Goal: Information Seeking & Learning: Check status

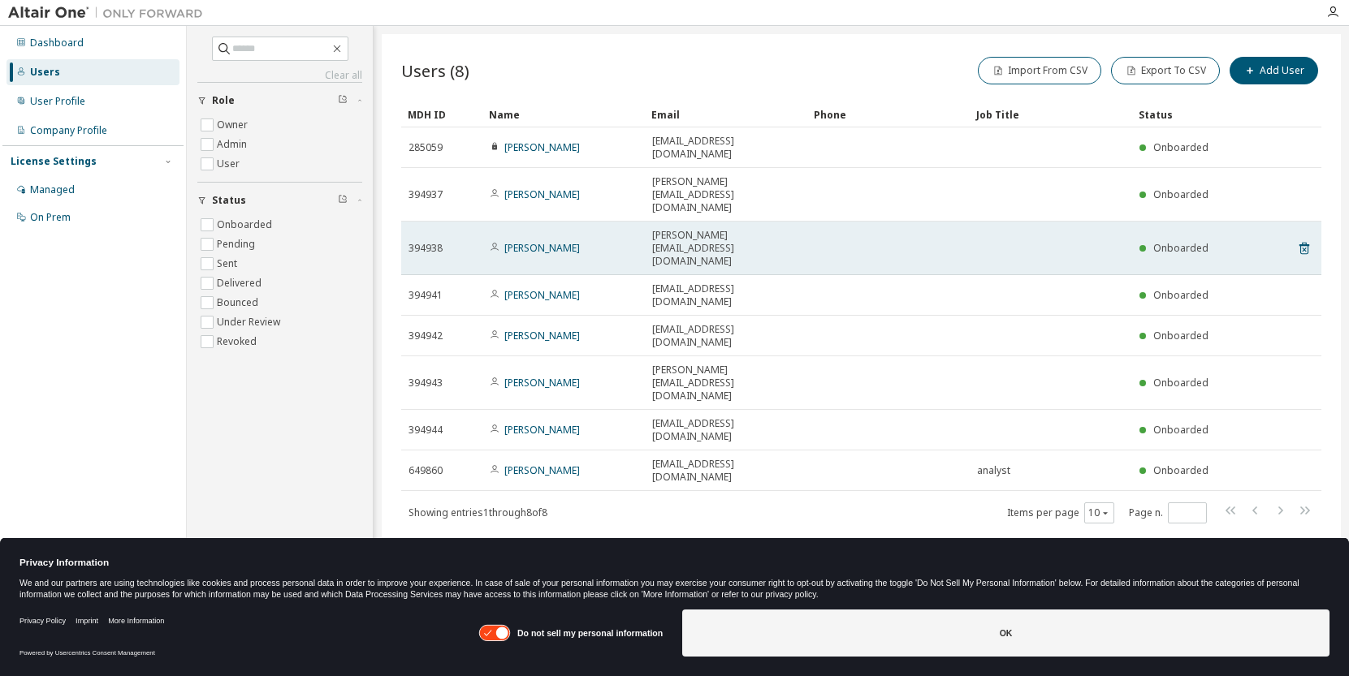
click at [1026, 222] on td at bounding box center [1050, 249] width 162 height 54
click at [549, 241] on link "[PERSON_NAME]" at bounding box center [542, 248] width 76 height 14
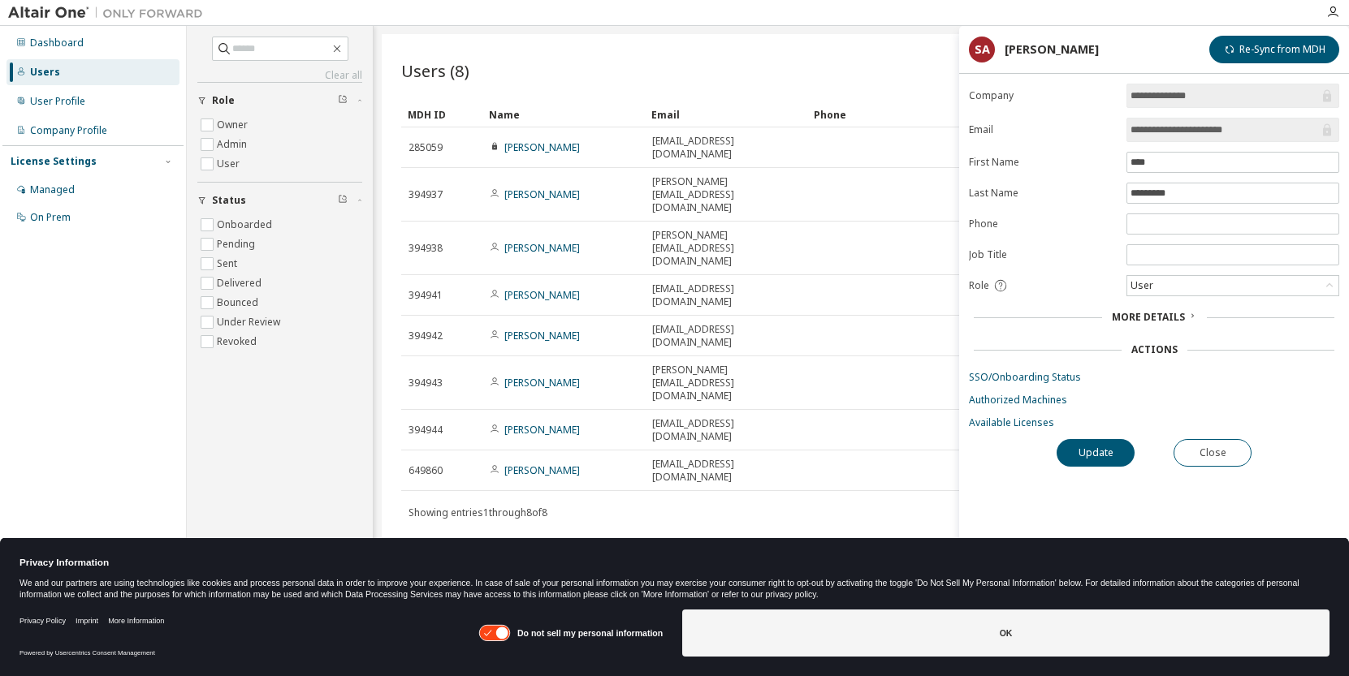
click at [1177, 314] on span "More Details" at bounding box center [1148, 317] width 73 height 14
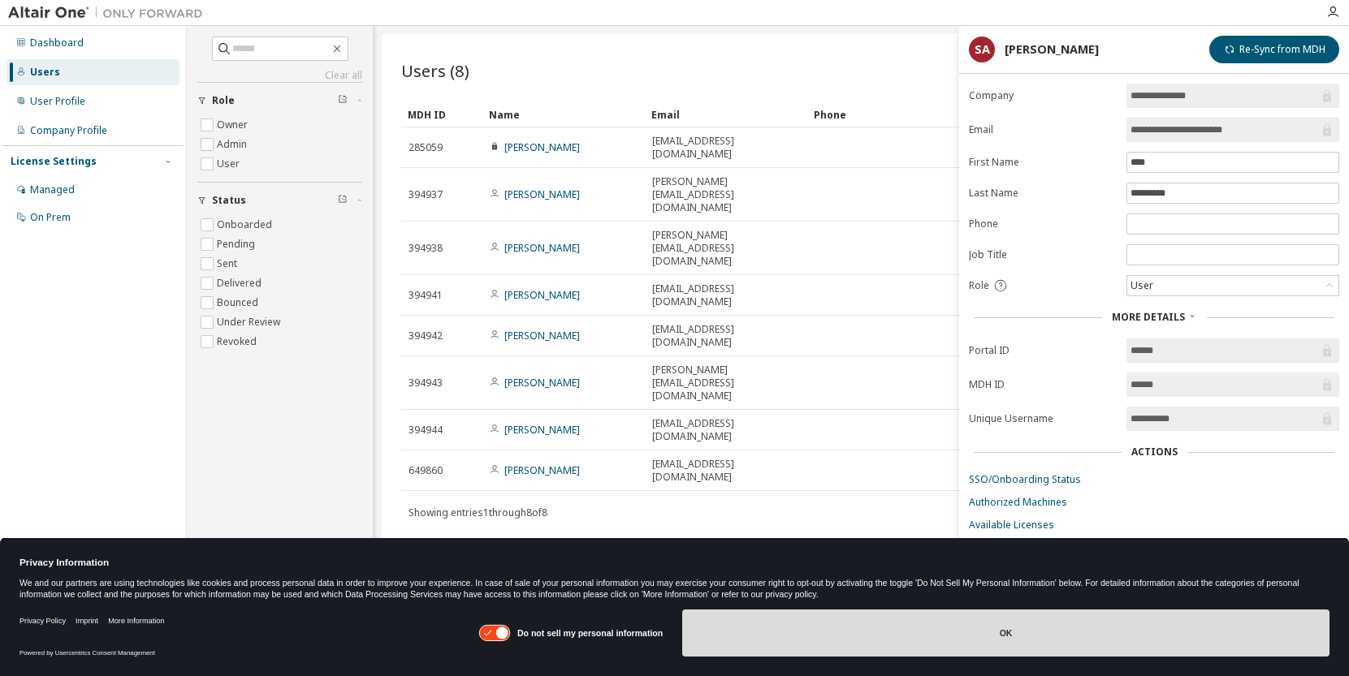
click at [793, 628] on button "OK" at bounding box center [1005, 633] width 647 height 47
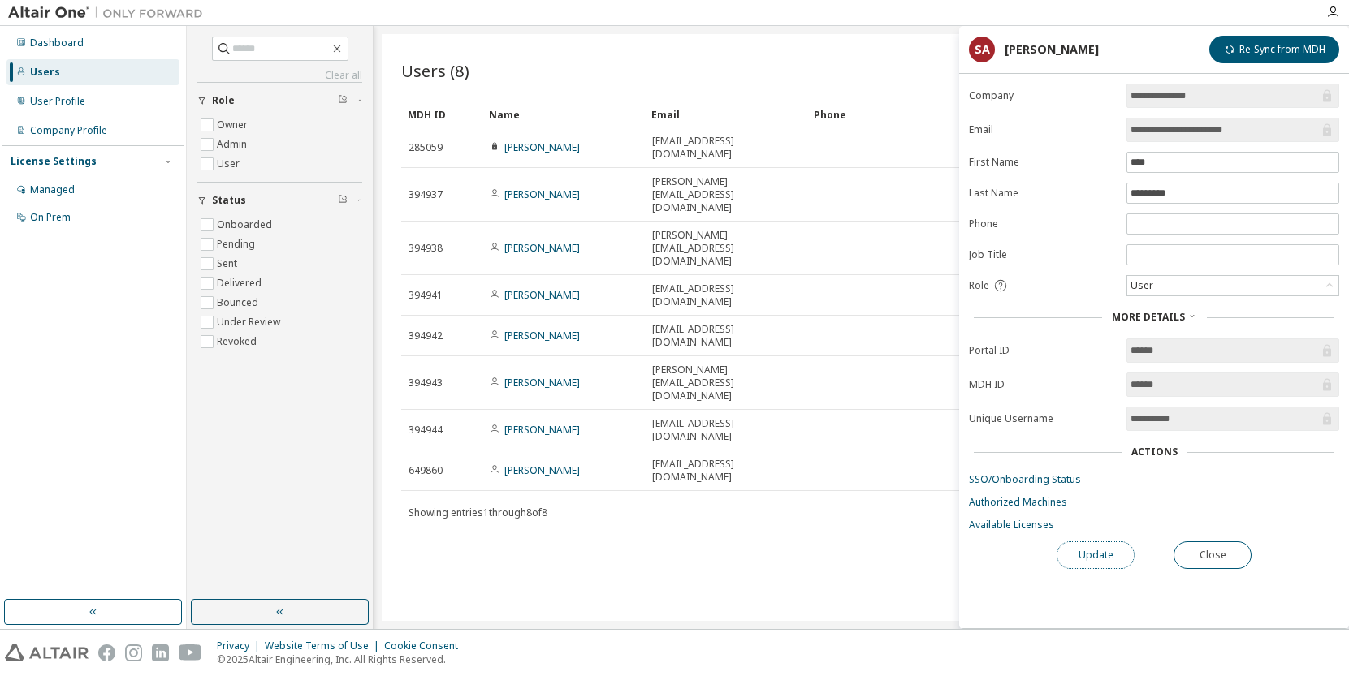
click at [1077, 545] on button "Update" at bounding box center [1095, 556] width 78 height 28
click at [1034, 529] on link "Available Licenses" at bounding box center [1154, 525] width 370 height 13
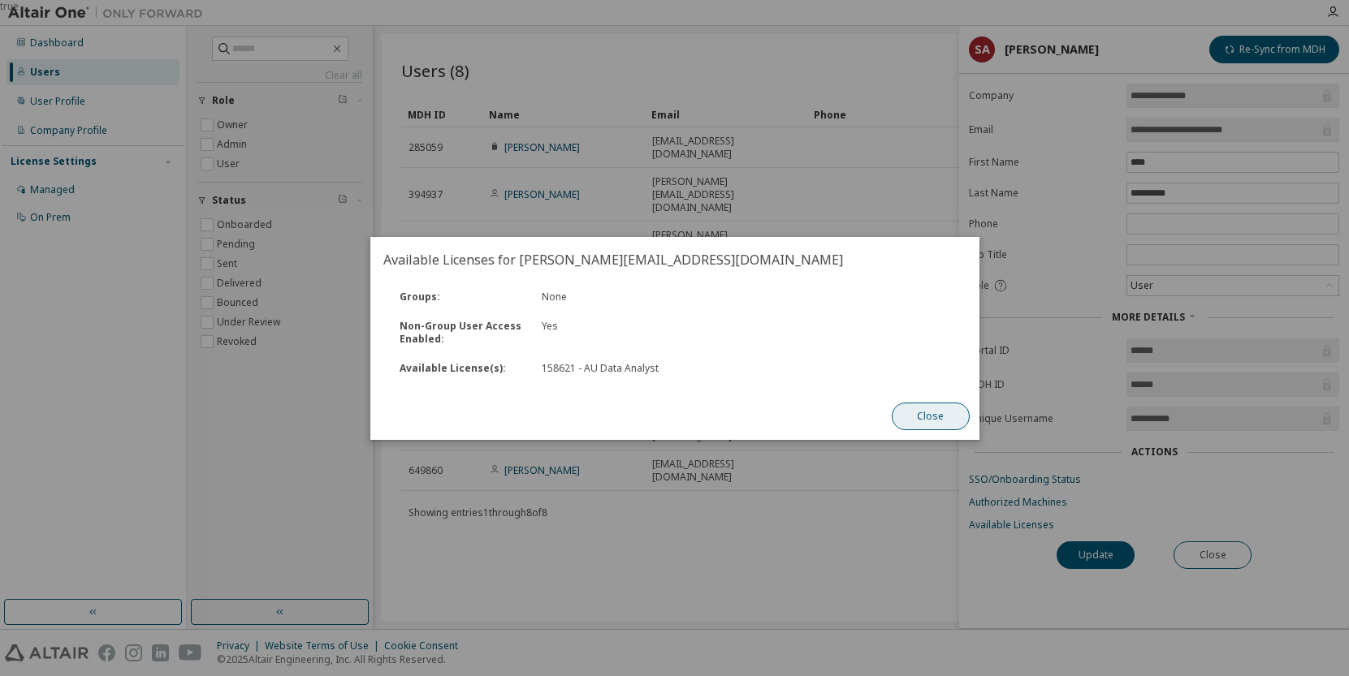
click at [927, 415] on button "Close" at bounding box center [930, 417] width 78 height 28
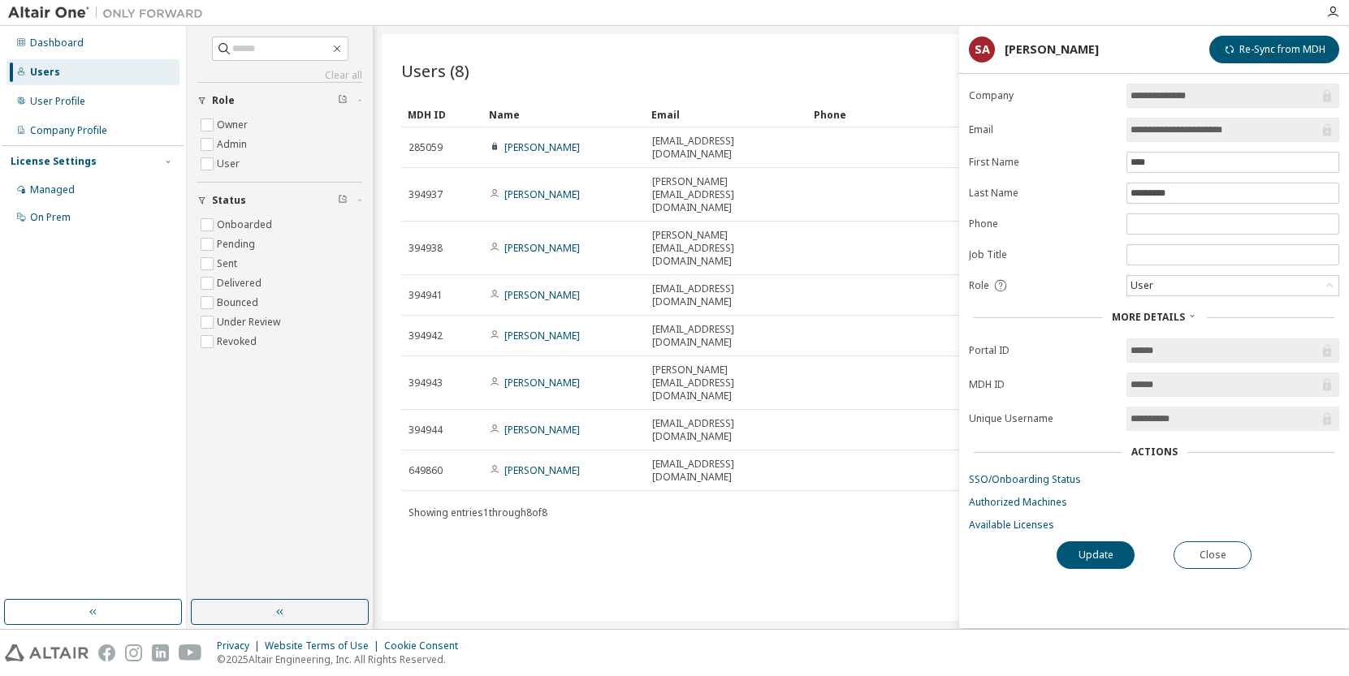
click at [739, 507] on div "Users (8) Import From CSV Export To CSV Add User Clear Load Save Save As Field …" at bounding box center [861, 327] width 959 height 587
drag, startPoint x: 58, startPoint y: 90, endPoint x: 66, endPoint y: 115, distance: 26.2
click at [66, 115] on div "Dashboard Users User Profile Company Profile License Settings Managed On Prem" at bounding box center [92, 130] width 181 height 204
click at [72, 194] on div "Managed" at bounding box center [52, 190] width 45 height 13
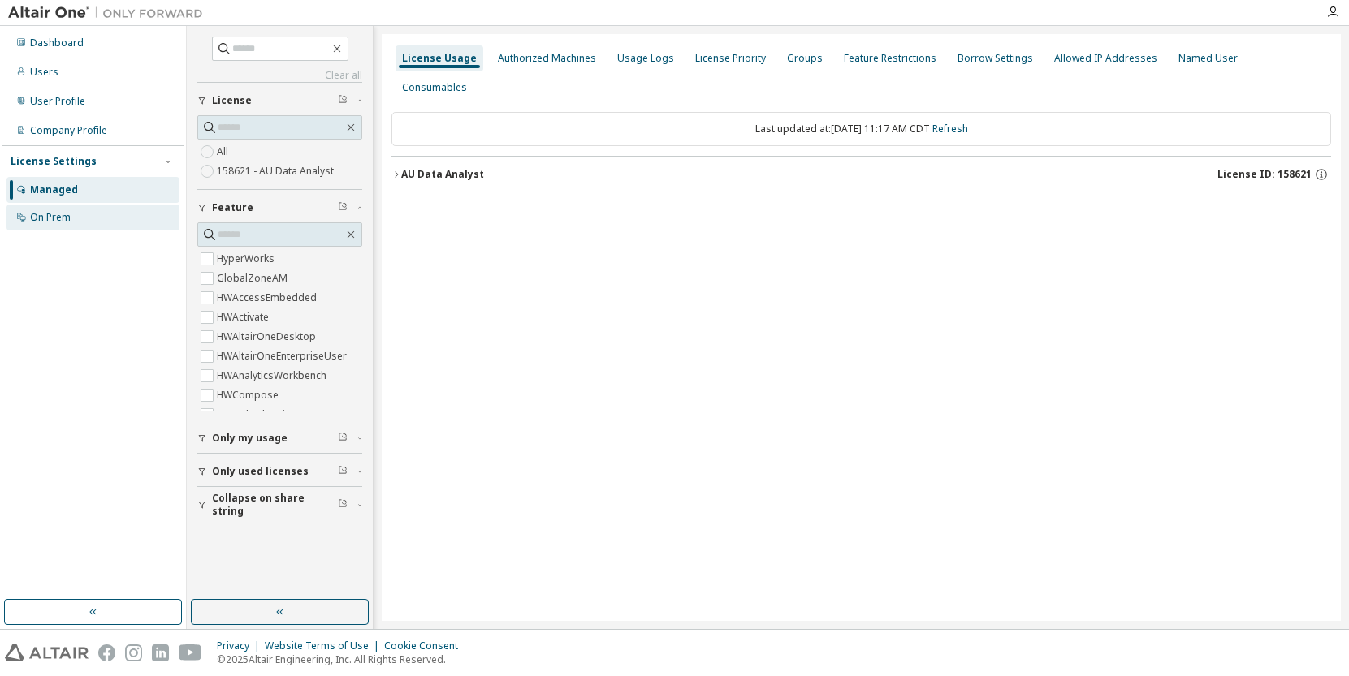
click at [71, 212] on div "On Prem" at bounding box center [92, 218] width 173 height 26
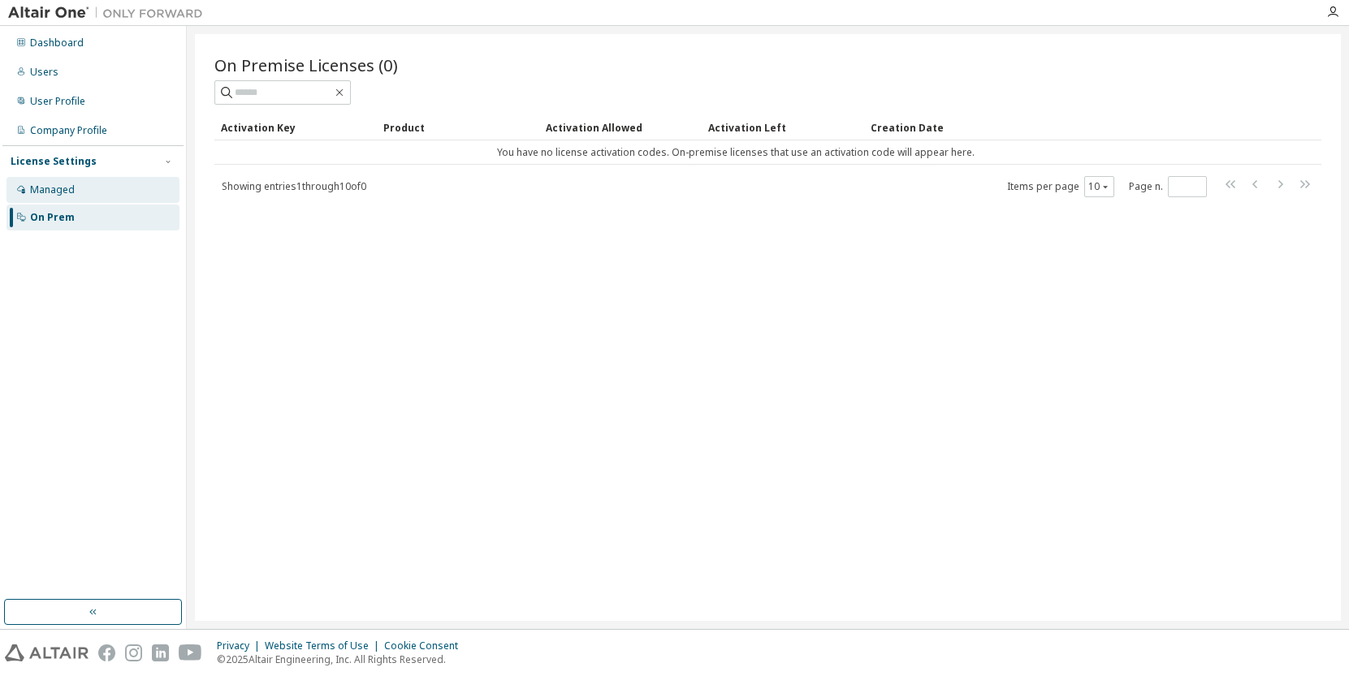
click at [75, 188] on div "Managed" at bounding box center [92, 190] width 173 height 26
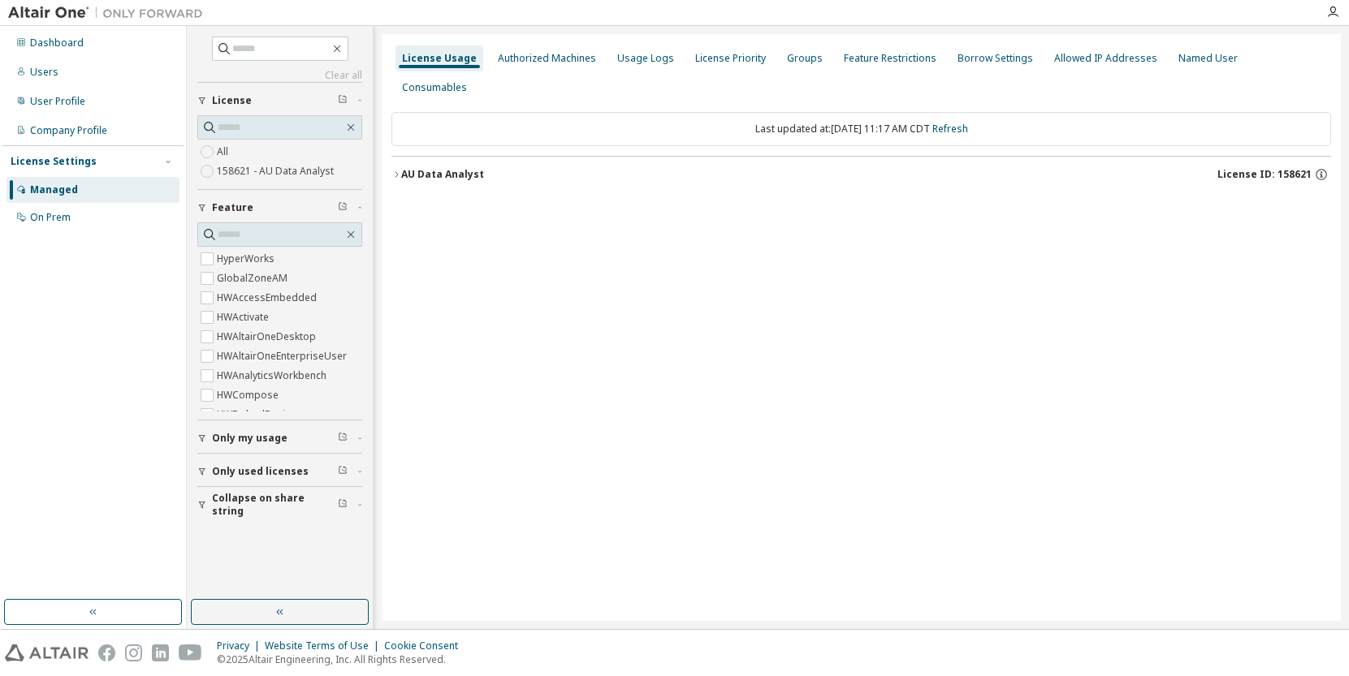
click at [393, 170] on icon "button" at bounding box center [396, 175] width 10 height 10
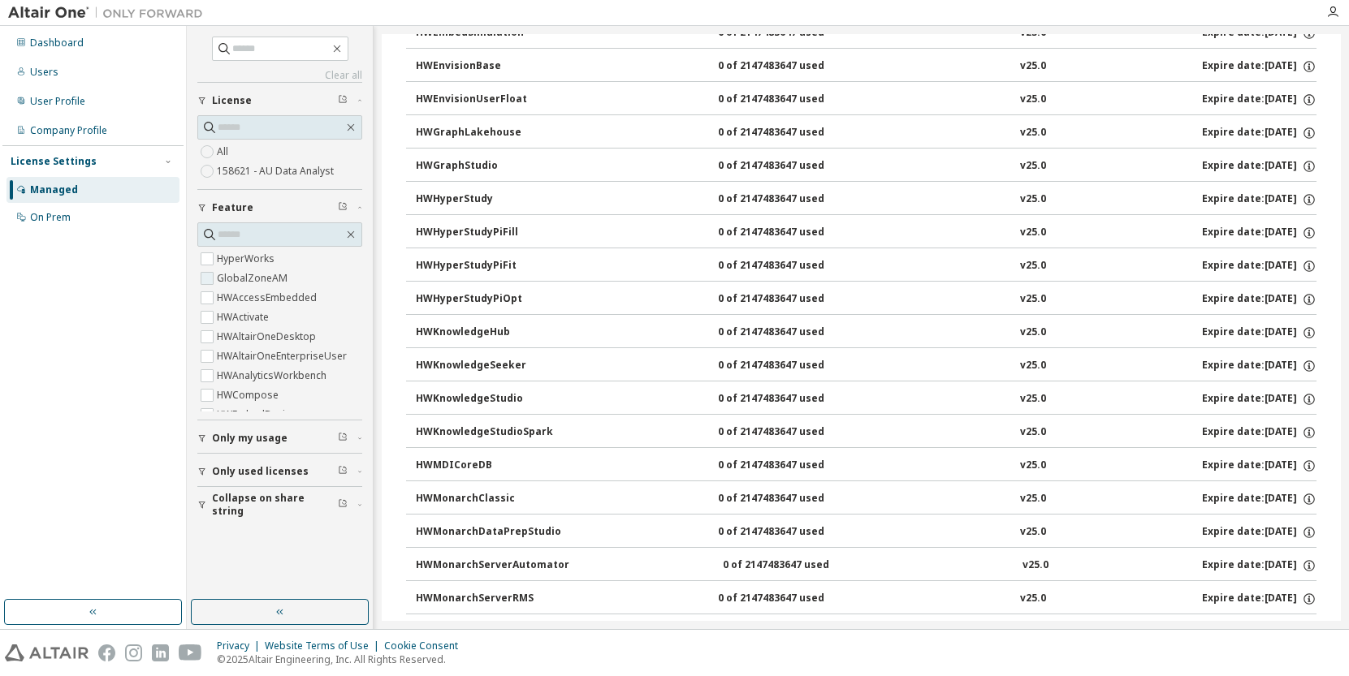
scroll to position [568, 0]
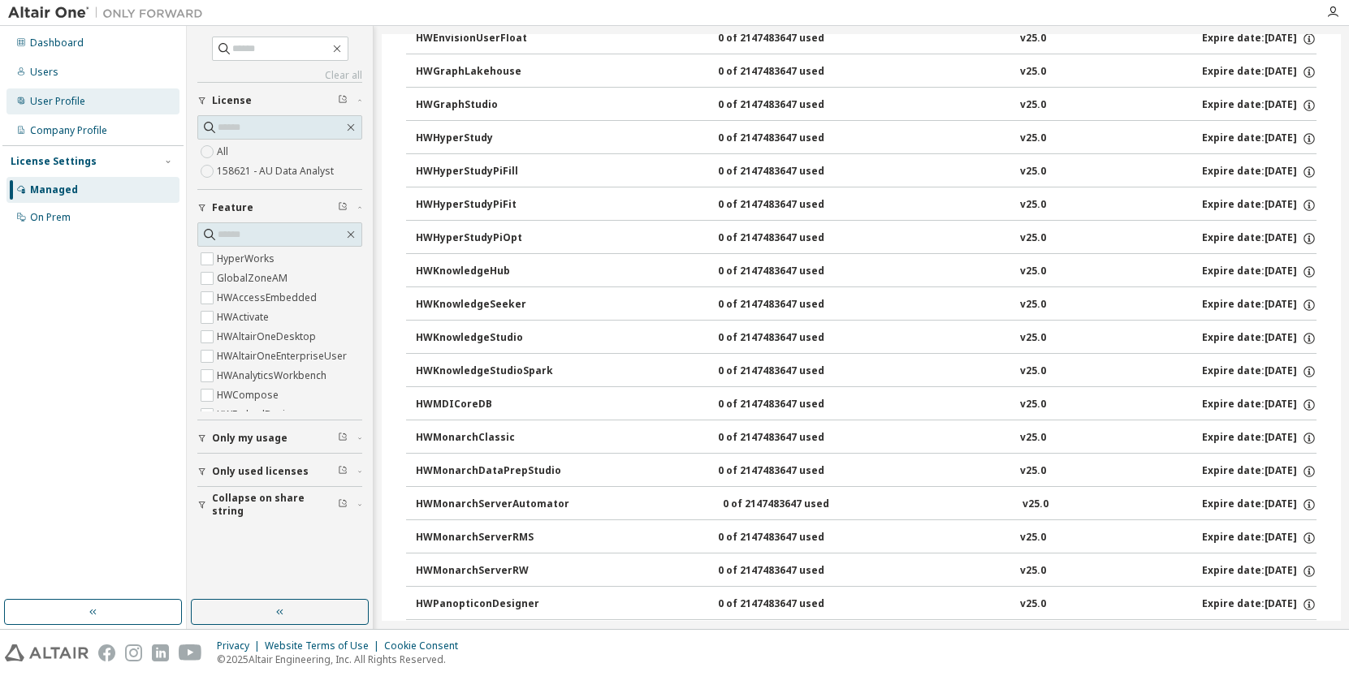
click at [70, 105] on div "User Profile" at bounding box center [57, 101] width 55 height 13
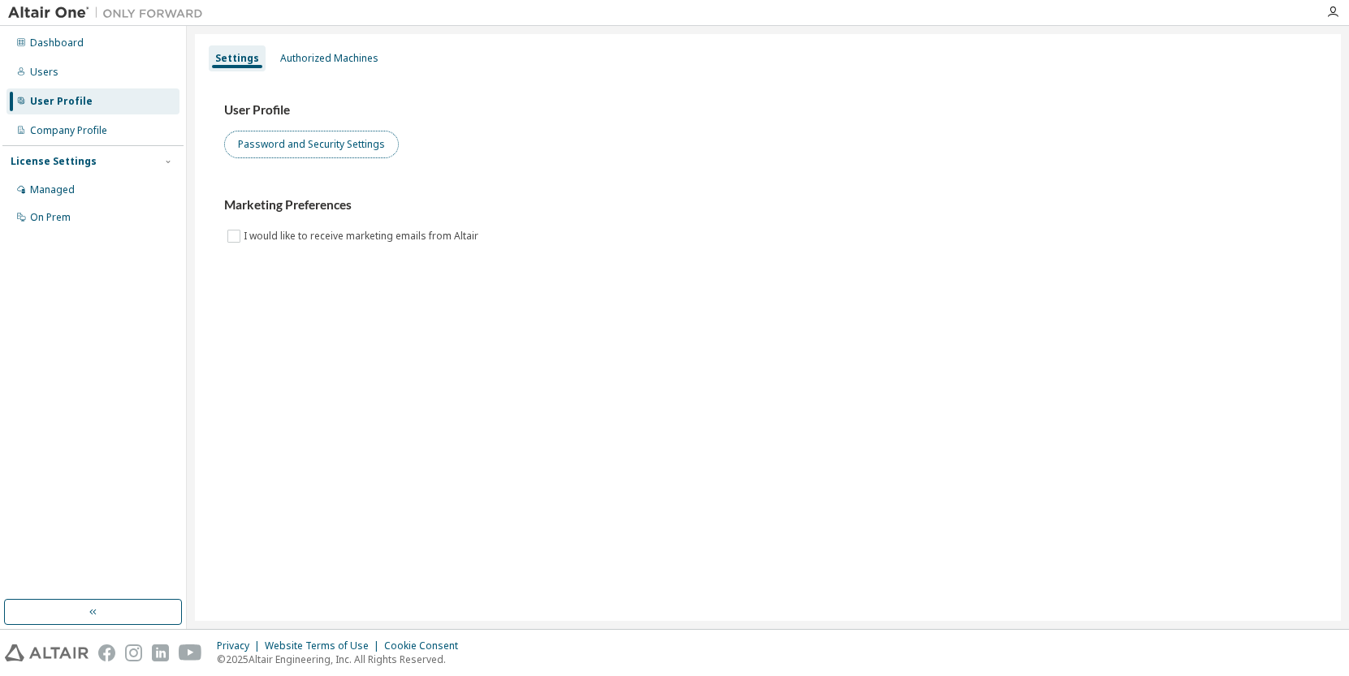
click at [315, 149] on button "Password and Security Settings" at bounding box center [311, 145] width 175 height 28
click at [79, 73] on div "Users" at bounding box center [92, 72] width 173 height 26
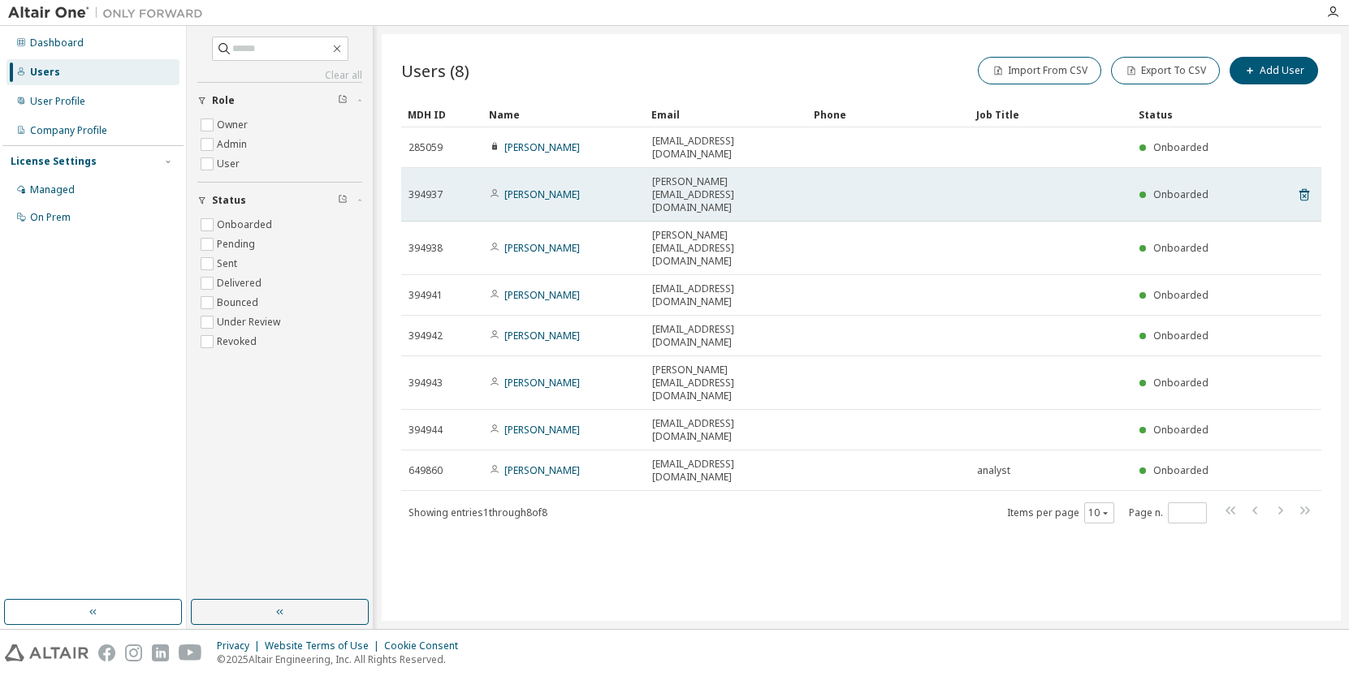
click at [1092, 168] on td at bounding box center [1050, 195] width 162 height 54
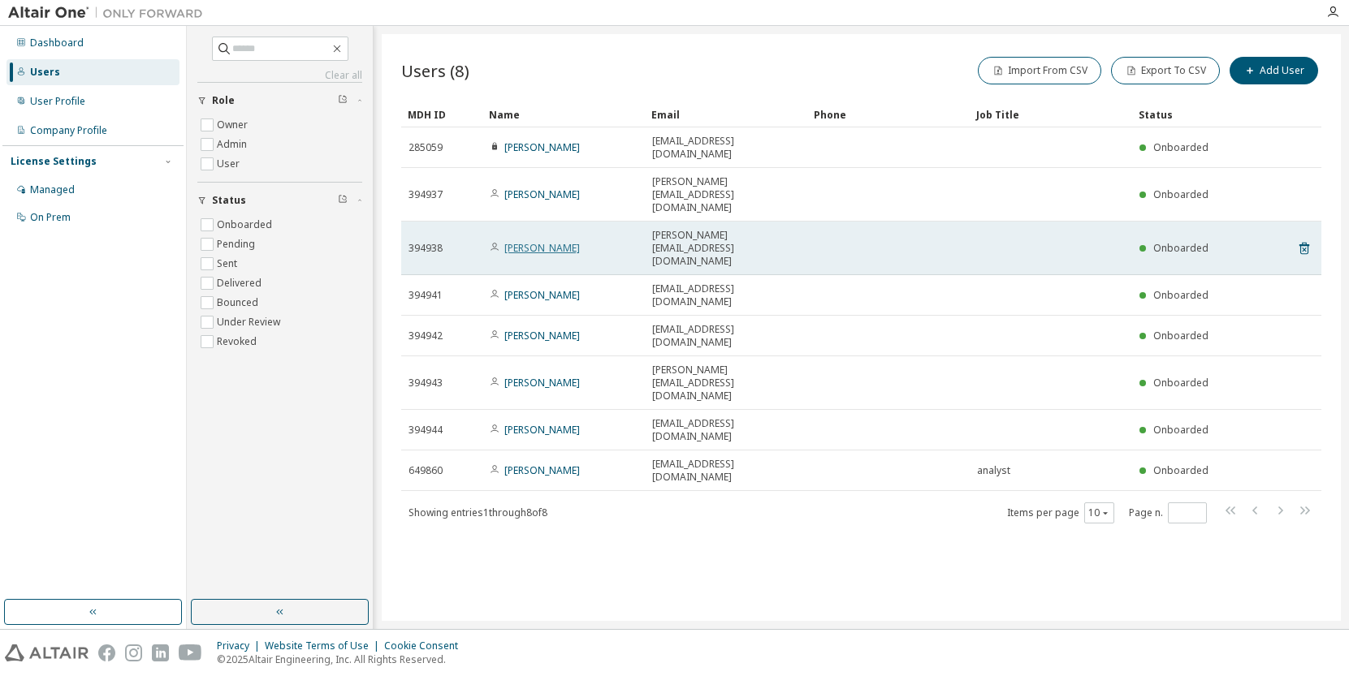
click at [563, 241] on link "[PERSON_NAME]" at bounding box center [542, 248] width 76 height 14
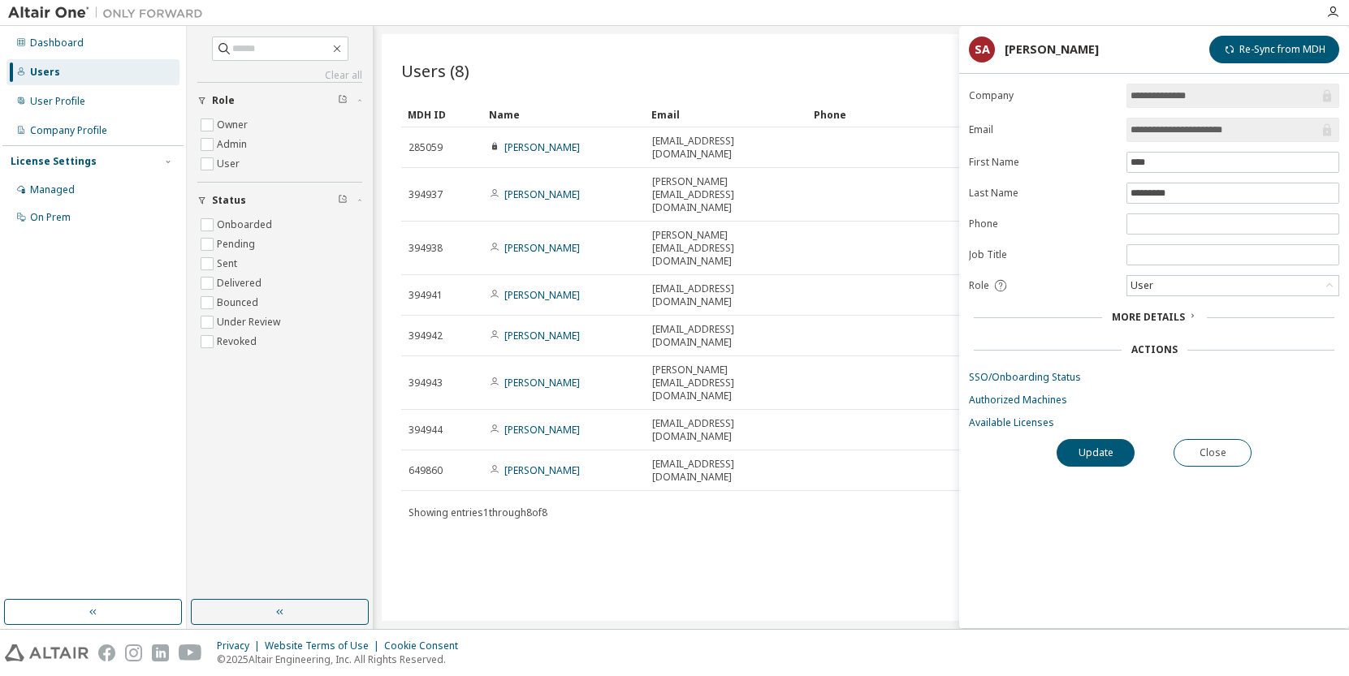
drag, startPoint x: 563, startPoint y: 195, endPoint x: 913, endPoint y: 522, distance: 479.1
click at [914, 524] on div "Users (8) Import From CSV Export To CSV Add User Clear Load Save Save As Field …" at bounding box center [861, 327] width 959 height 587
click at [1041, 382] on link "SSO/Onboarding Status" at bounding box center [1154, 377] width 370 height 13
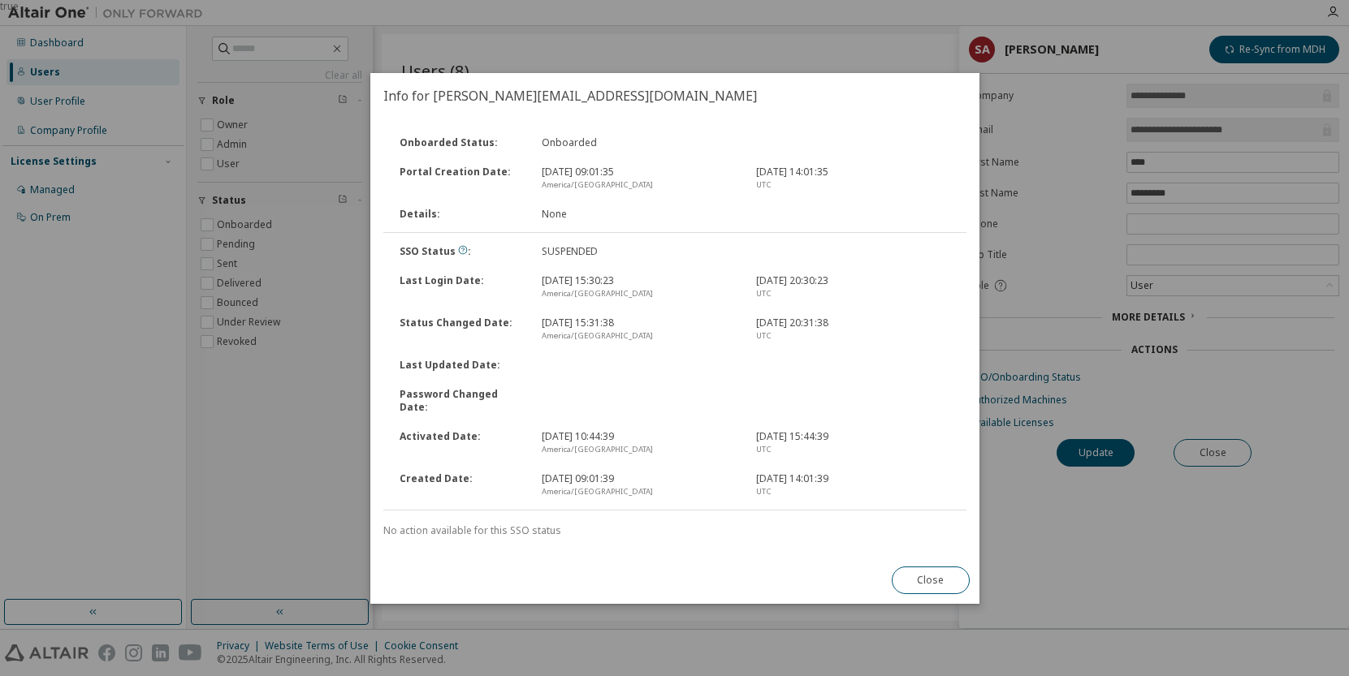
drag, startPoint x: 559, startPoint y: 435, endPoint x: 825, endPoint y: 473, distance: 269.0
click at [825, 473] on div "SSO Status : SUSPENDED Last Login Date : [DATE] 15:30:23 [GEOGRAPHIC_DATA]/[GEO…" at bounding box center [675, 372] width 602 height 270
click at [830, 473] on div "[DATE] 14:01:39 UTC" at bounding box center [852, 486] width 214 height 26
click at [460, 255] on icon at bounding box center [463, 250] width 10 height 10
drag, startPoint x: 896, startPoint y: 391, endPoint x: 892, endPoint y: 431, distance: 40.7
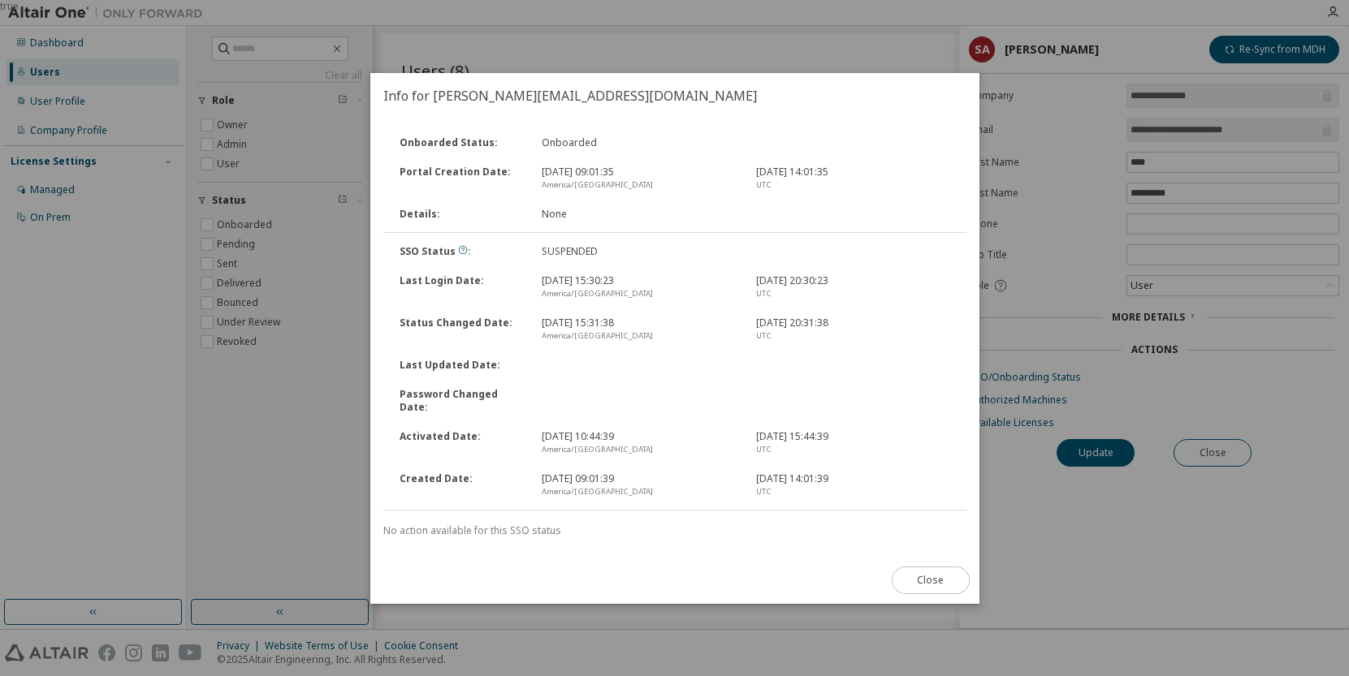
drag, startPoint x: 892, startPoint y: 431, endPoint x: 940, endPoint y: 585, distance: 160.8
click at [940, 585] on button "Close" at bounding box center [930, 581] width 78 height 28
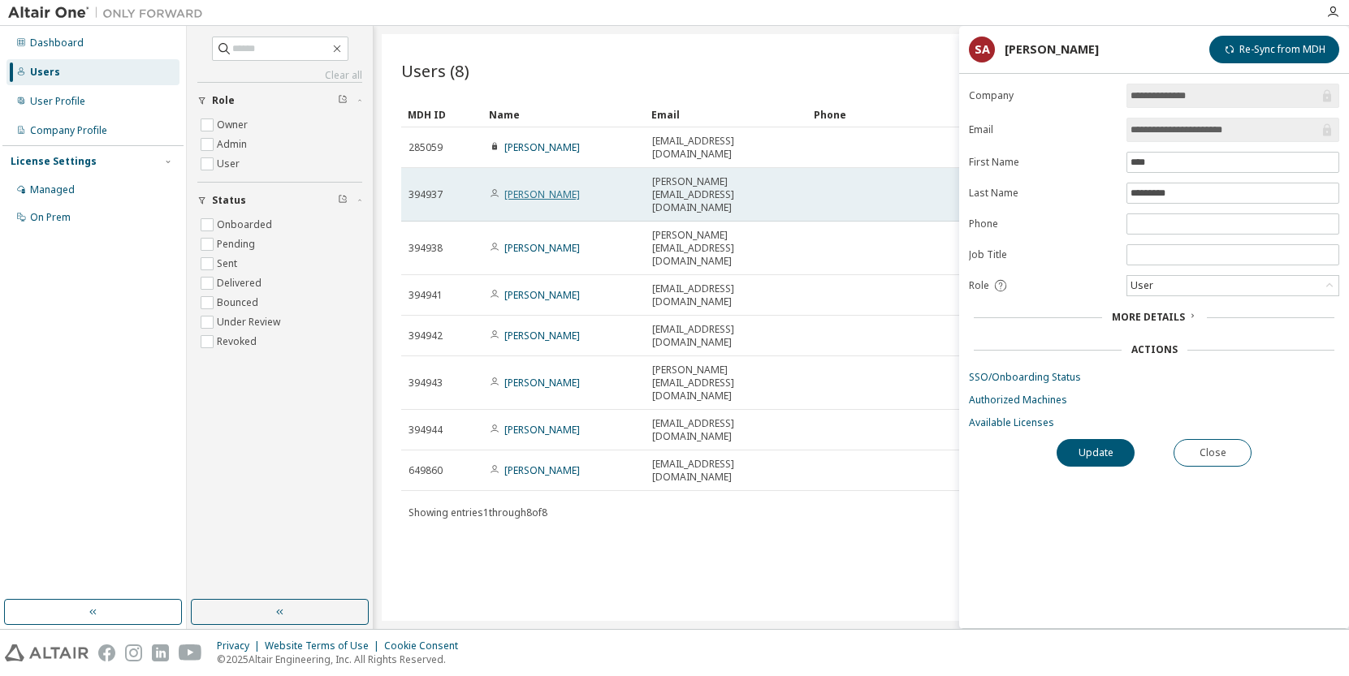
click at [533, 188] on link "[PERSON_NAME]" at bounding box center [542, 195] width 76 height 14
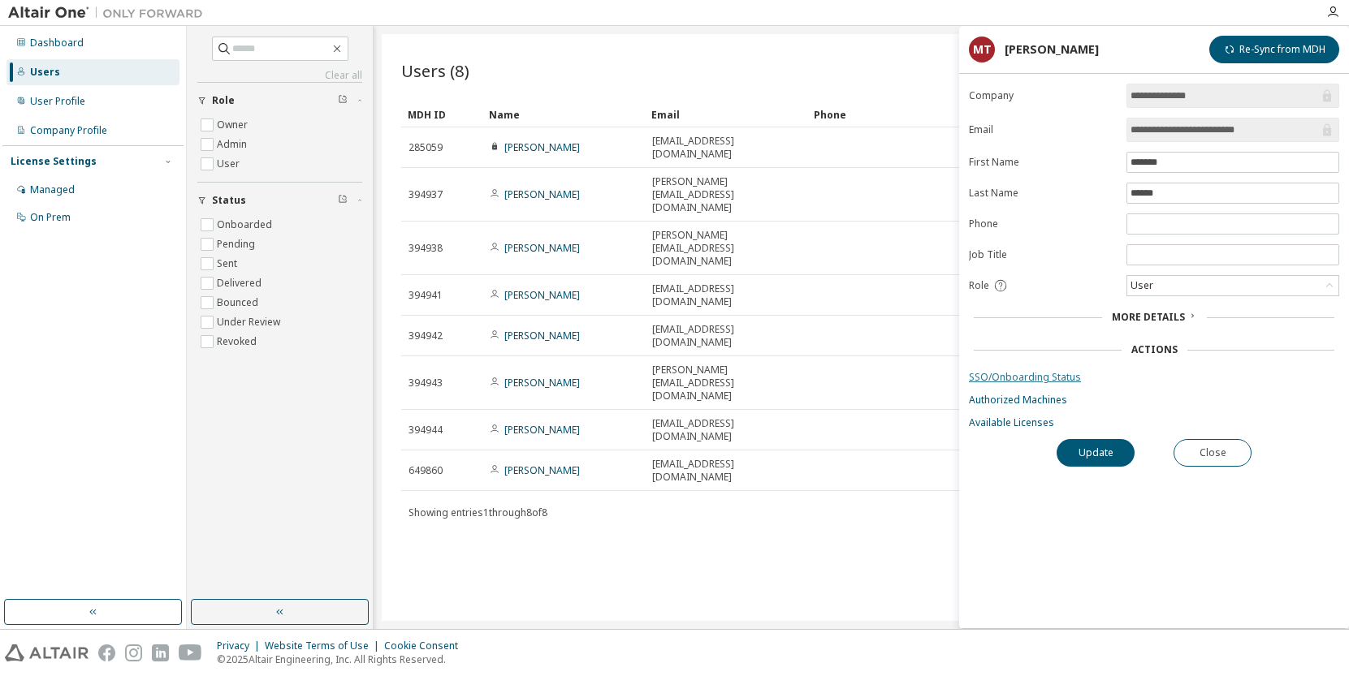
click at [1039, 374] on link "SSO/Onboarding Status" at bounding box center [1154, 377] width 370 height 13
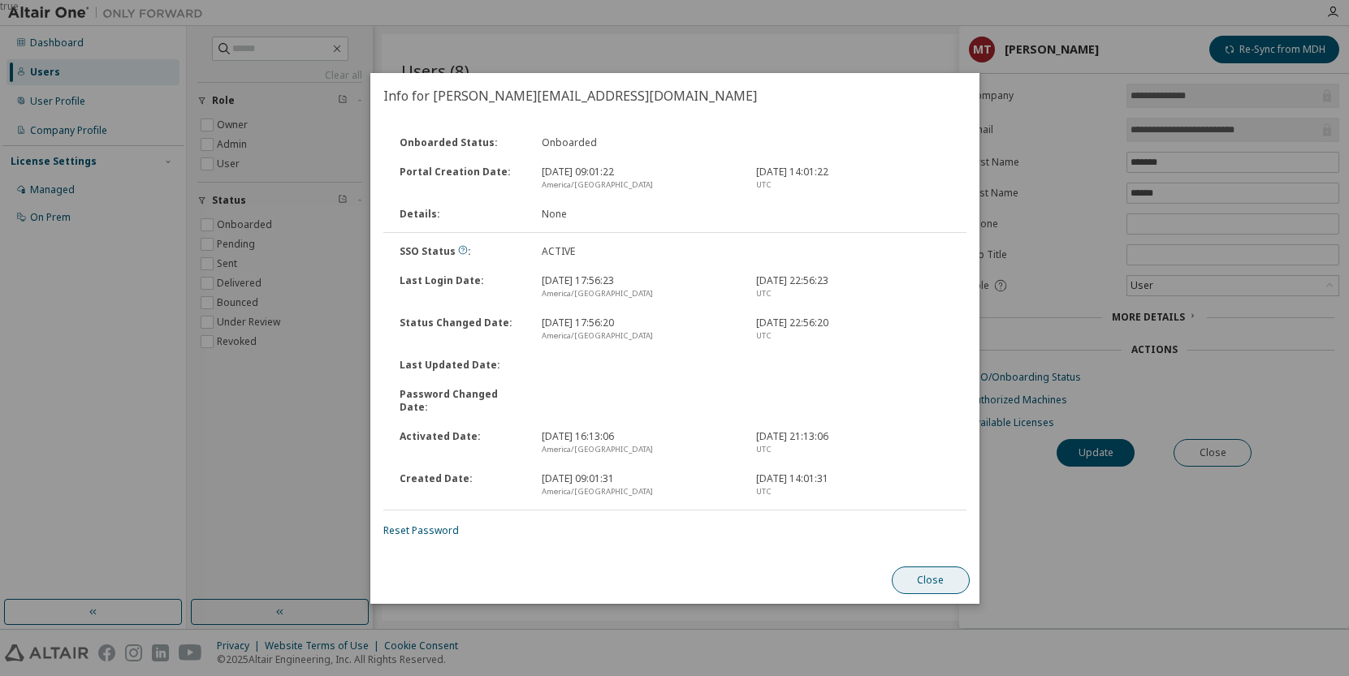
click at [920, 567] on button "Close" at bounding box center [930, 581] width 78 height 28
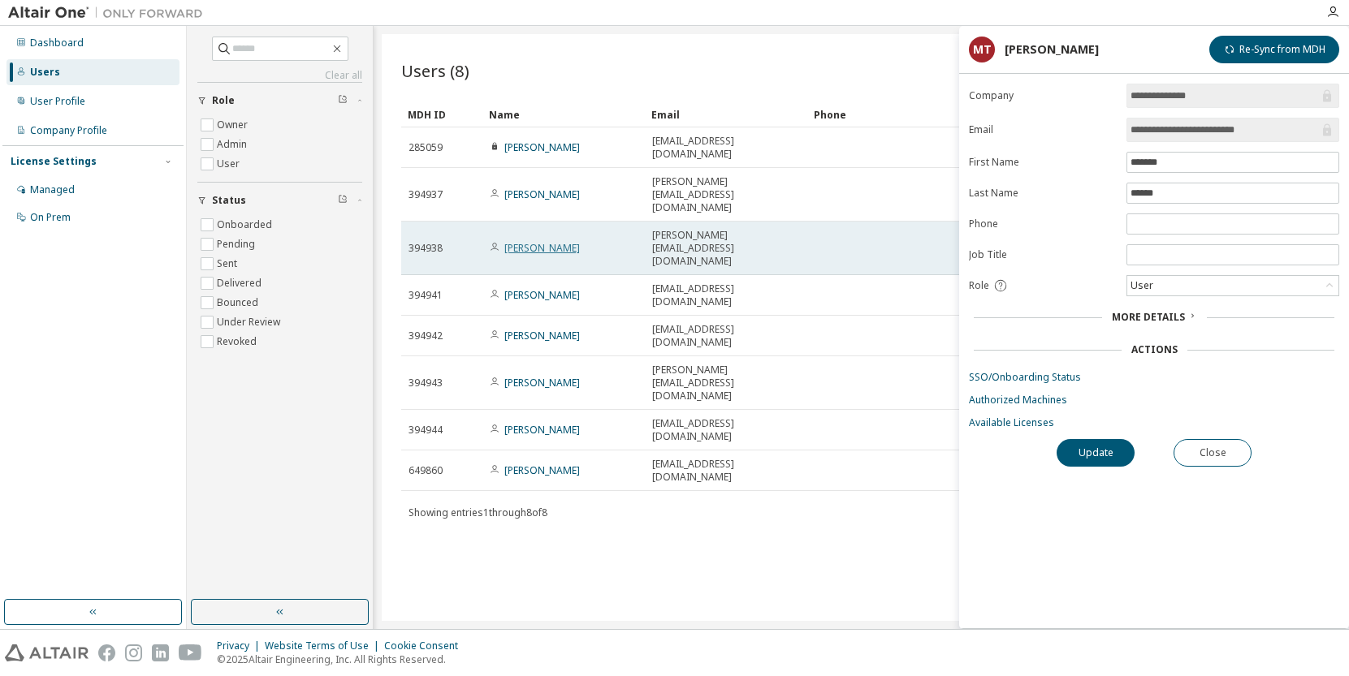
click at [538, 241] on link "[PERSON_NAME]" at bounding box center [542, 248] width 76 height 14
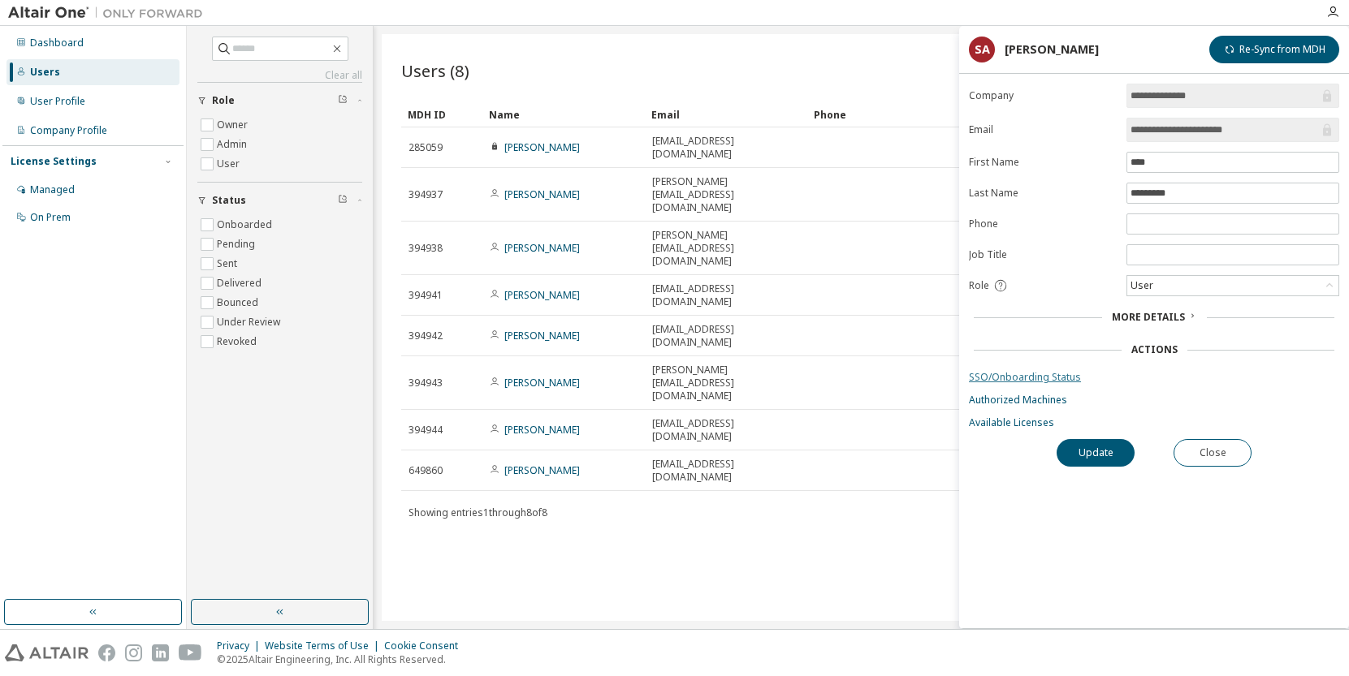
click at [999, 374] on link "SSO/Onboarding Status" at bounding box center [1154, 377] width 370 height 13
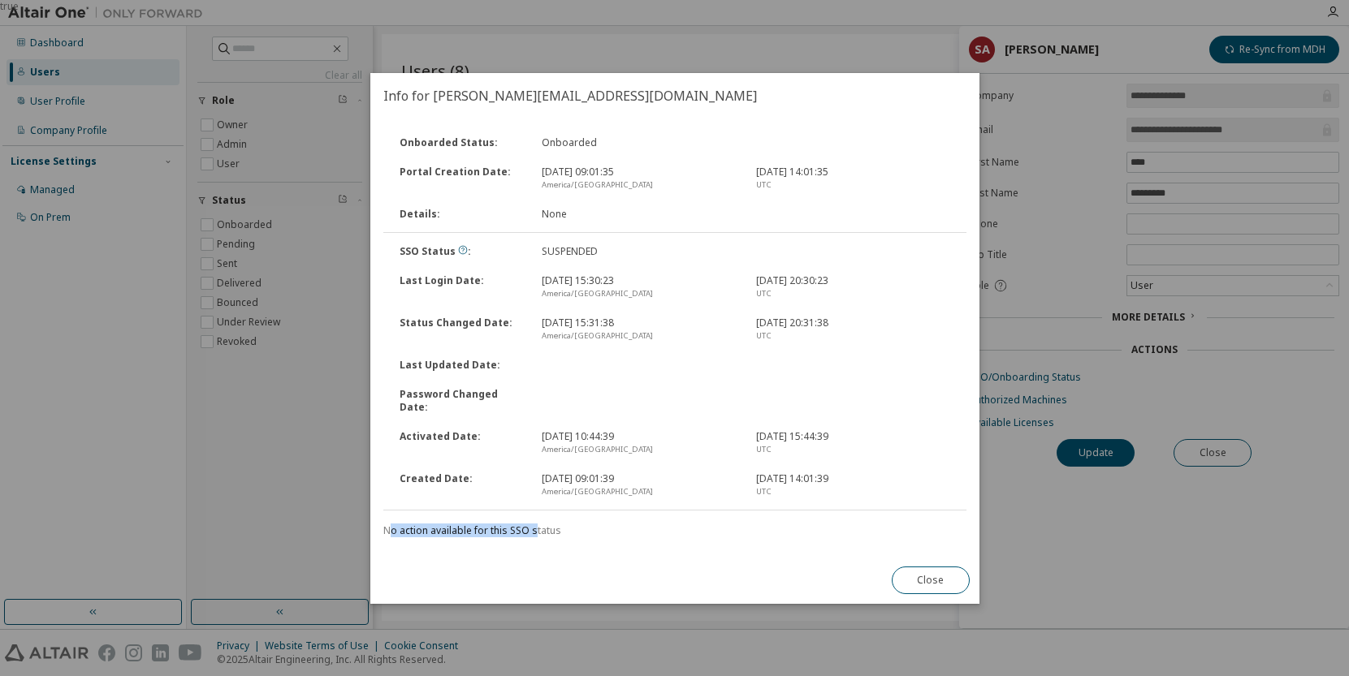
drag, startPoint x: 390, startPoint y: 523, endPoint x: 533, endPoint y: 529, distance: 143.8
click at [533, 529] on div "No action available for this SSO status" at bounding box center [674, 531] width 583 height 13
click at [941, 584] on button "Close" at bounding box center [930, 581] width 78 height 28
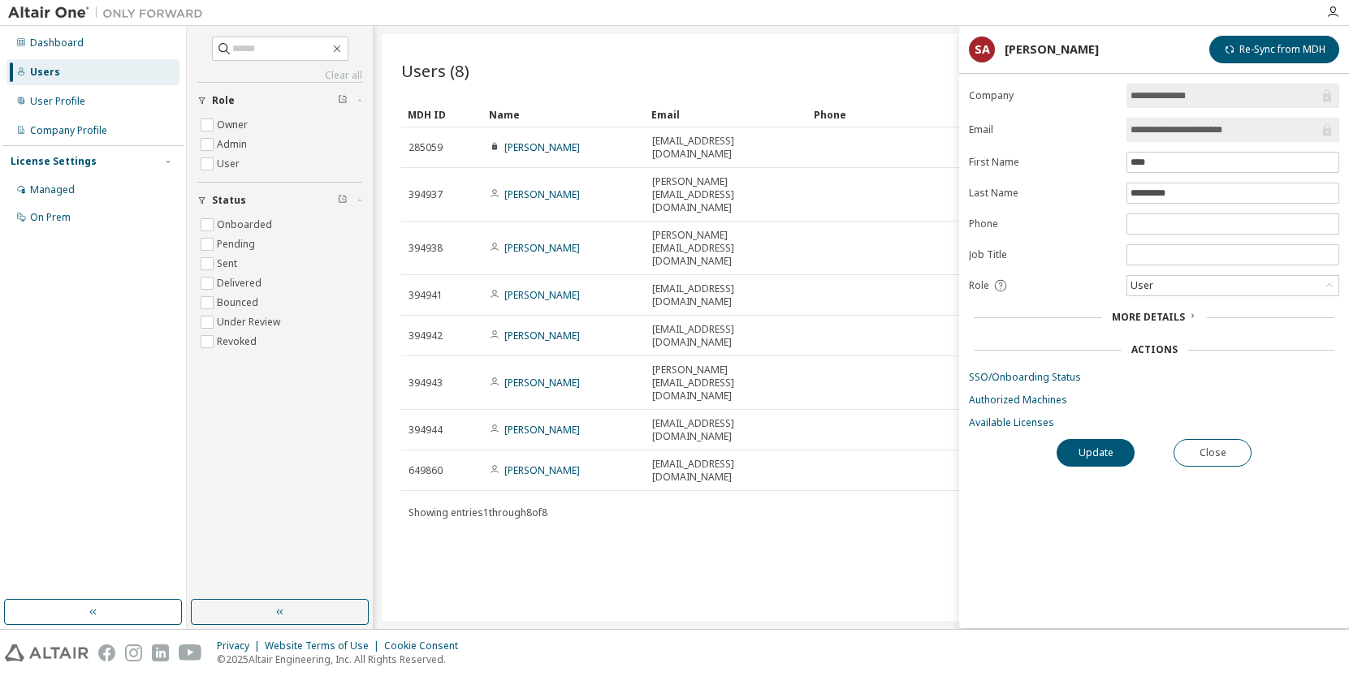
click at [1164, 317] on span "More Details" at bounding box center [1148, 317] width 73 height 14
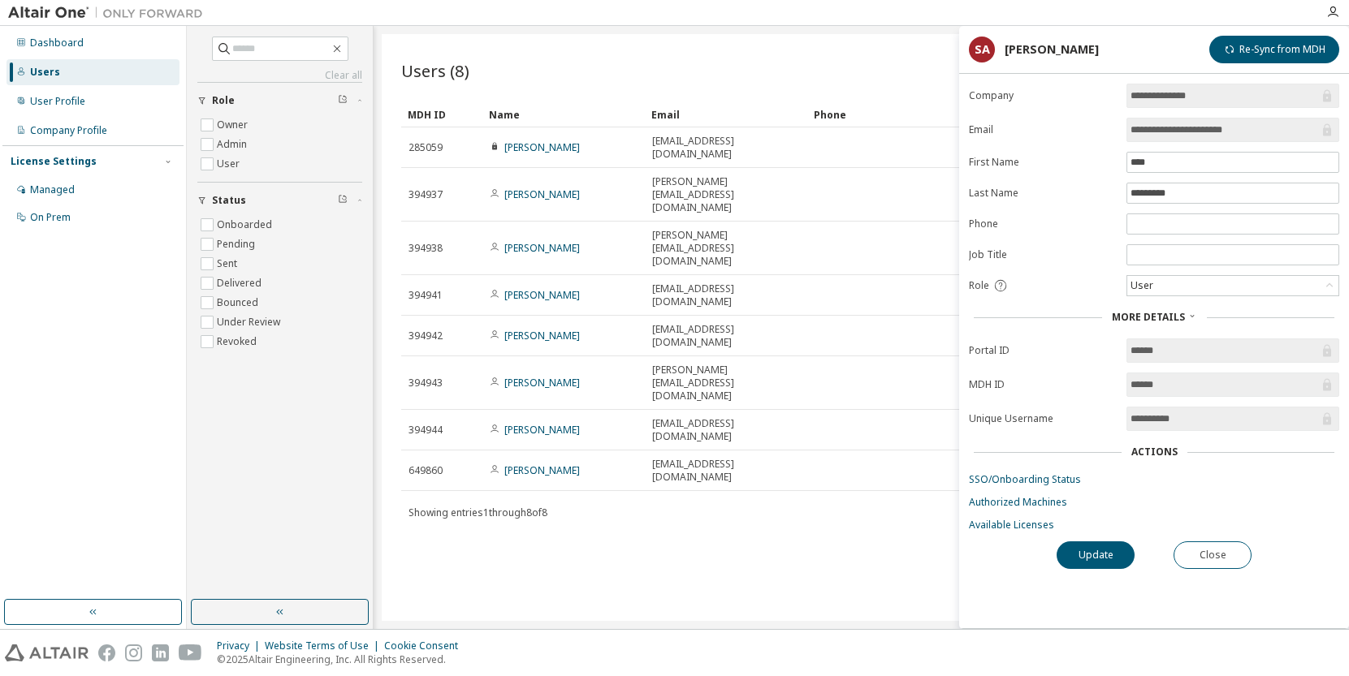
click at [1158, 453] on div "Actions" at bounding box center [1154, 452] width 46 height 13
click at [1276, 48] on button "Re-Sync from MDH" at bounding box center [1274, 50] width 130 height 28
click at [1047, 486] on link "SSO/Onboarding Status" at bounding box center [1154, 479] width 370 height 13
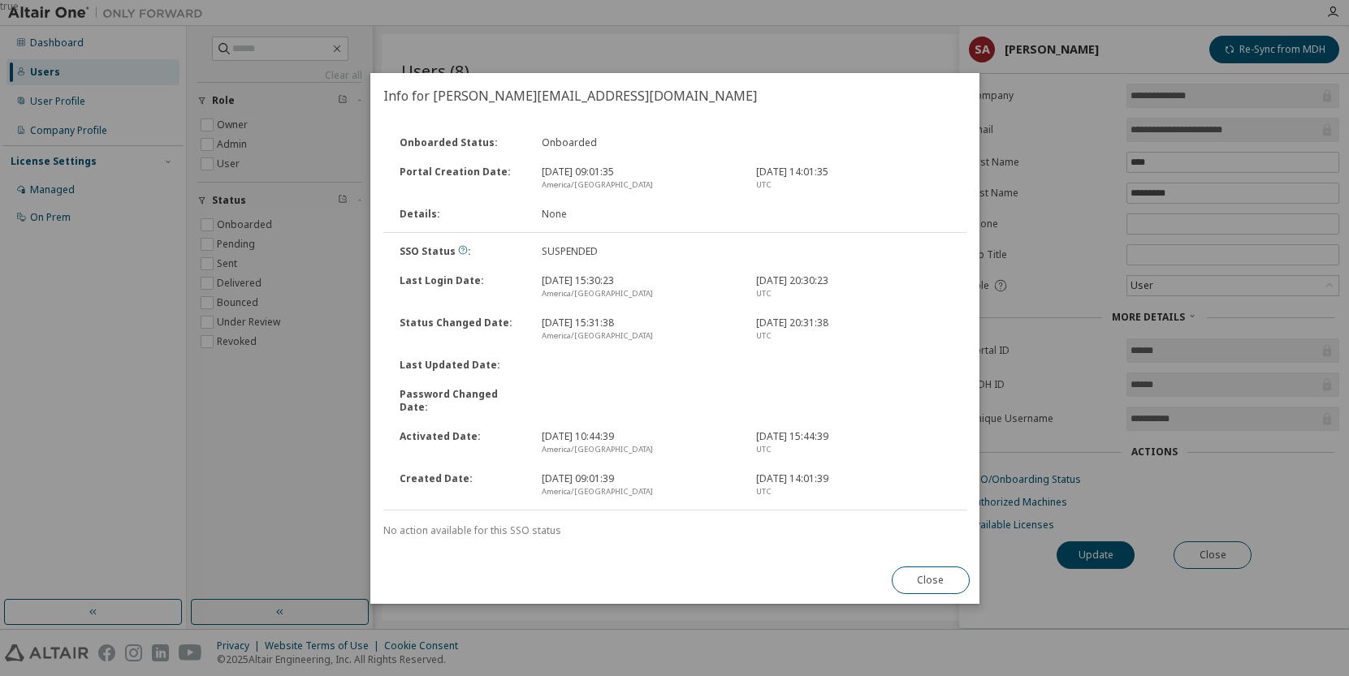
drag, startPoint x: 943, startPoint y: 572, endPoint x: 753, endPoint y: 546, distance: 191.0
click at [753, 546] on div "Info for [PERSON_NAME][EMAIL_ADDRESS][DOMAIN_NAME] Onboarded Status : Onboarded…" at bounding box center [674, 338] width 609 height 531
click at [912, 572] on button "Close" at bounding box center [930, 581] width 78 height 28
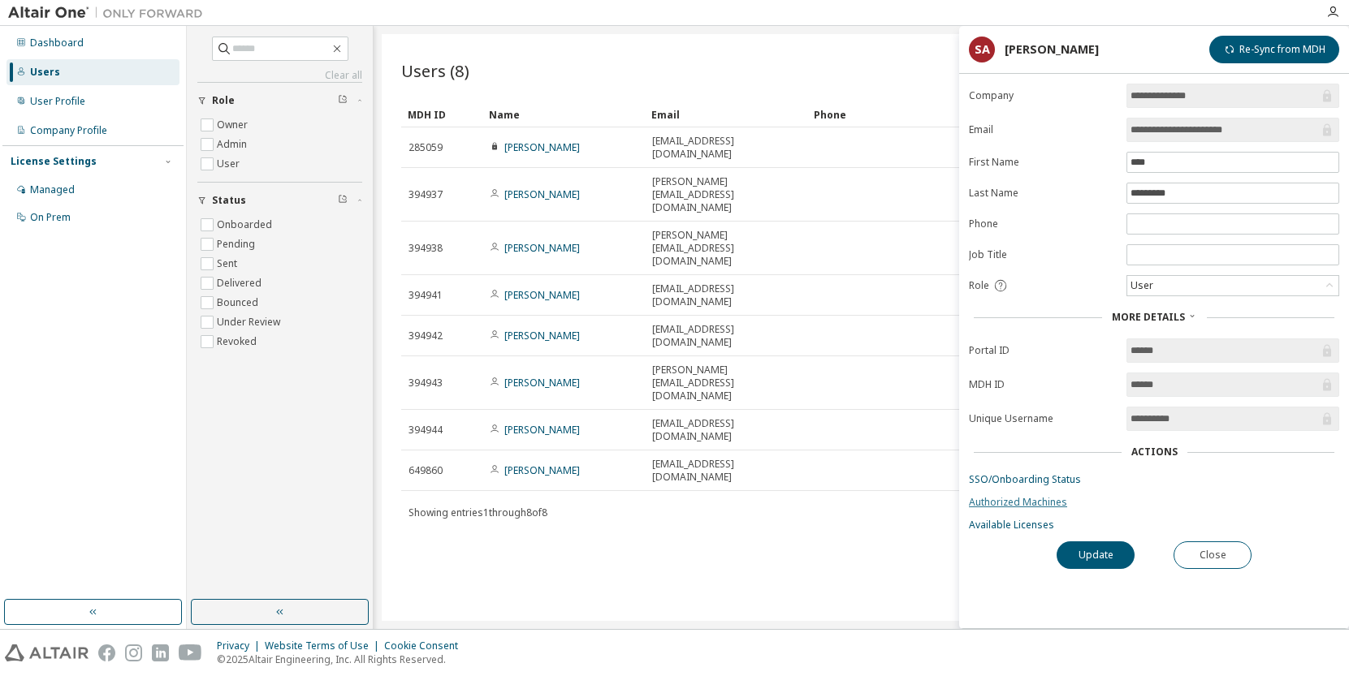
click at [1003, 506] on link "Authorized Machines" at bounding box center [1154, 502] width 370 height 13
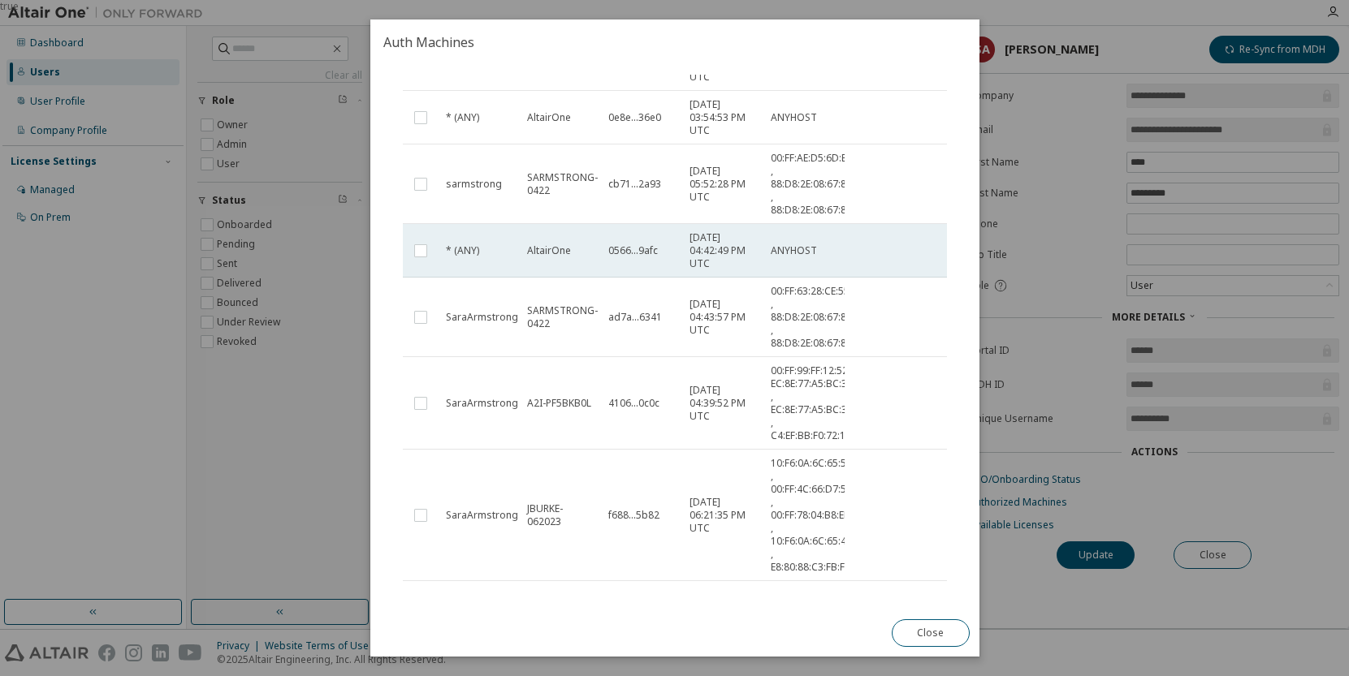
drag, startPoint x: 733, startPoint y: 266, endPoint x: 733, endPoint y: 277, distance: 10.6
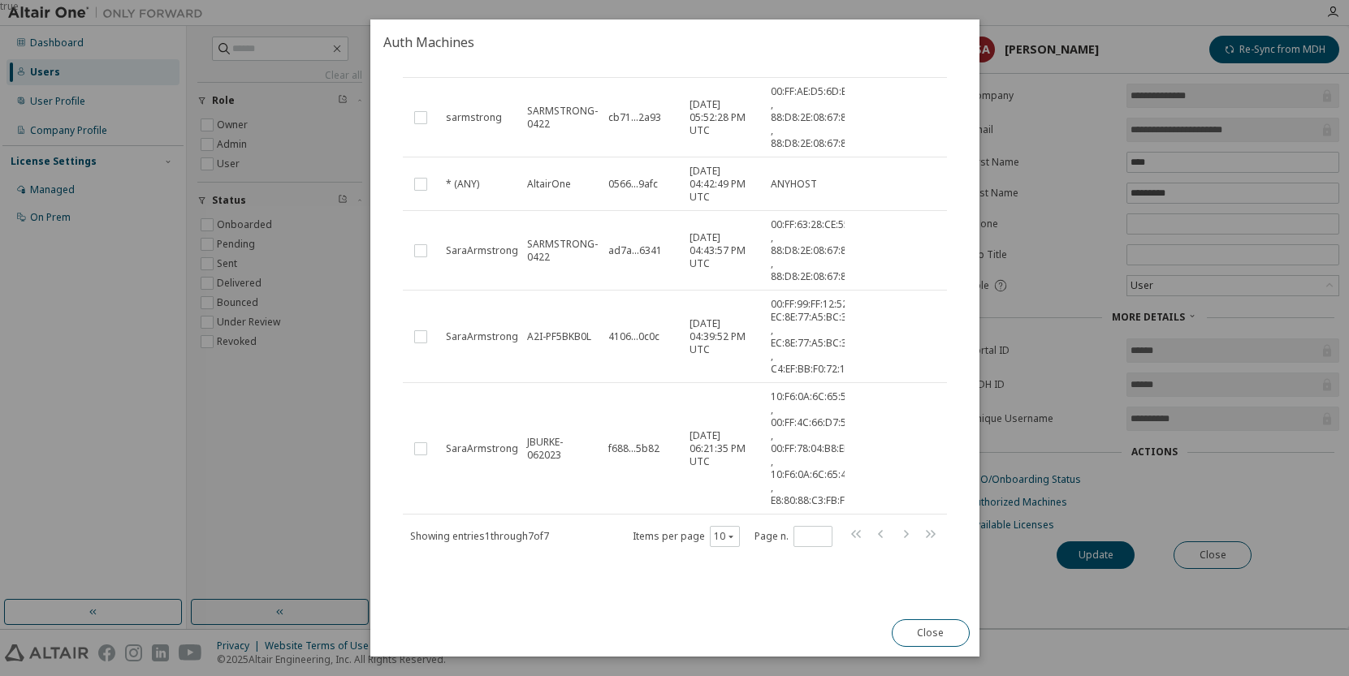
drag, startPoint x: 733, startPoint y: 277, endPoint x: 641, endPoint y: 611, distance: 347.1
click at [641, 612] on div "Auth Machines Authorized Machines (7) Clear Load Save Save As Field Operator Va…" at bounding box center [674, 337] width 609 height 637
click at [943, 638] on button "Close" at bounding box center [930, 634] width 78 height 28
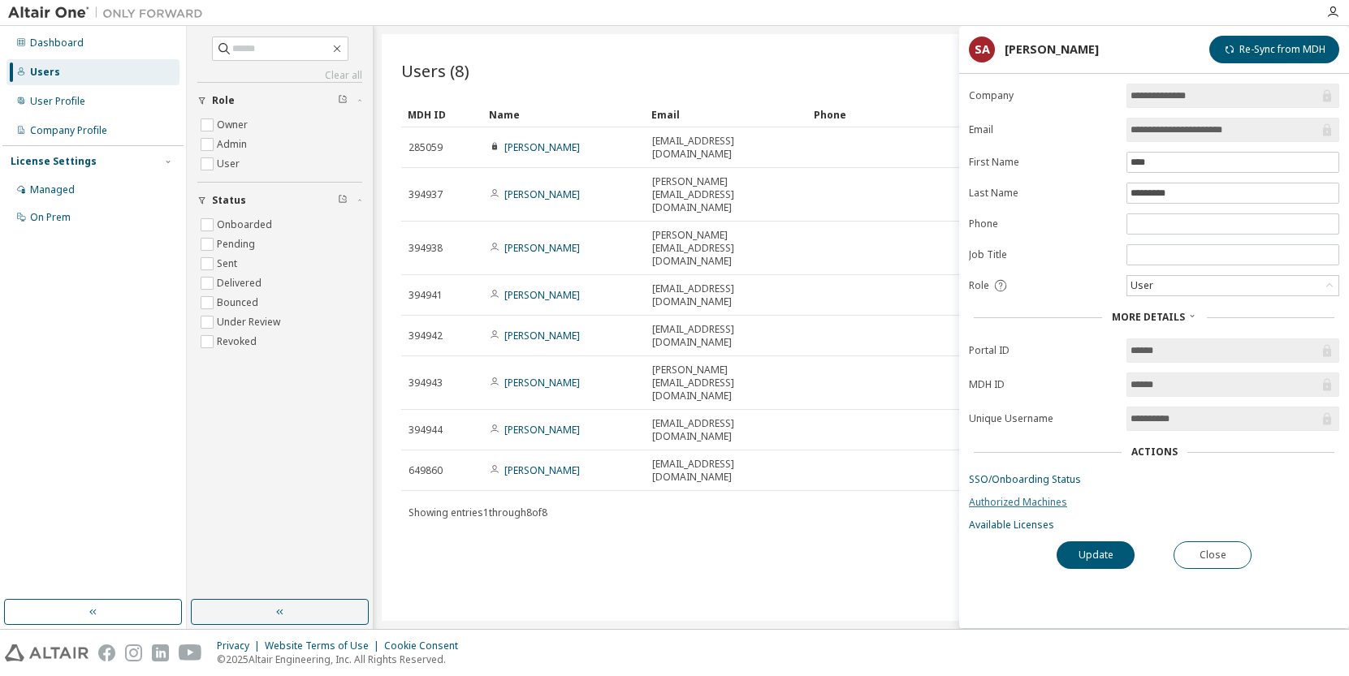
click at [1009, 501] on link "Authorized Machines" at bounding box center [1154, 502] width 370 height 13
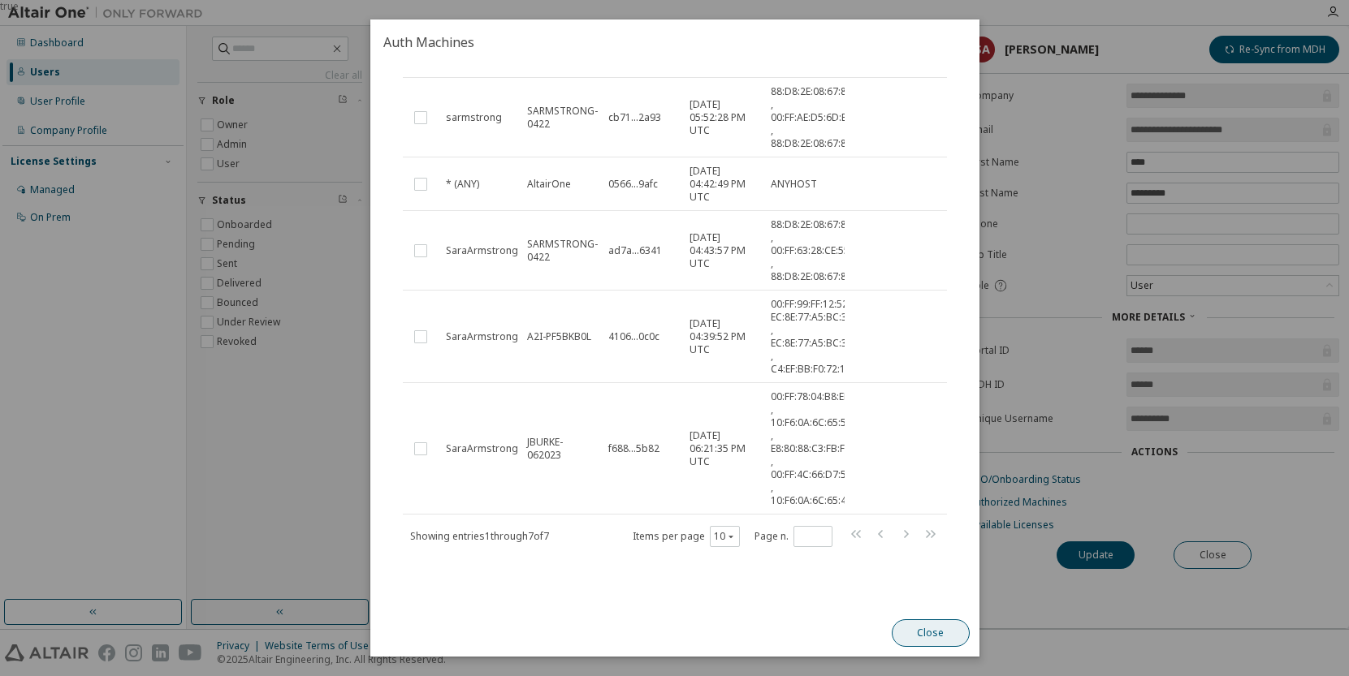
click at [926, 630] on button "Close" at bounding box center [930, 634] width 78 height 28
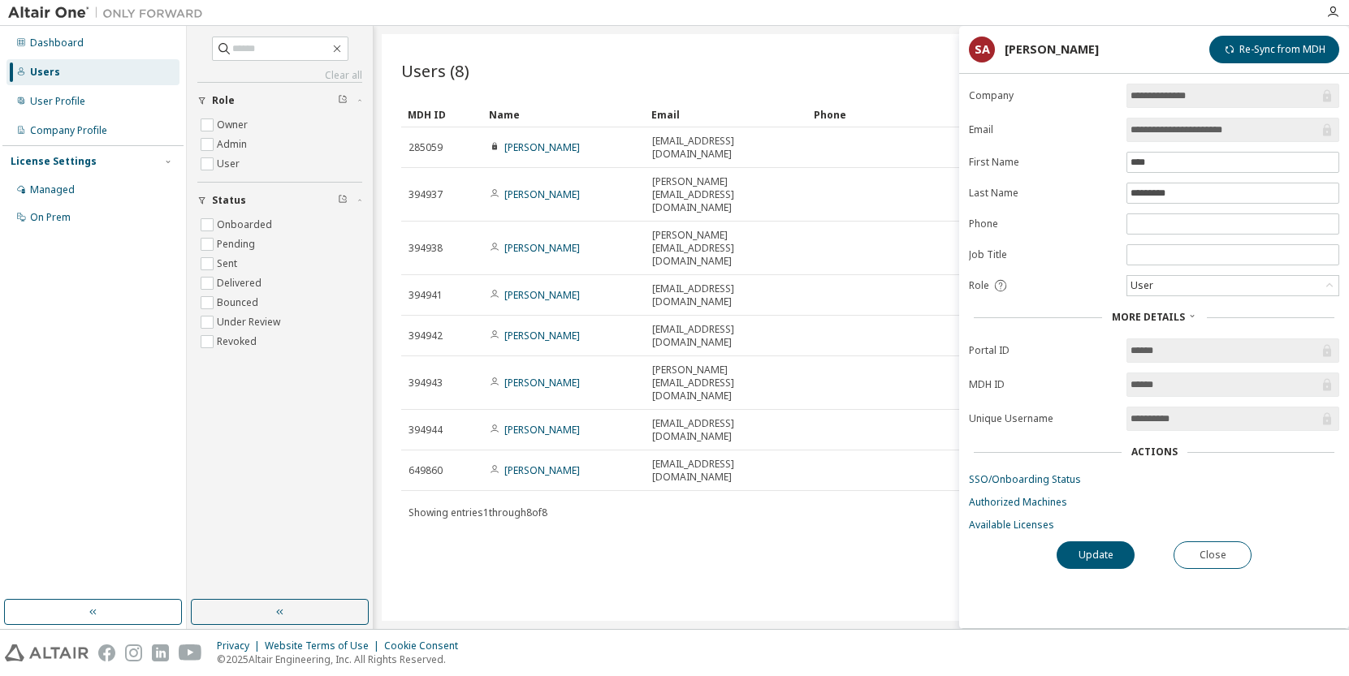
click at [1005, 533] on div "**********" at bounding box center [1154, 356] width 390 height 545
click at [1000, 522] on link "Available Licenses" at bounding box center [1154, 525] width 370 height 13
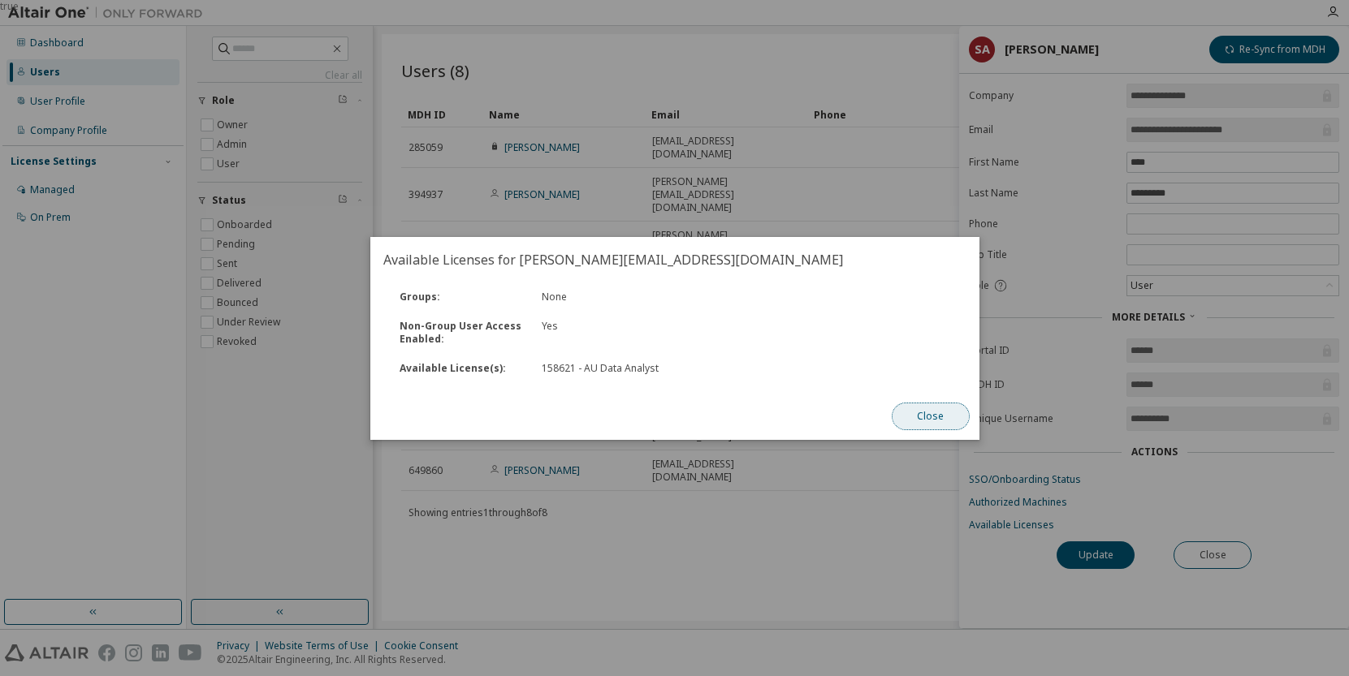
drag, startPoint x: 805, startPoint y: 384, endPoint x: 925, endPoint y: 423, distance: 125.6
click at [925, 423] on button "Close" at bounding box center [930, 417] width 78 height 28
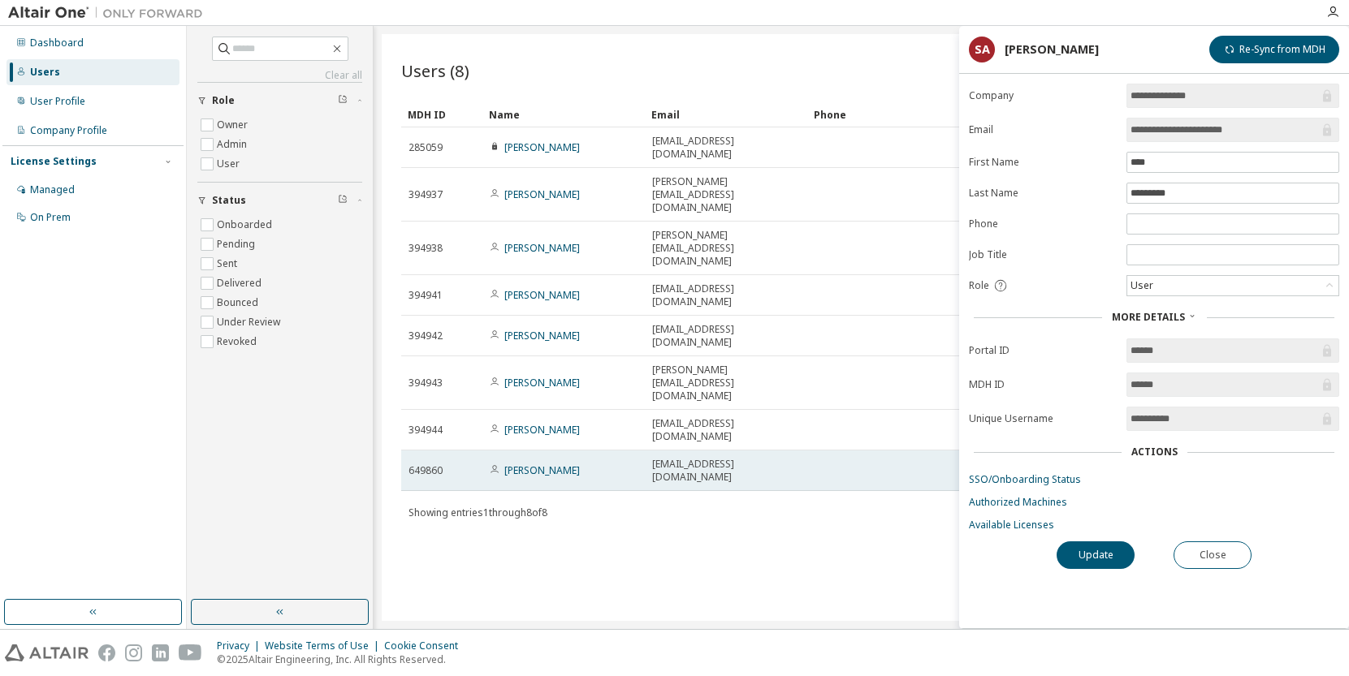
drag, startPoint x: 644, startPoint y: 361, endPoint x: 598, endPoint y: 346, distance: 48.5
click at [598, 346] on div "MDH ID Name Email Phone Job Title Status 285059 [PERSON_NAME] [PERSON_NAME][EMA…" at bounding box center [861, 312] width 920 height 423
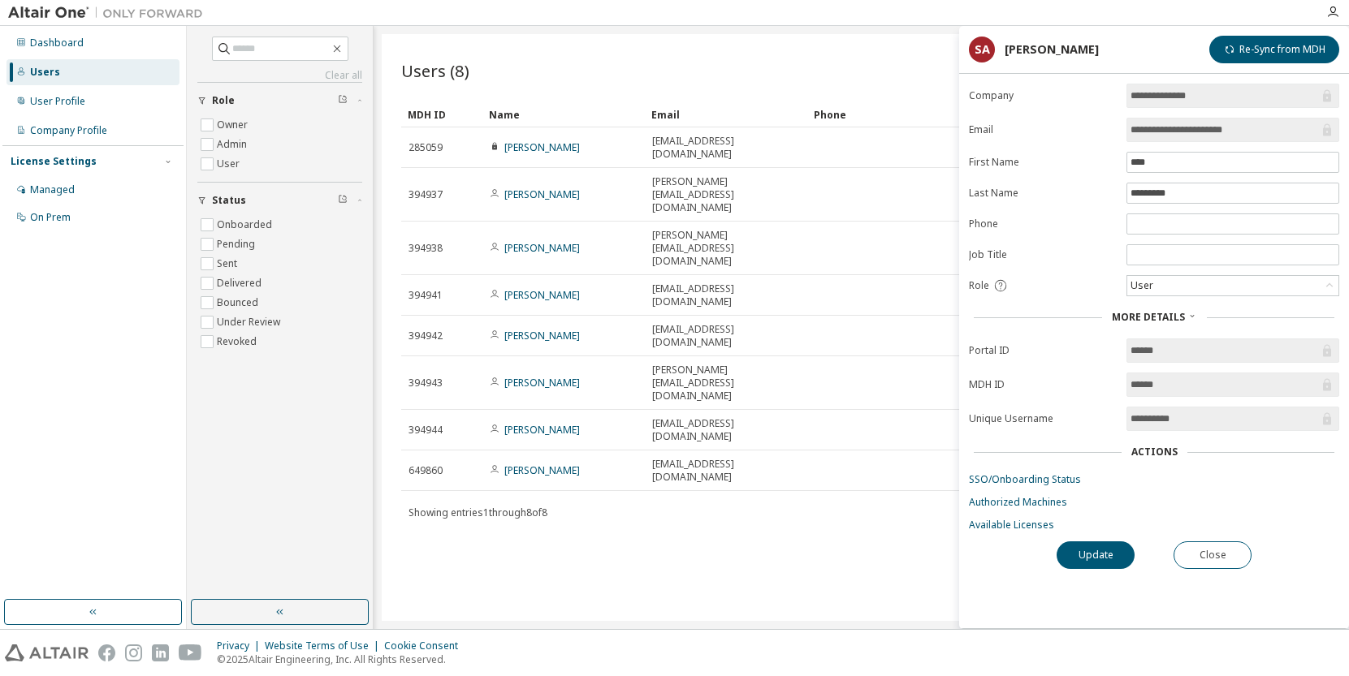
click at [710, 430] on div "Users (8) Import From CSV Export To CSV Add User Clear Load Save Save As Field …" at bounding box center [861, 327] width 959 height 587
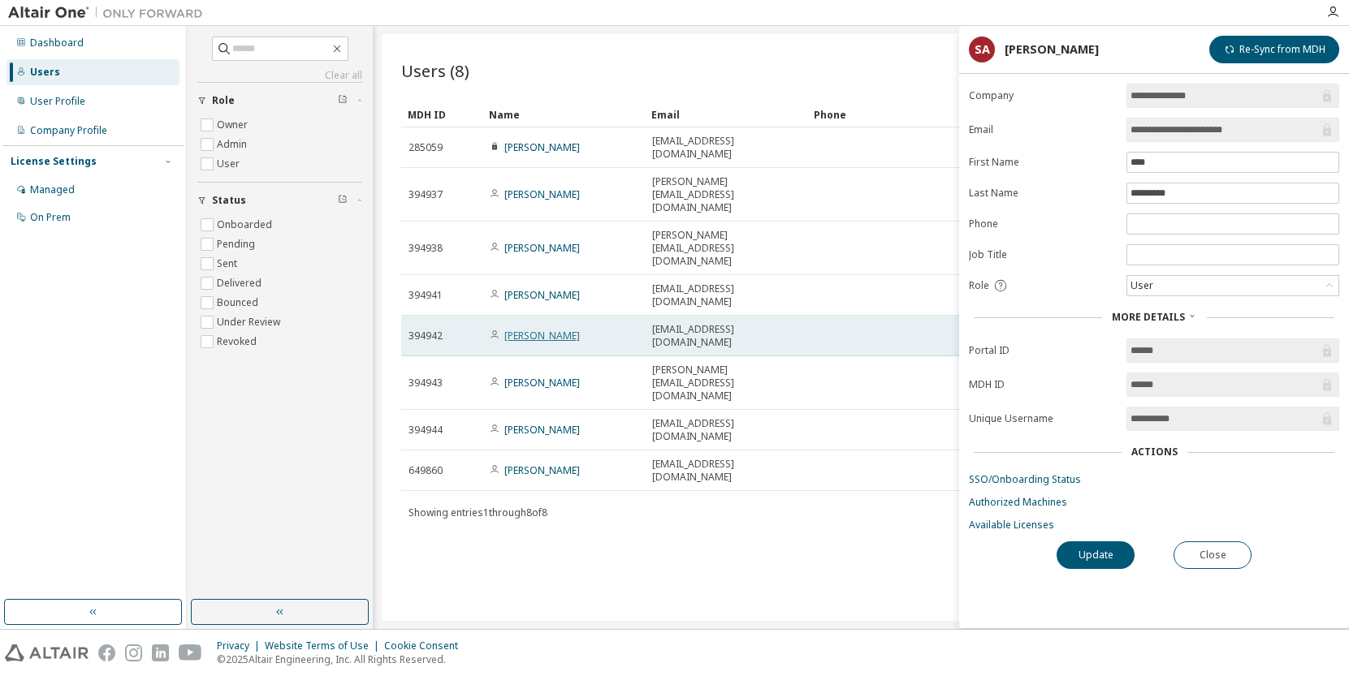
click at [538, 329] on link "[PERSON_NAME]" at bounding box center [542, 336] width 76 height 14
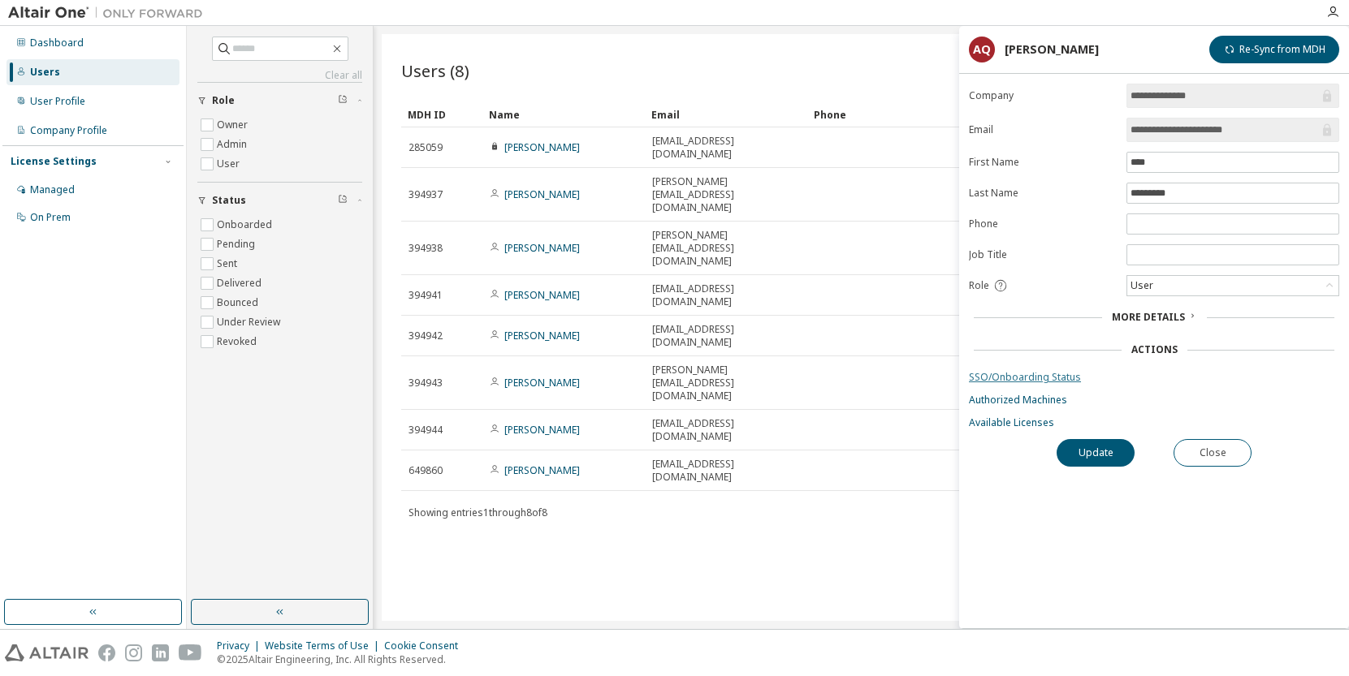
click at [1006, 380] on link "SSO/Onboarding Status" at bounding box center [1154, 377] width 370 height 13
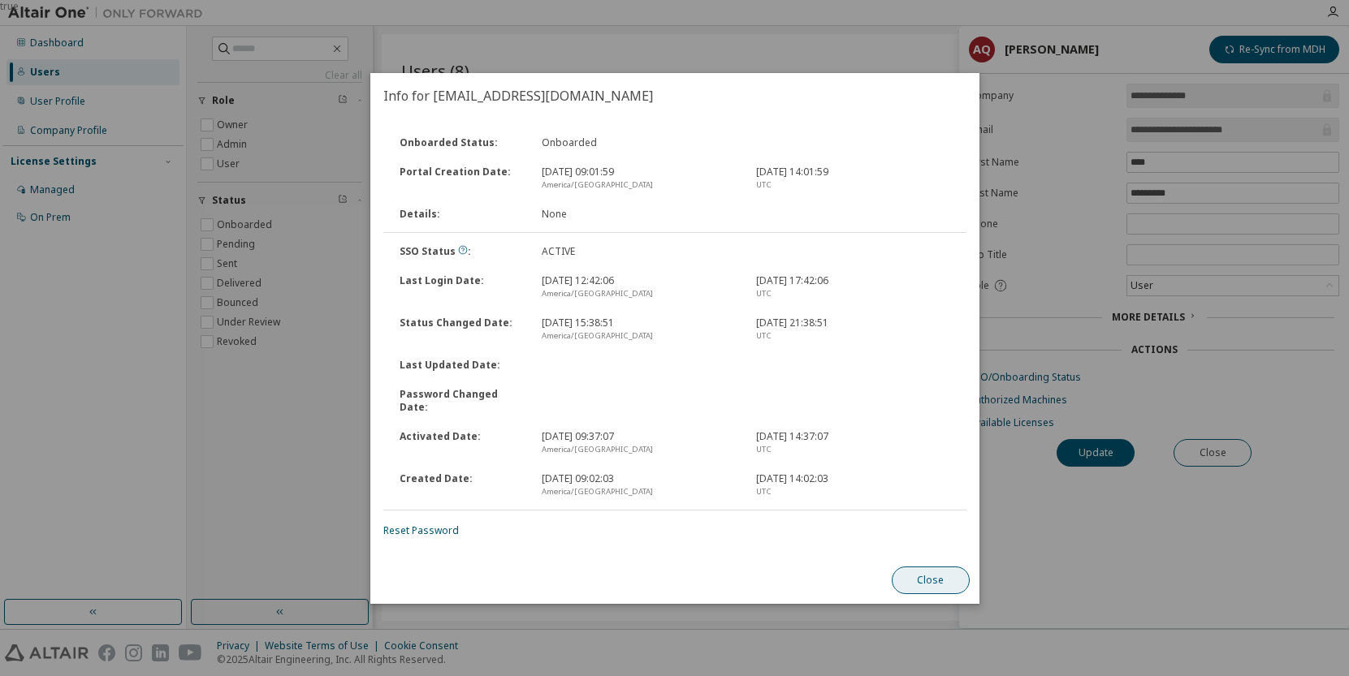
click at [941, 573] on button "Close" at bounding box center [930, 581] width 78 height 28
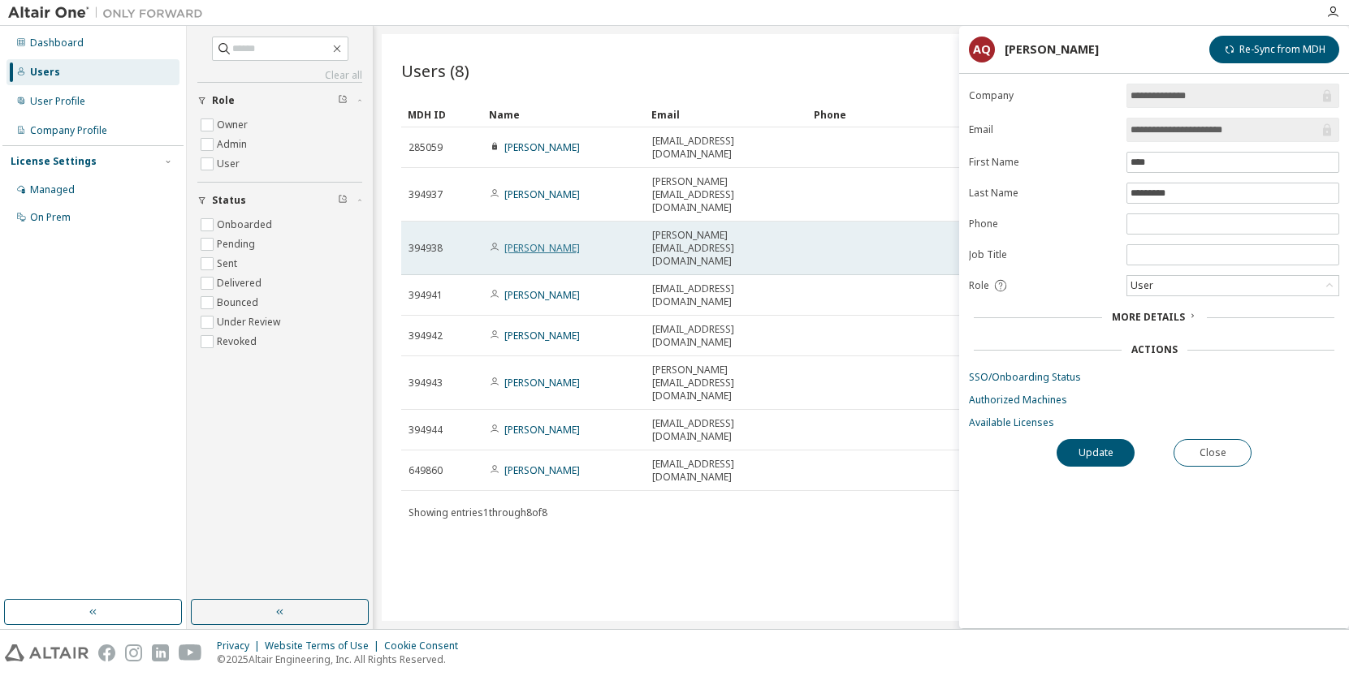
click at [542, 241] on link "[PERSON_NAME]" at bounding box center [542, 248] width 76 height 14
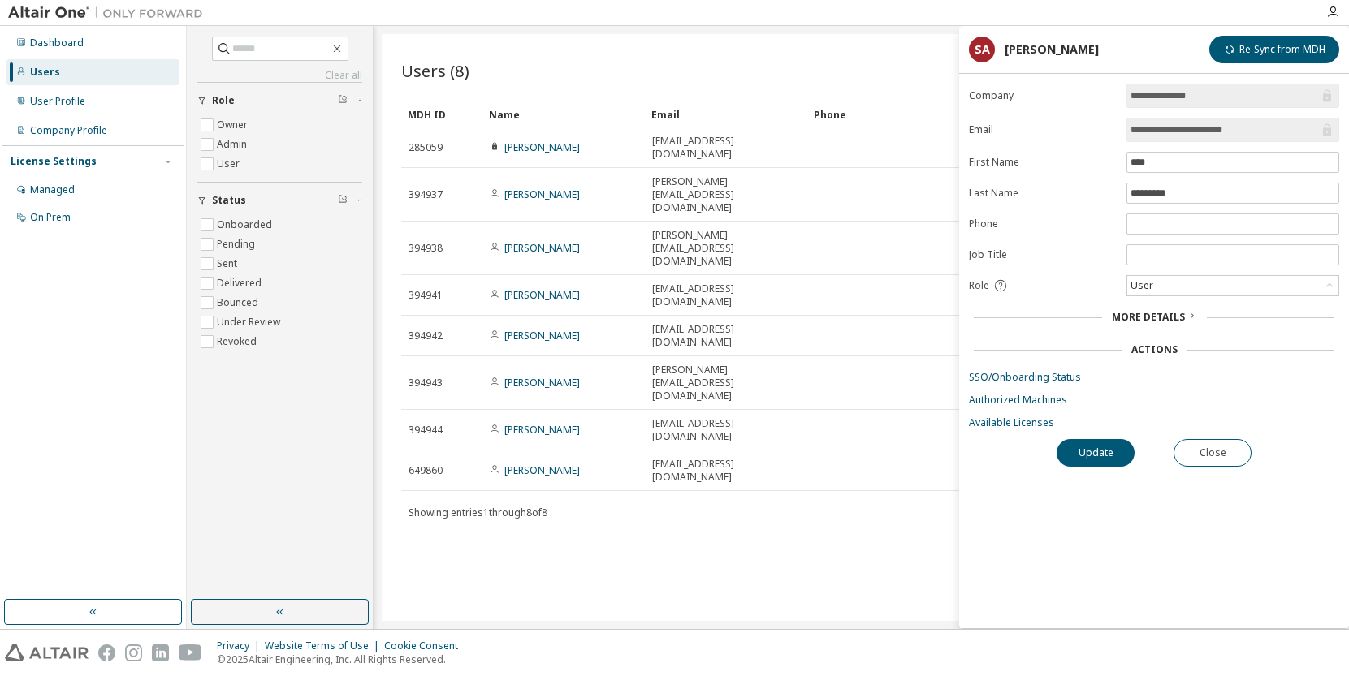
click at [1171, 317] on span "More Details" at bounding box center [1148, 317] width 73 height 14
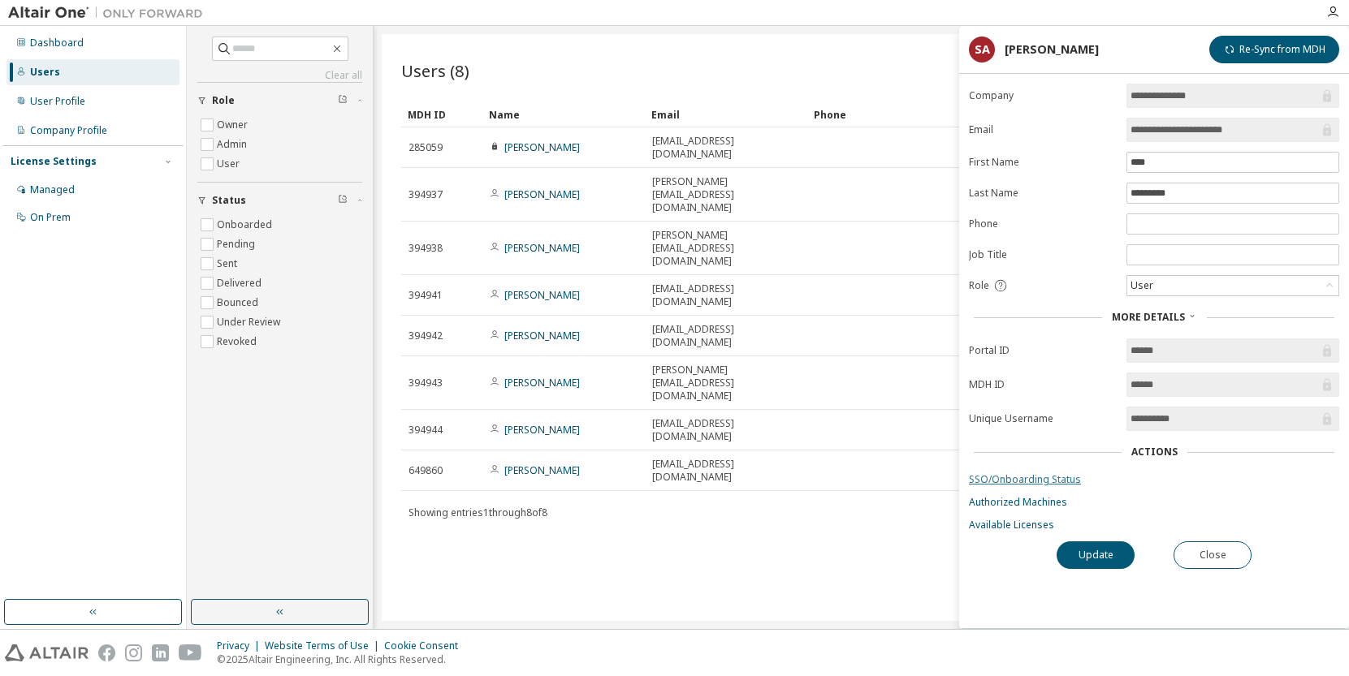
click at [1051, 483] on link "SSO/Onboarding Status" at bounding box center [1154, 479] width 370 height 13
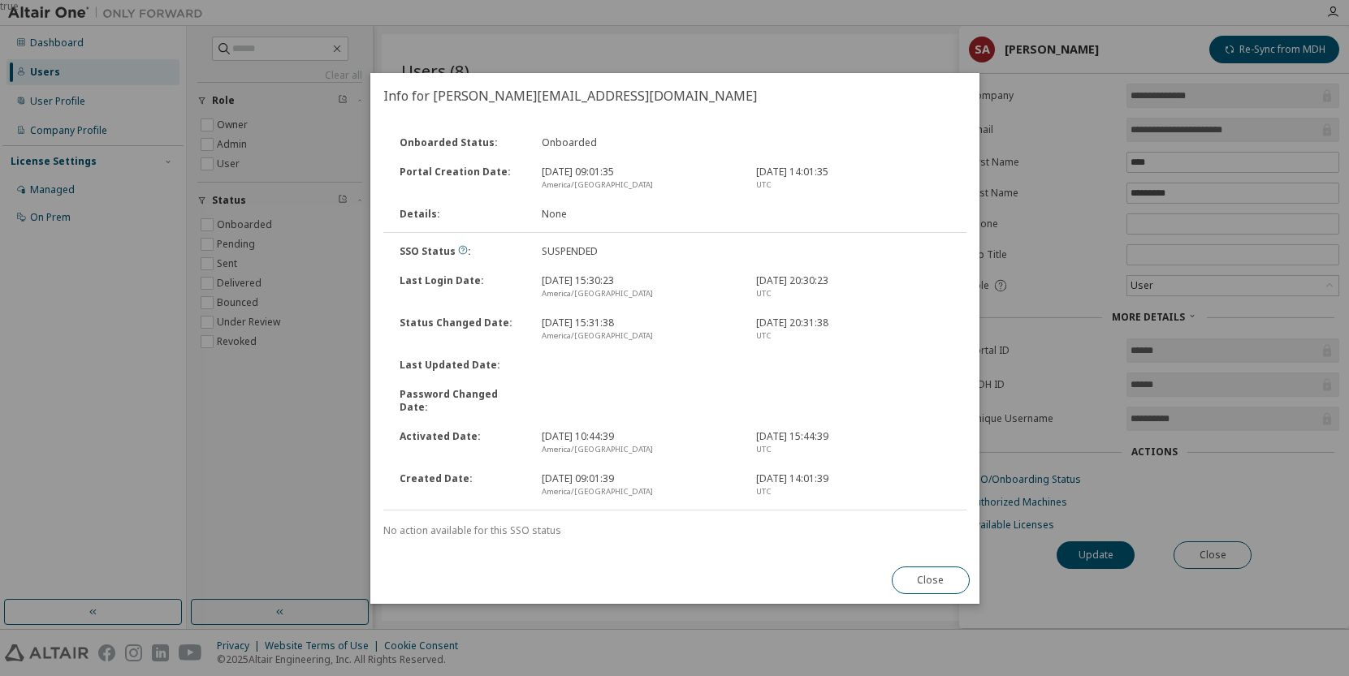
click at [565, 513] on div "Onboarded Status : Onboarded Portal Creation Date : [DATE] 09:01:35 America/[GE…" at bounding box center [674, 332] width 583 height 409
click at [546, 444] on div "America/[GEOGRAPHIC_DATA]" at bounding box center [639, 449] width 194 height 13
drag, startPoint x: 545, startPoint y: 320, endPoint x: 545, endPoint y: 302, distance: 17.9
click at [545, 319] on div "Status Changed Date : [DATE] 15:31:38 [GEOGRAPHIC_DATA]/[GEOGRAPHIC_DATA] [DATE…" at bounding box center [675, 330] width 586 height 42
click at [551, 253] on div "SUSPENDED" at bounding box center [639, 251] width 214 height 13
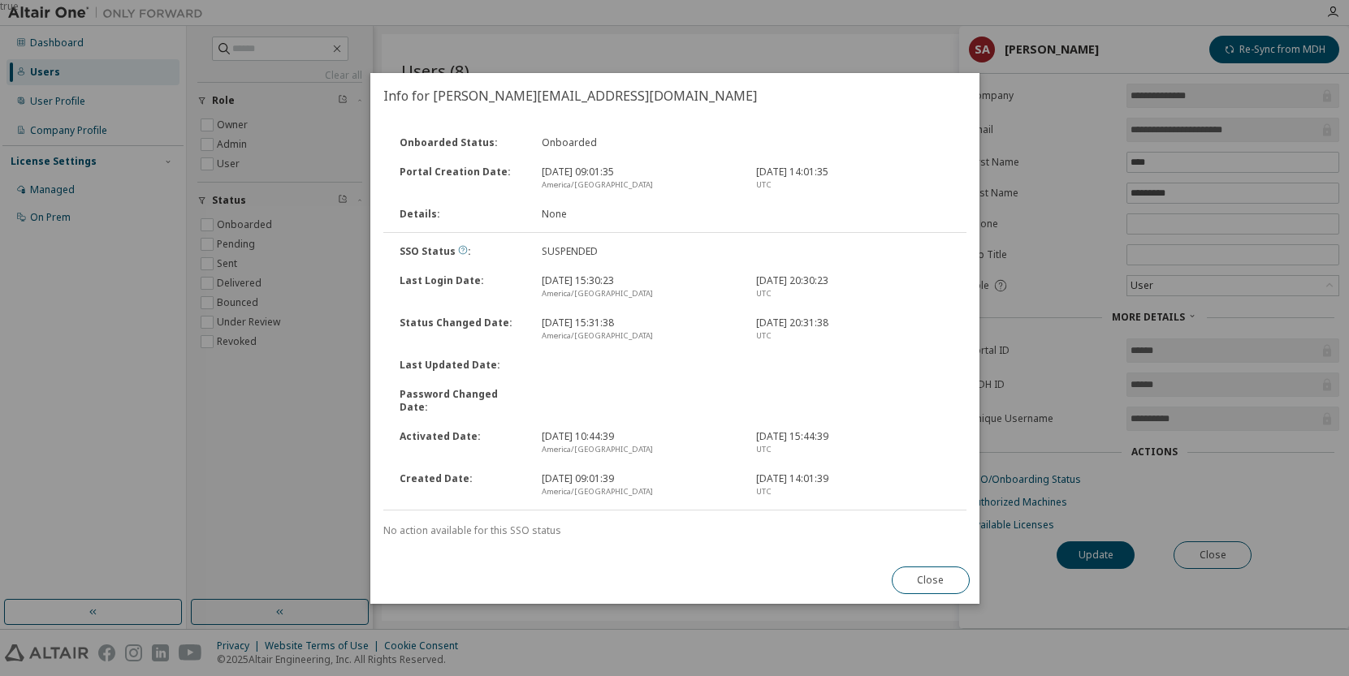
click at [458, 255] on icon at bounding box center [463, 250] width 10 height 10
click at [934, 576] on button "Close" at bounding box center [930, 581] width 78 height 28
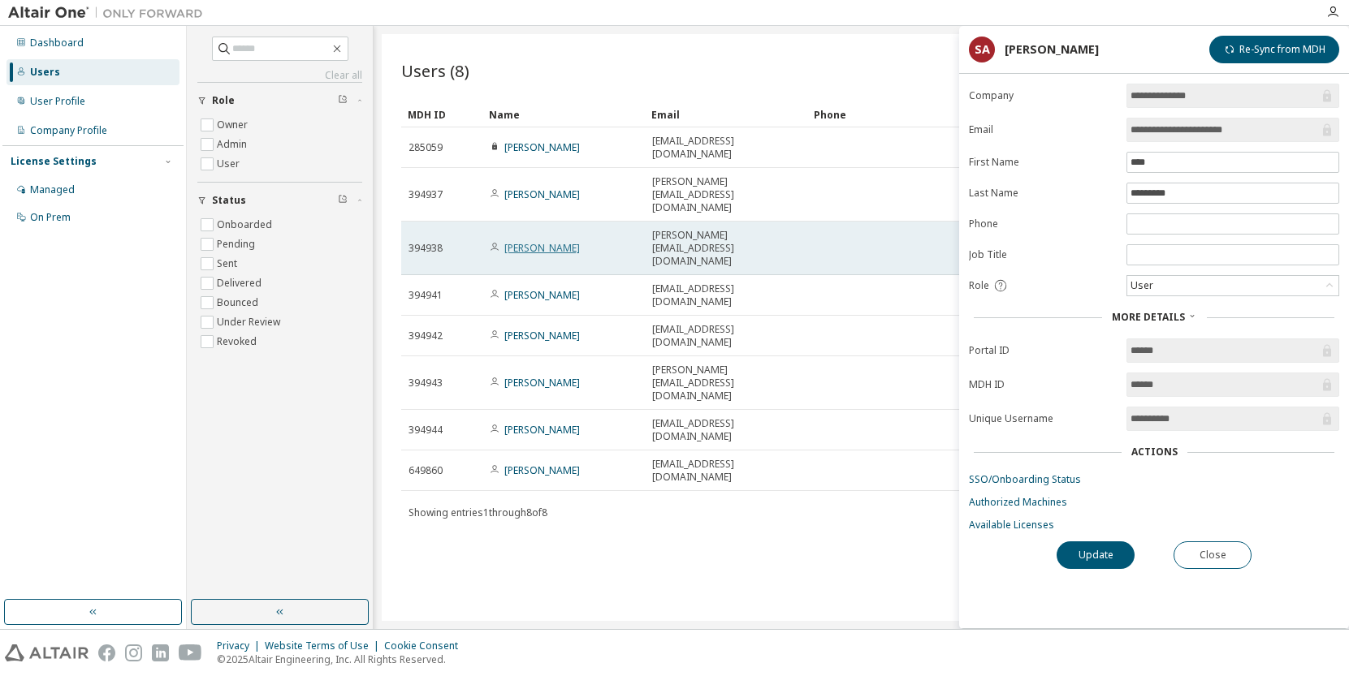
drag, startPoint x: 556, startPoint y: 190, endPoint x: 548, endPoint y: 192, distance: 8.3
click at [548, 241] on link "[PERSON_NAME]" at bounding box center [542, 248] width 76 height 14
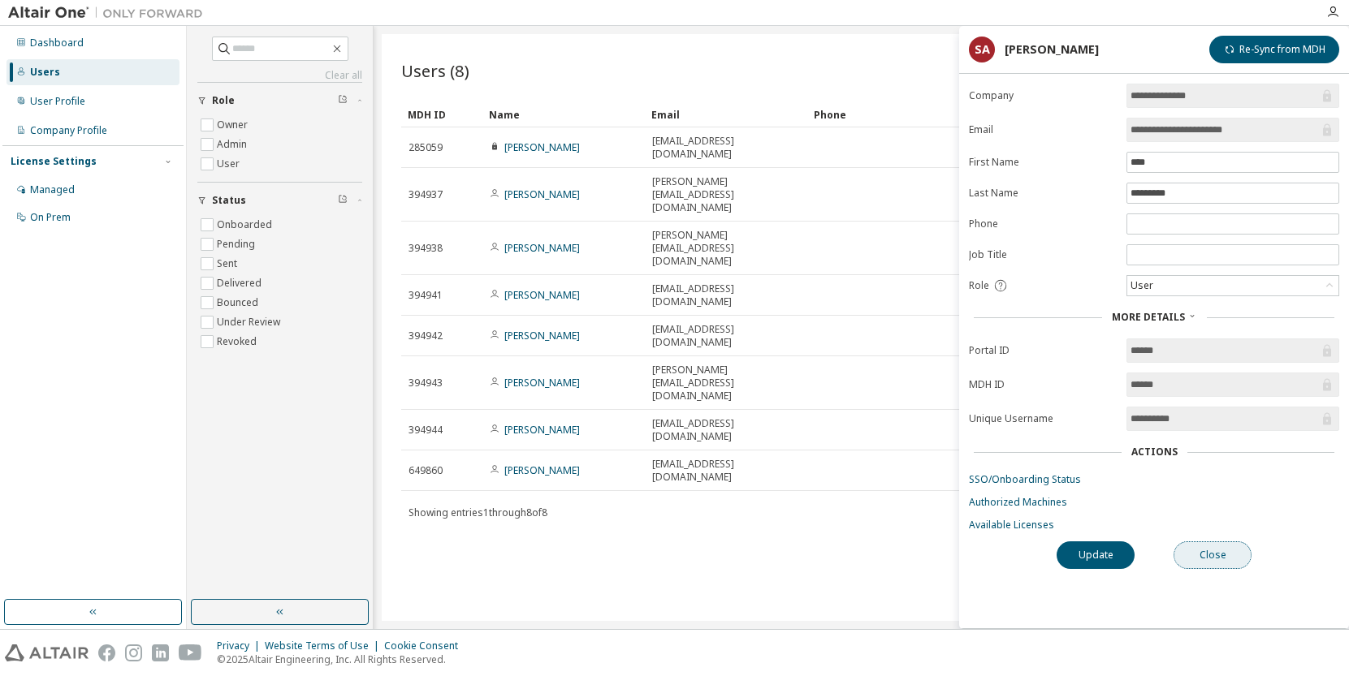
click at [1212, 565] on button "Close" at bounding box center [1212, 556] width 78 height 28
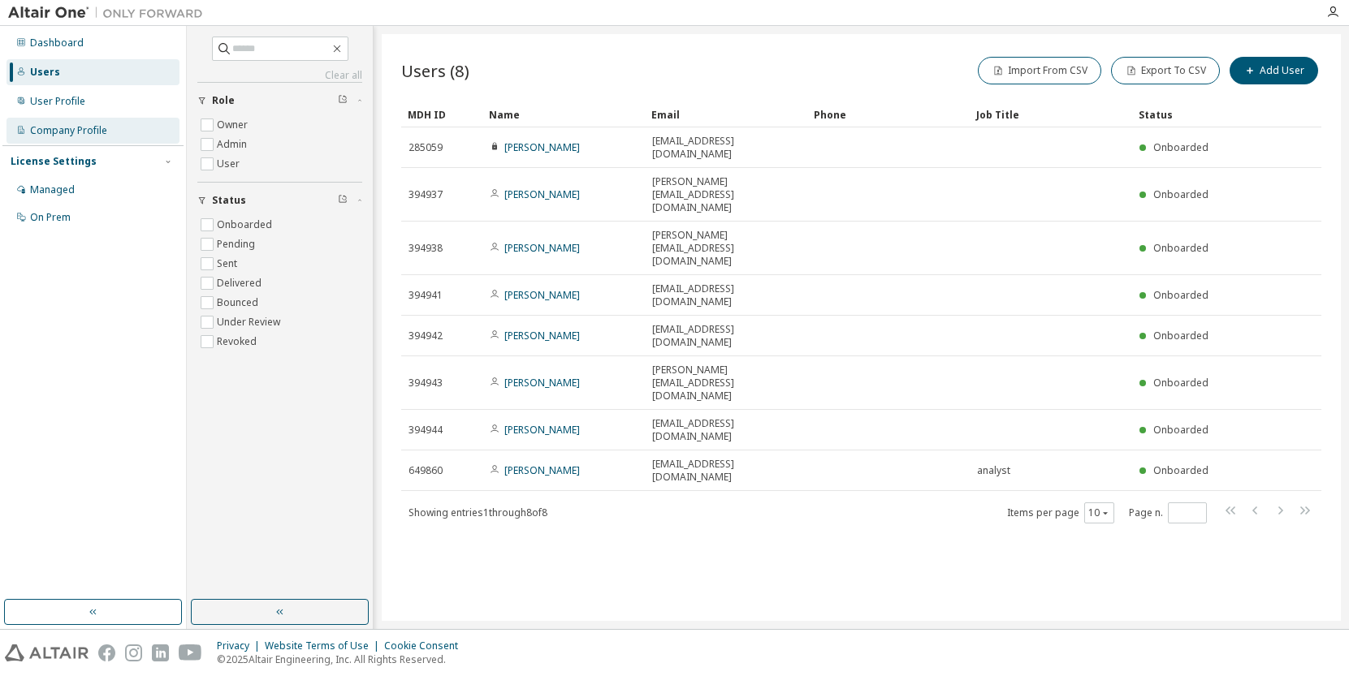
click at [71, 130] on div "Company Profile" at bounding box center [68, 130] width 77 height 13
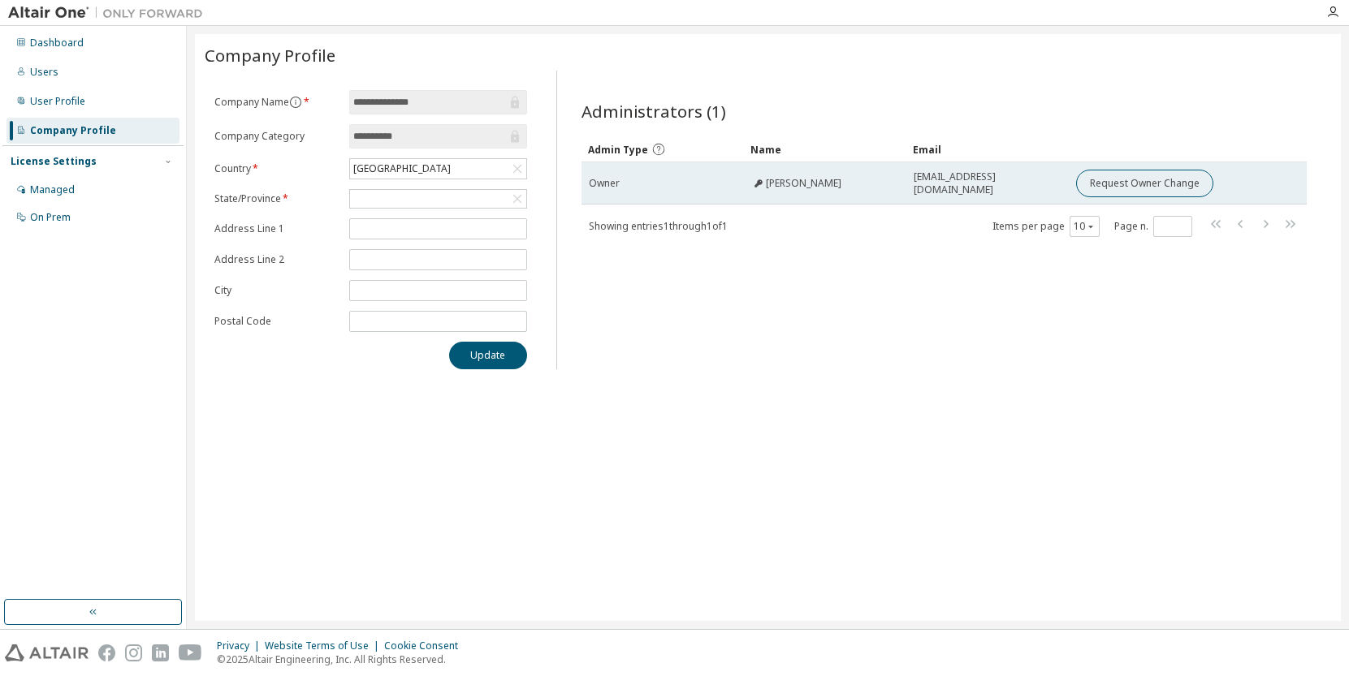
click at [935, 183] on span "[EMAIL_ADDRESS][DOMAIN_NAME]" at bounding box center [987, 184] width 148 height 26
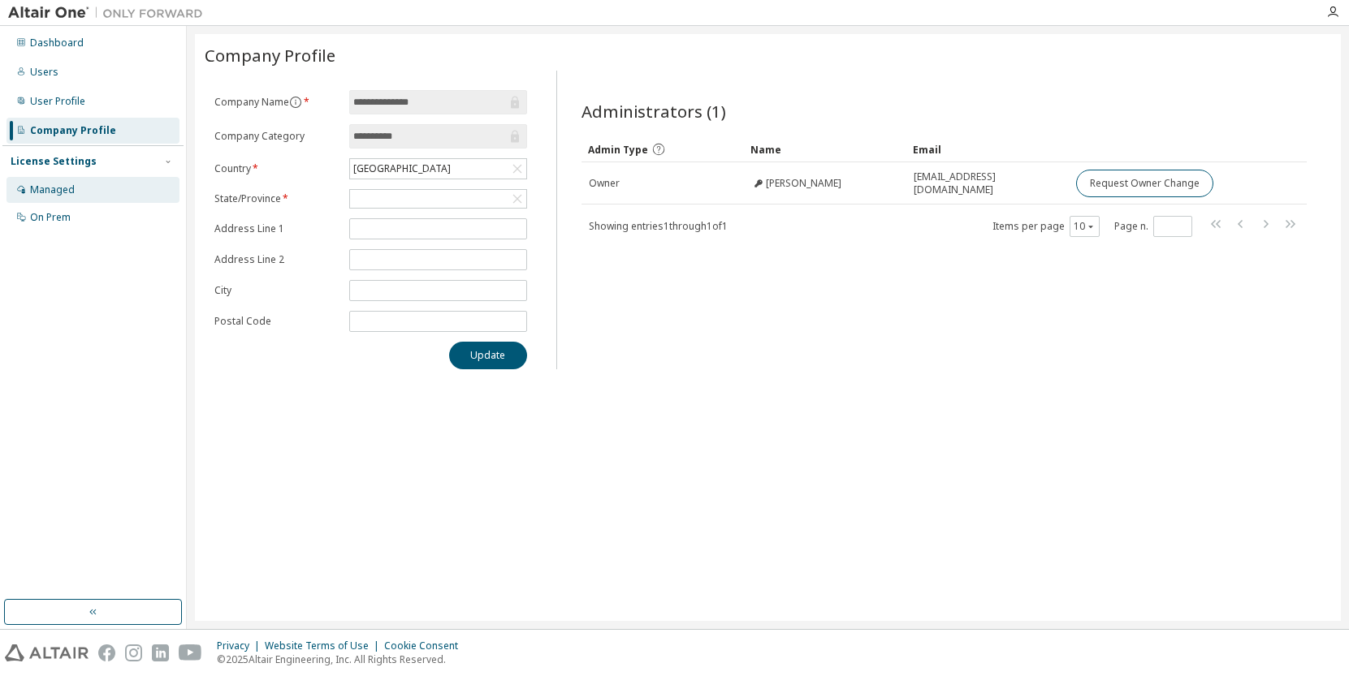
click at [80, 184] on div "Managed" at bounding box center [92, 190] width 173 height 26
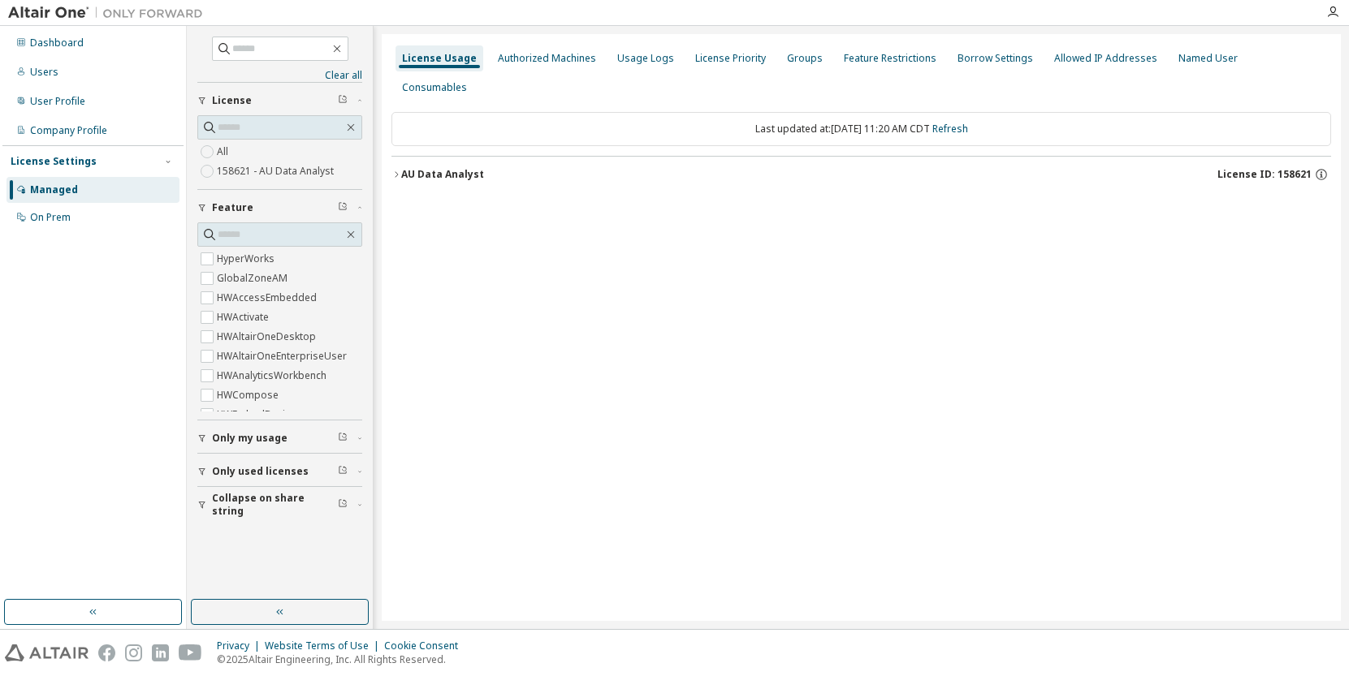
click at [394, 170] on icon "button" at bounding box center [396, 175] width 10 height 10
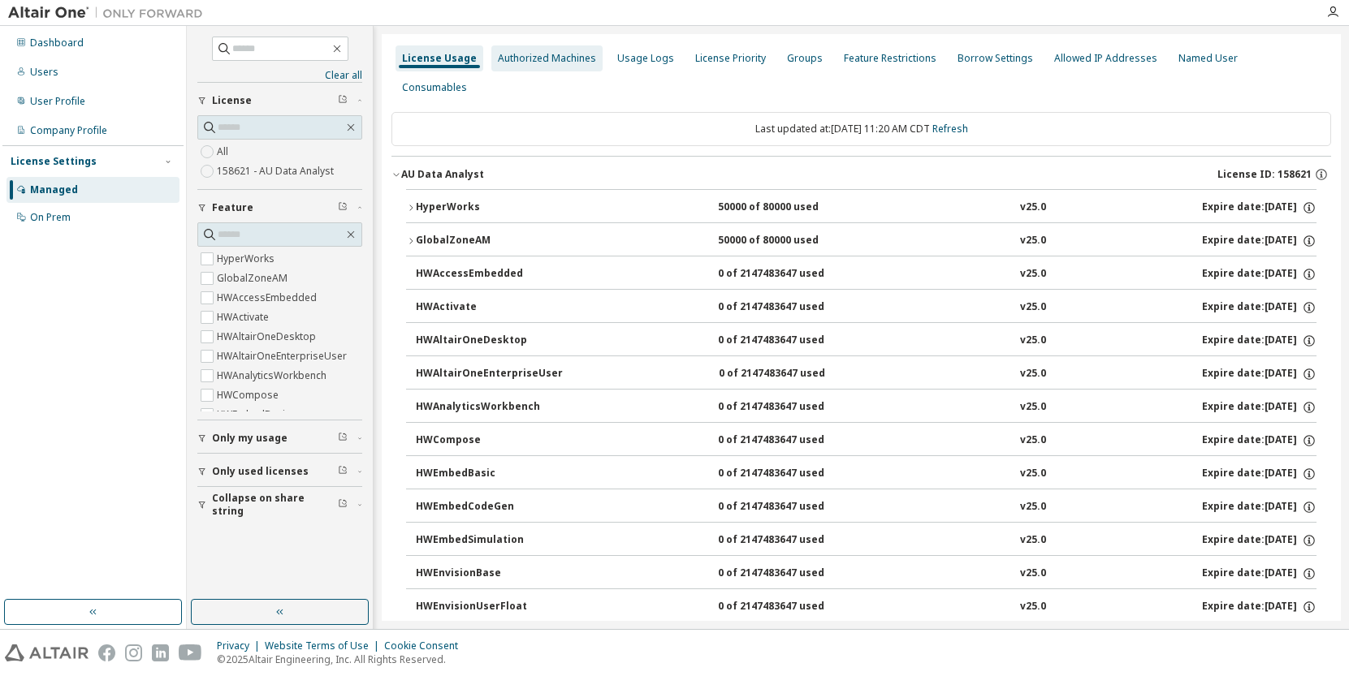
click at [546, 55] on div "Authorized Machines" at bounding box center [547, 58] width 98 height 13
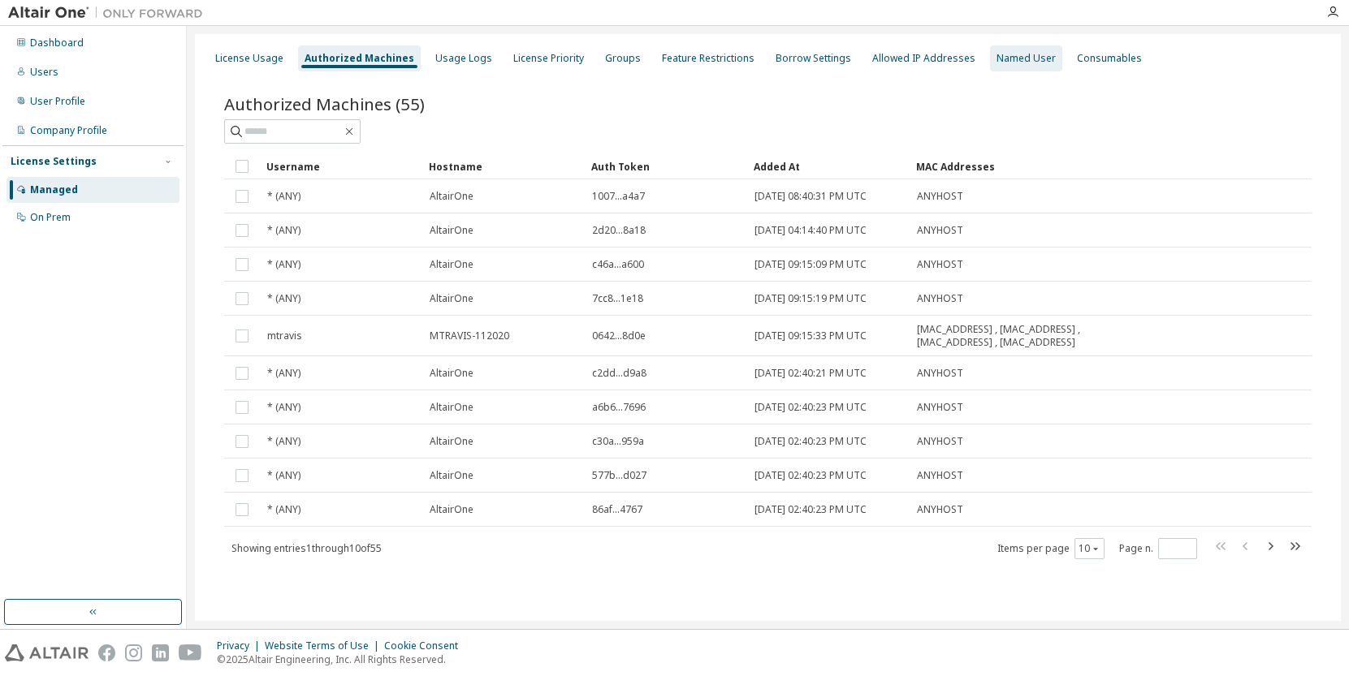
click at [996, 60] on div "Named User" at bounding box center [1025, 58] width 59 height 13
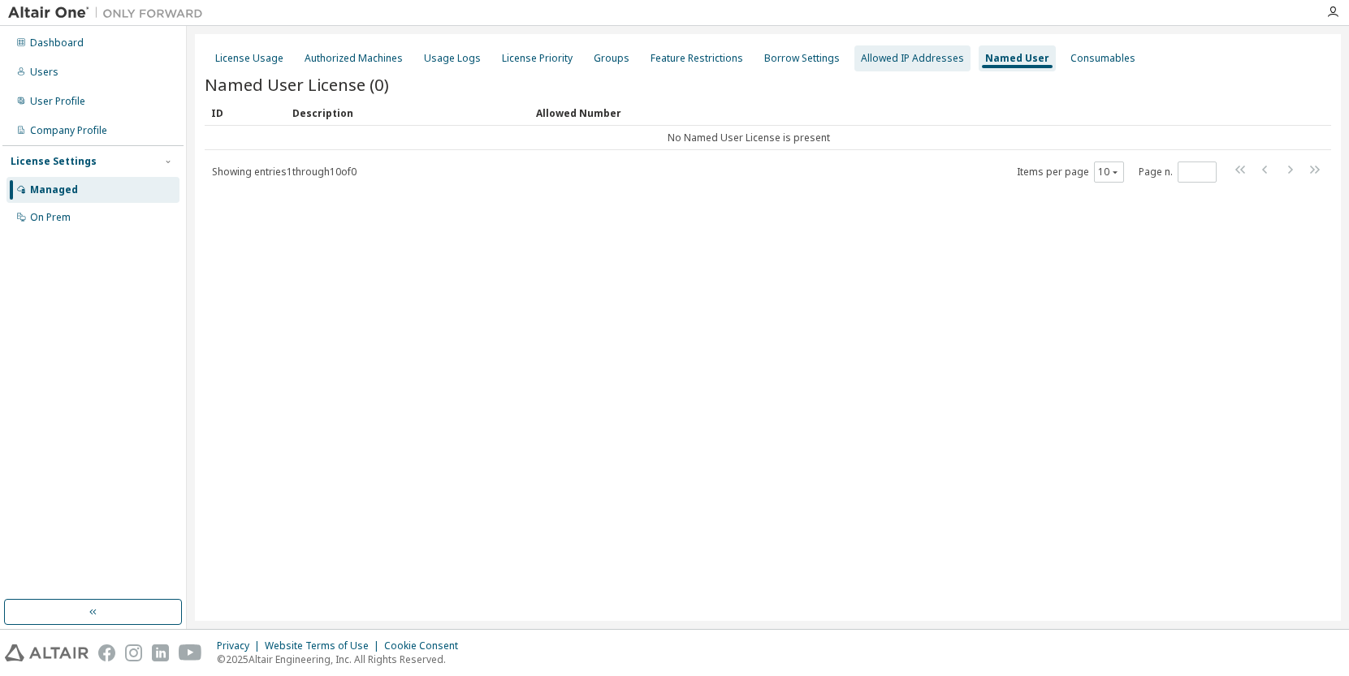
click at [879, 64] on div "Allowed IP Addresses" at bounding box center [912, 58] width 103 height 13
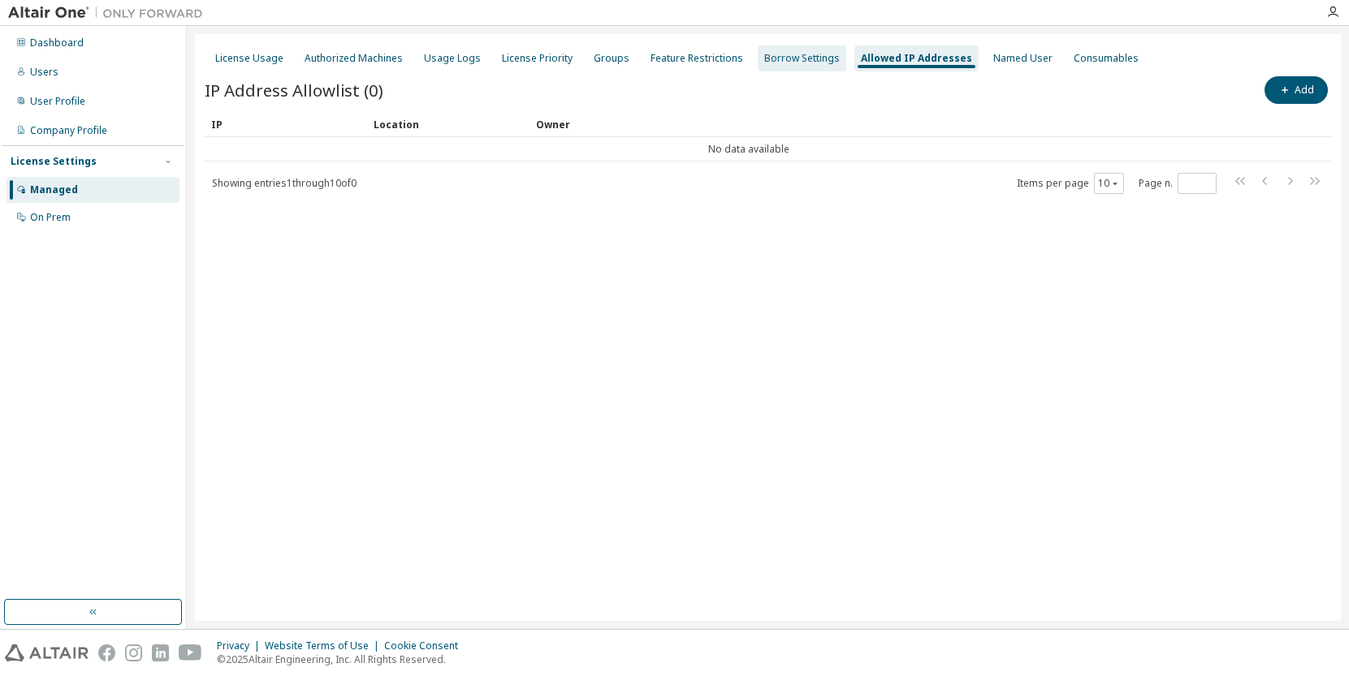
click at [798, 58] on div "Borrow Settings" at bounding box center [802, 58] width 76 height 13
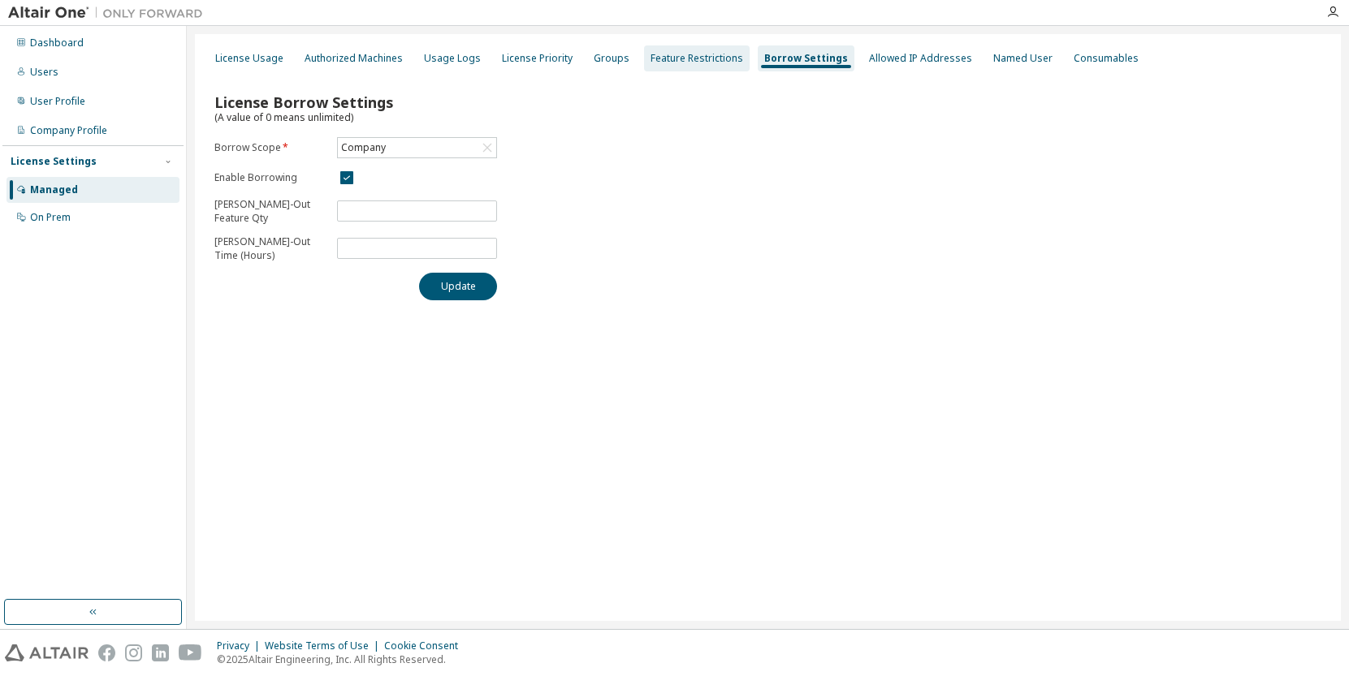
click at [710, 58] on div "Feature Restrictions" at bounding box center [696, 58] width 93 height 13
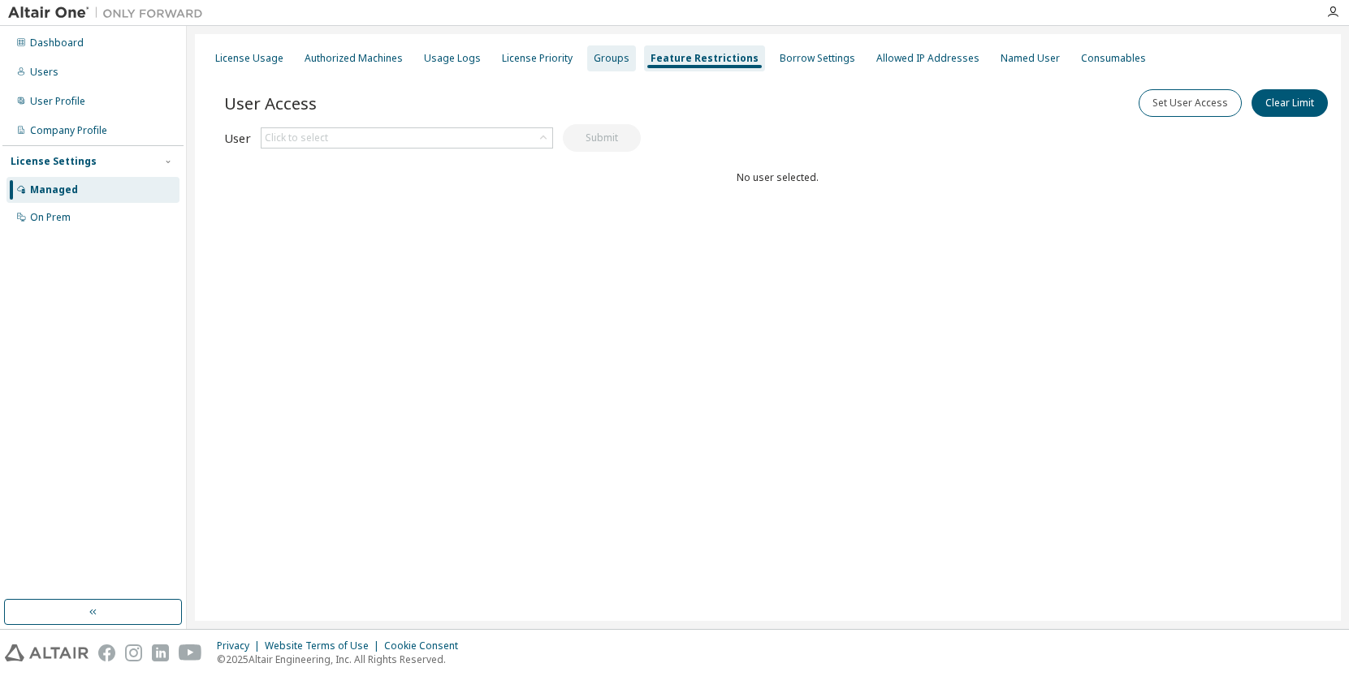
click at [606, 58] on div "Groups" at bounding box center [612, 58] width 36 height 13
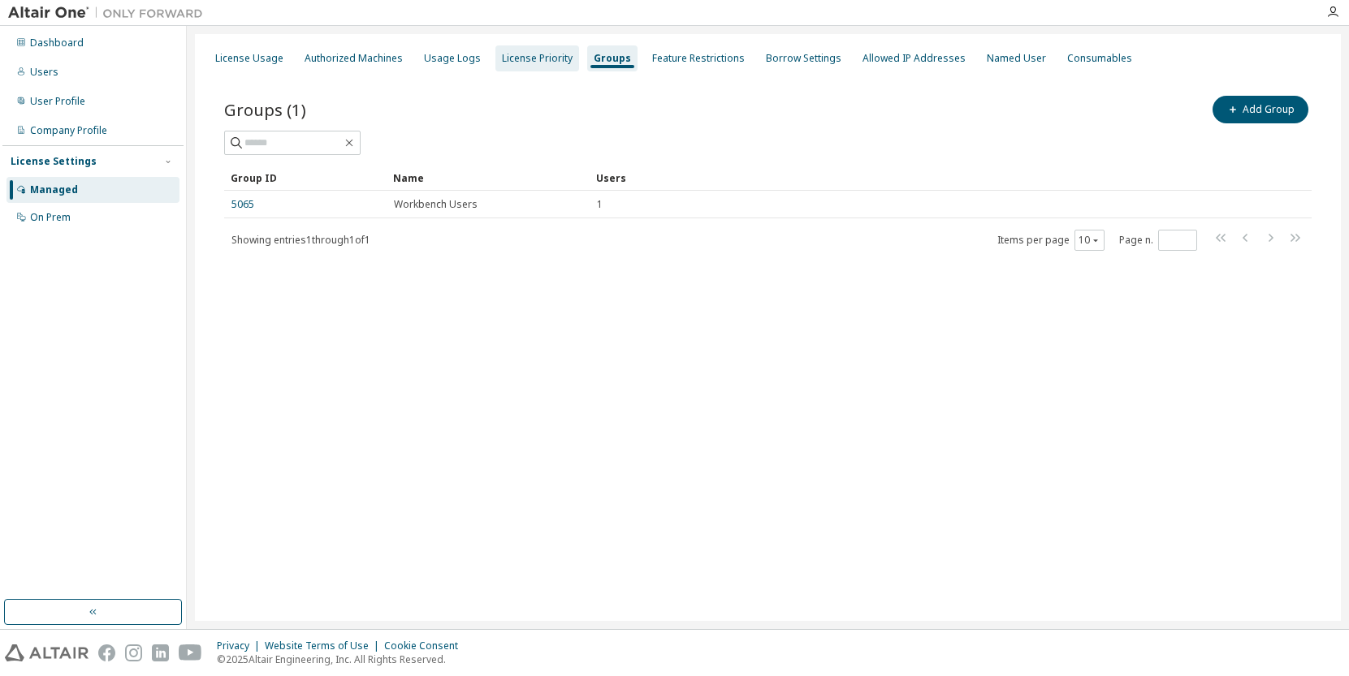
click at [541, 58] on div "License Priority" at bounding box center [537, 58] width 71 height 13
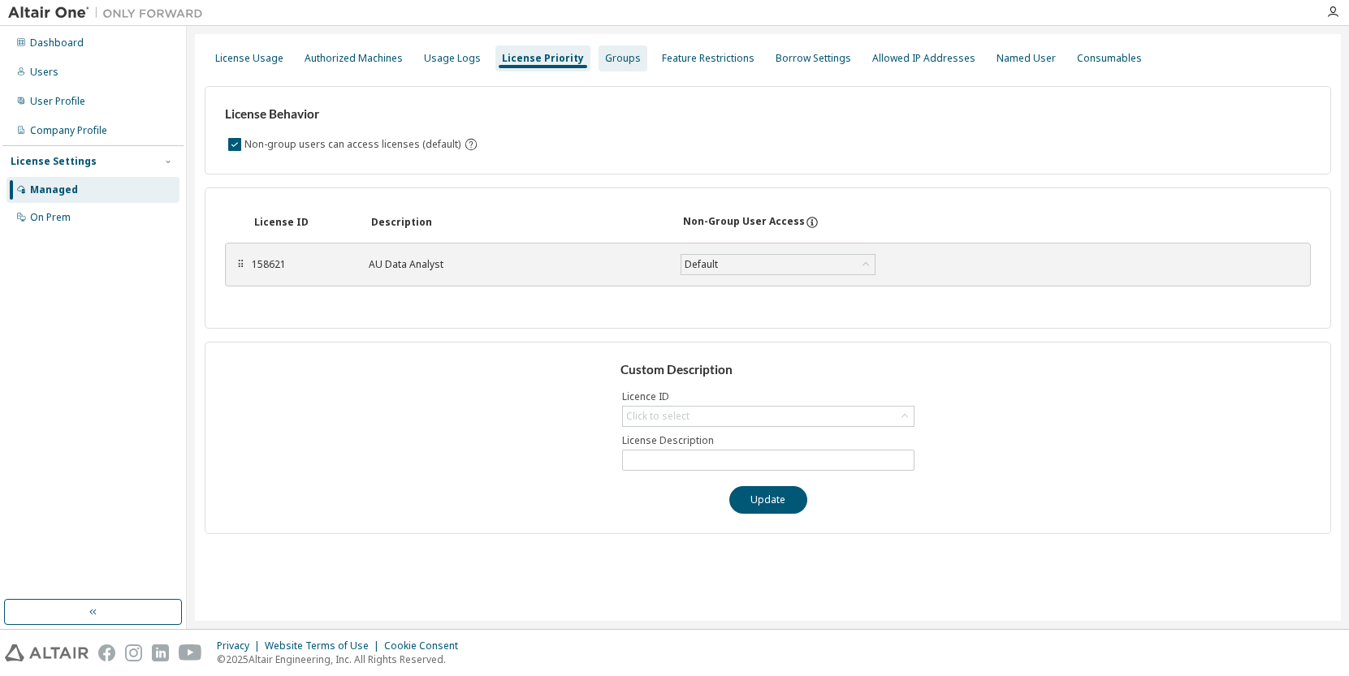
click at [624, 58] on div "Groups" at bounding box center [622, 58] width 49 height 26
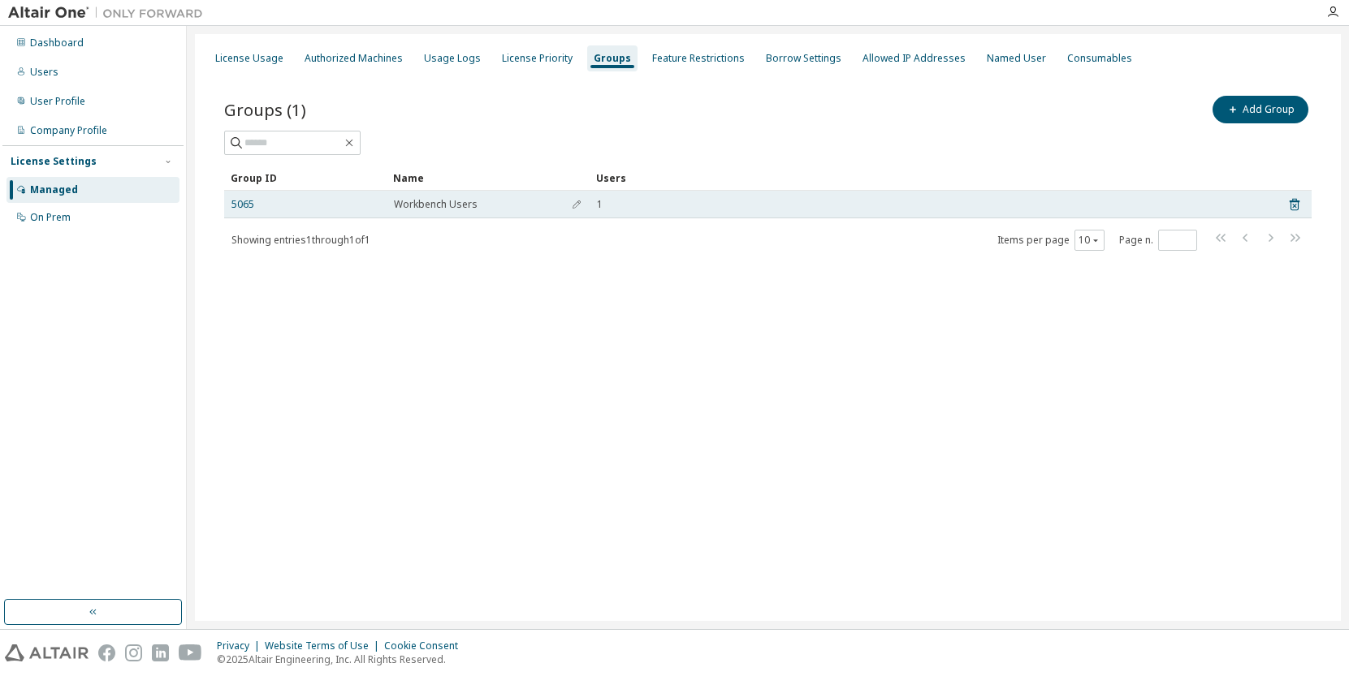
click at [598, 208] on span "1" at bounding box center [600, 204] width 6 height 13
click at [438, 206] on span "Workbench Users" at bounding box center [436, 204] width 84 height 13
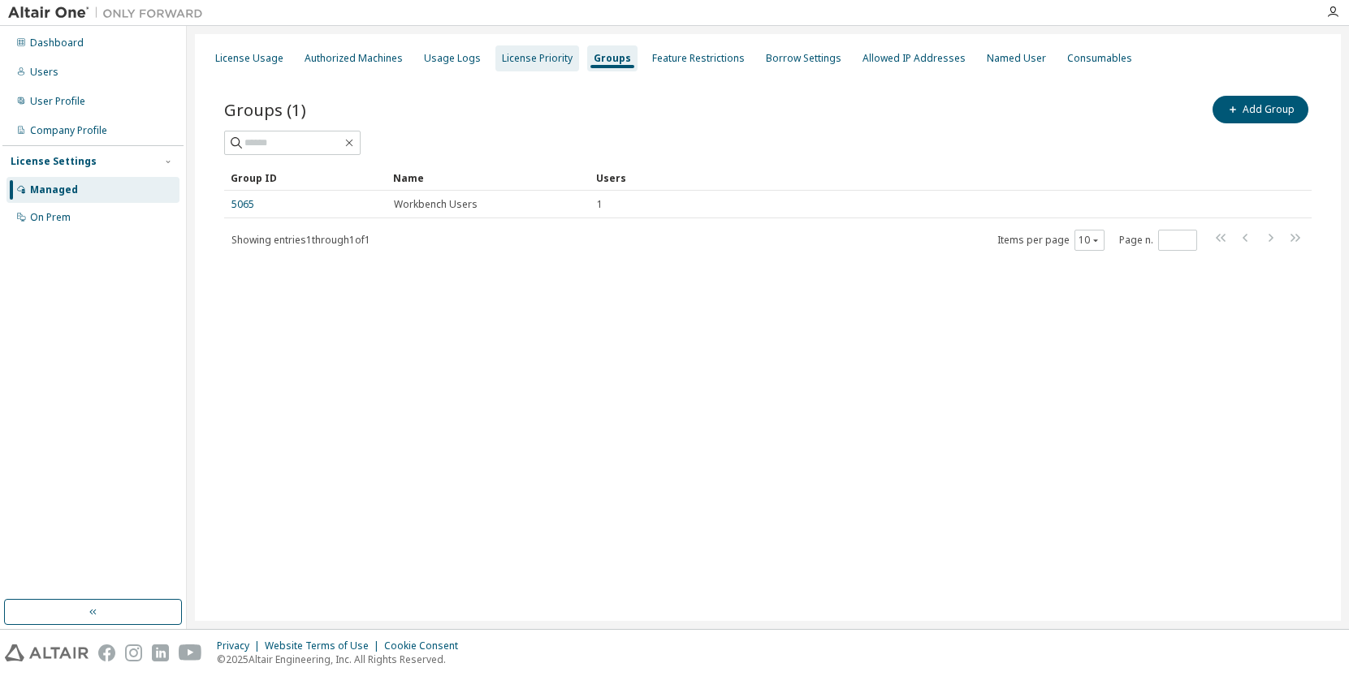
click at [520, 63] on div "License Priority" at bounding box center [537, 58] width 71 height 13
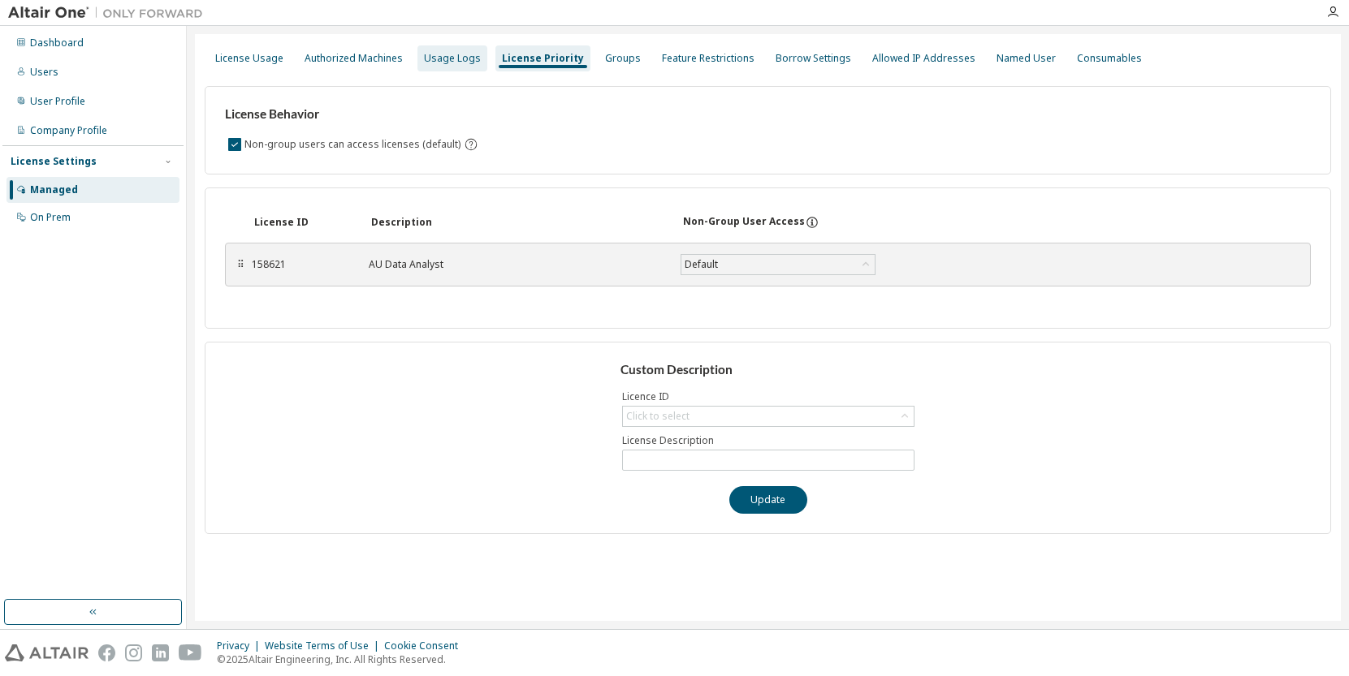
click at [456, 53] on div "Usage Logs" at bounding box center [452, 58] width 57 height 13
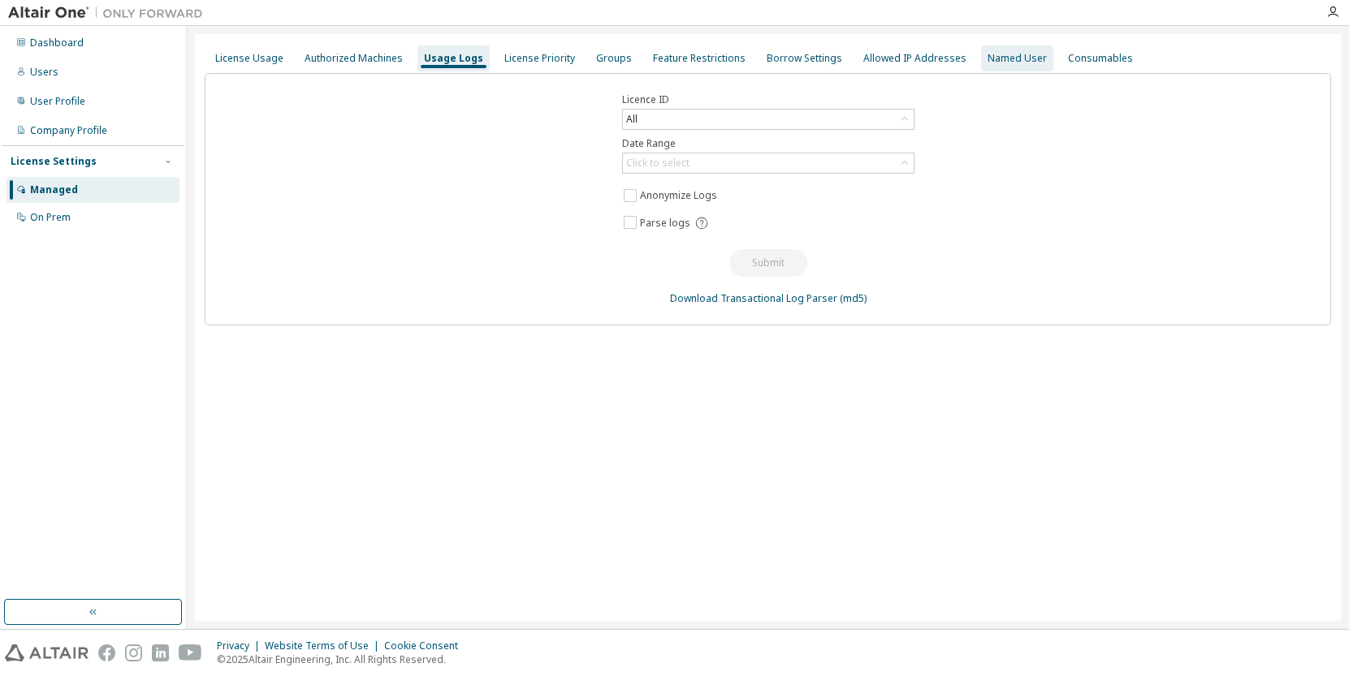
click at [1000, 56] on div "Named User" at bounding box center [1016, 58] width 59 height 13
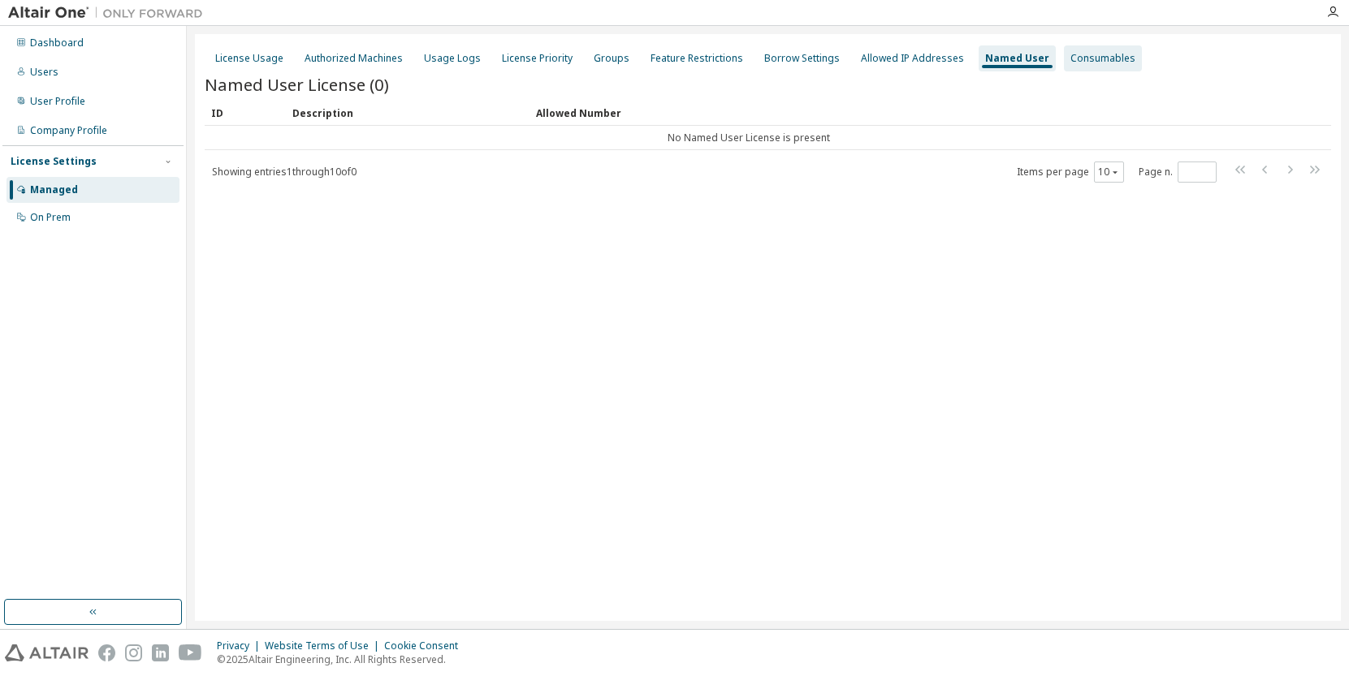
click at [1072, 57] on div "Consumables" at bounding box center [1102, 58] width 65 height 13
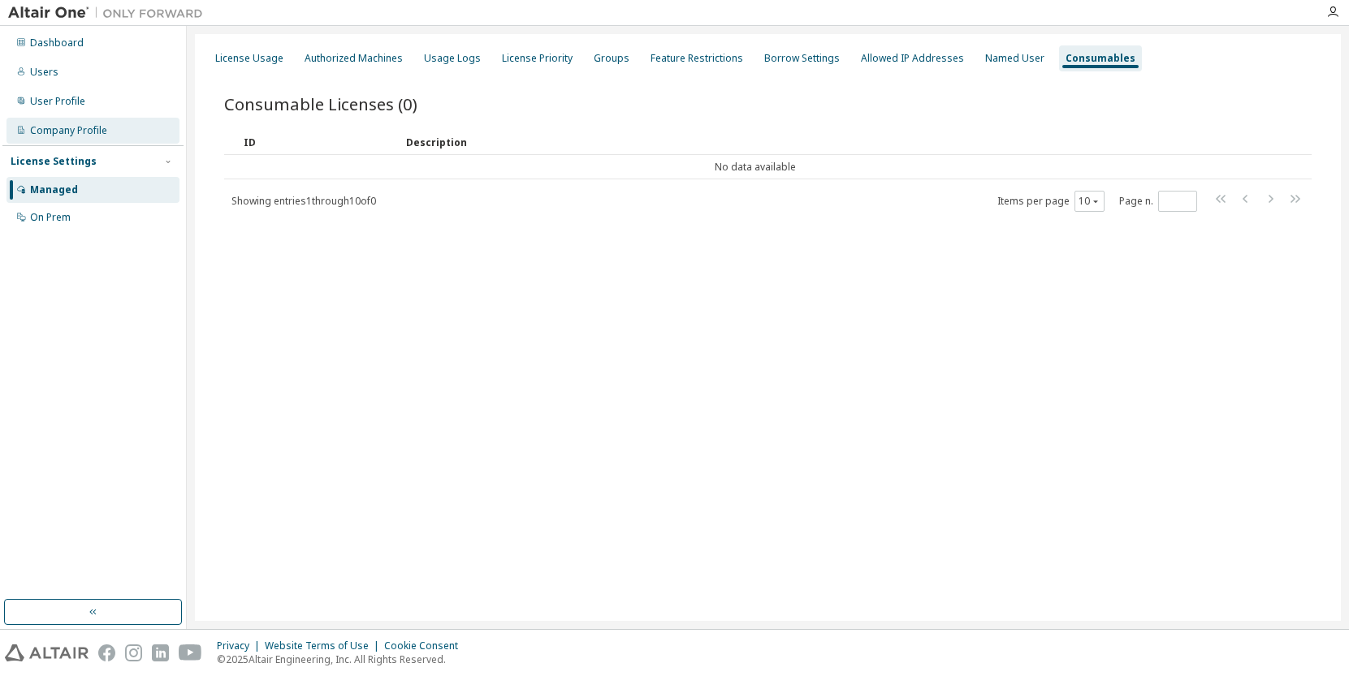
click at [97, 132] on div "Company Profile" at bounding box center [68, 130] width 77 height 13
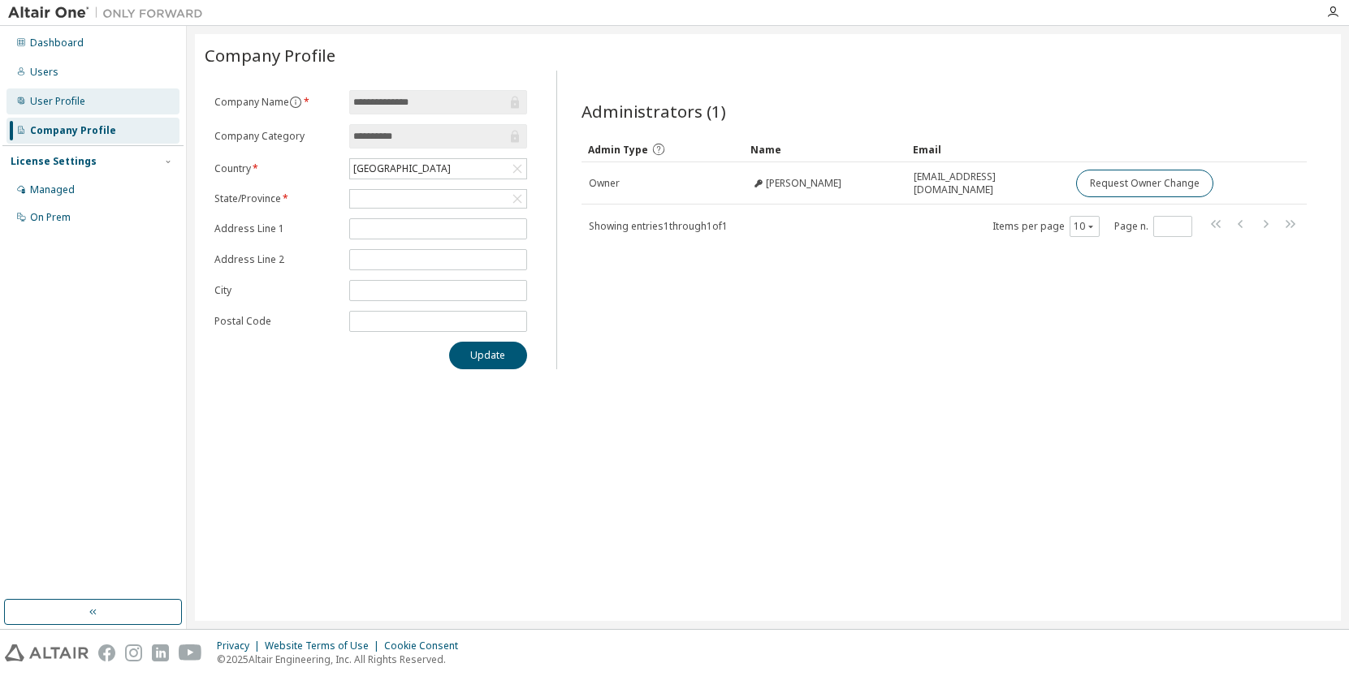
click at [93, 113] on div "User Profile" at bounding box center [92, 102] width 173 height 26
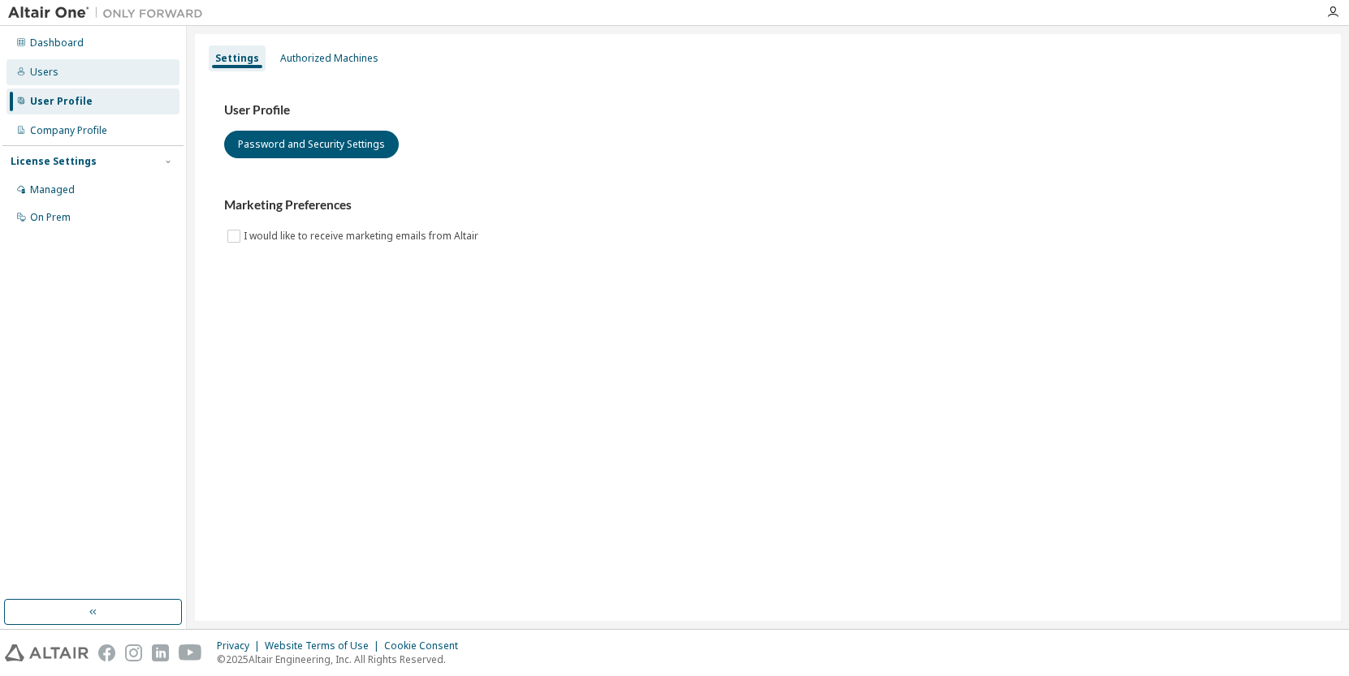
click at [19, 77] on div at bounding box center [21, 72] width 10 height 13
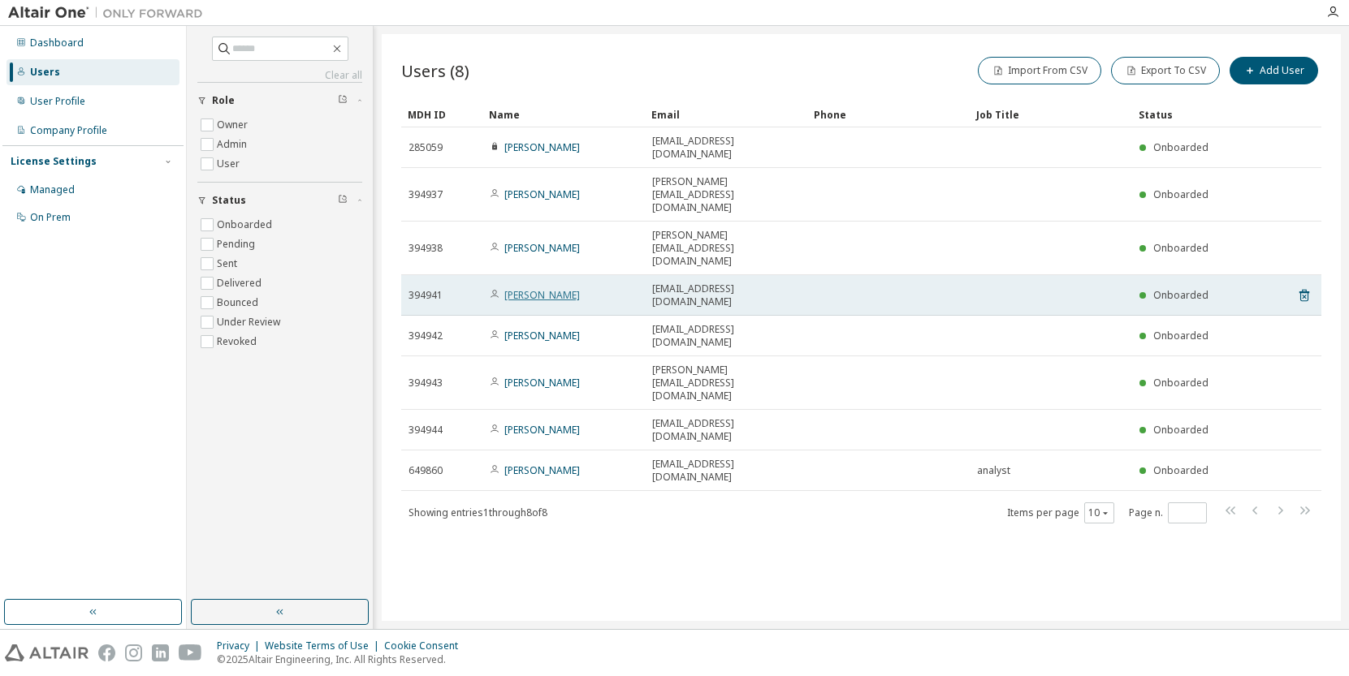
click at [557, 288] on link "[PERSON_NAME]" at bounding box center [542, 295] width 76 height 14
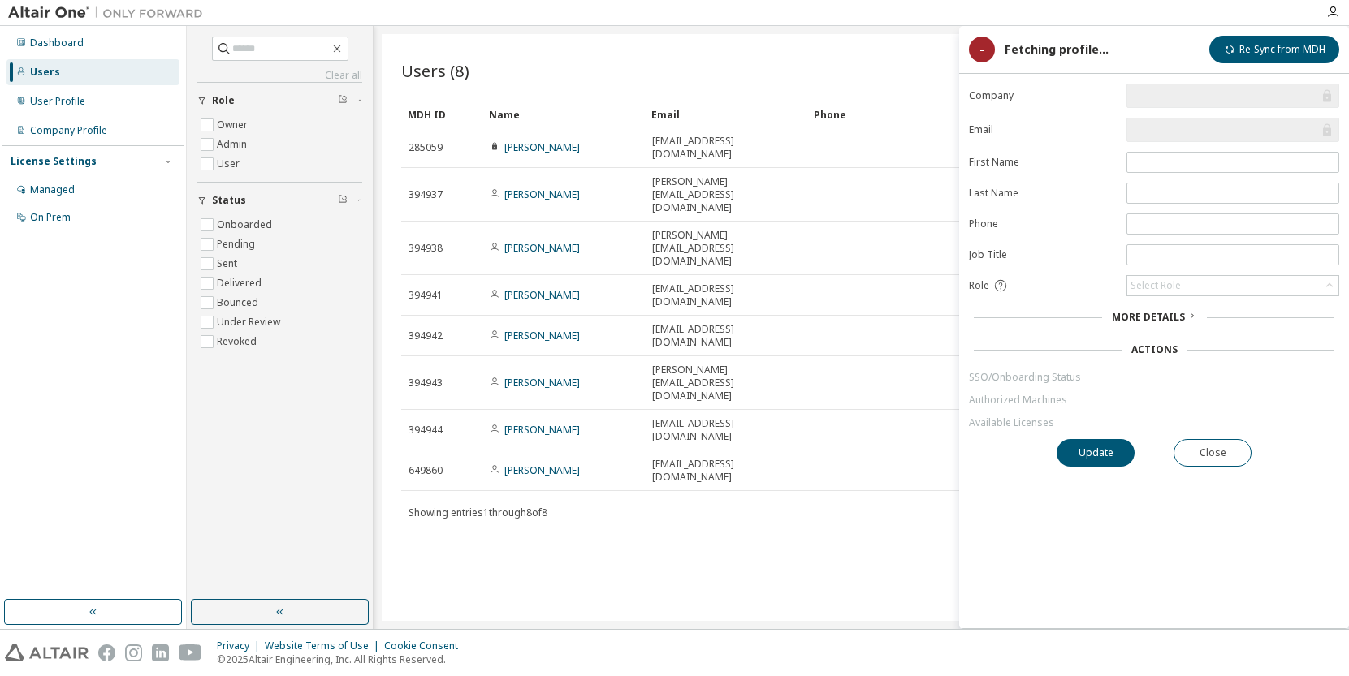
click at [1166, 316] on span "More Details" at bounding box center [1148, 317] width 73 height 14
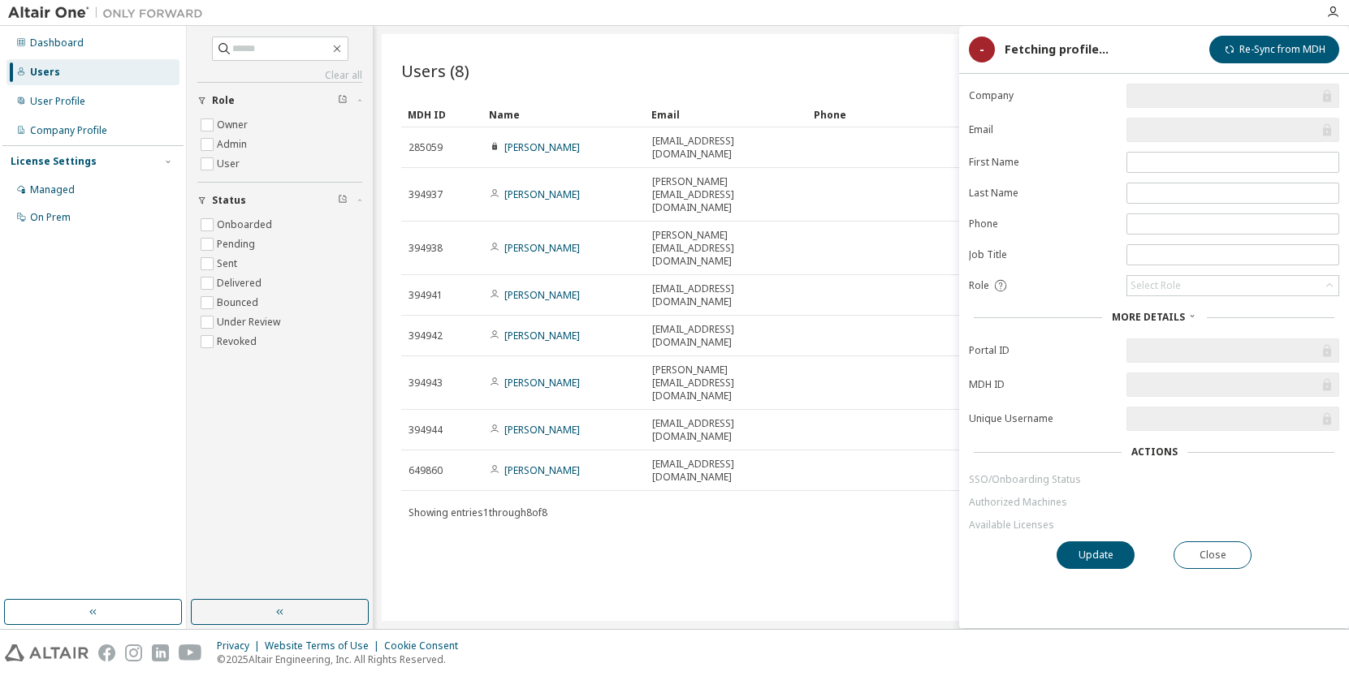
drag, startPoint x: 1060, startPoint y: 477, endPoint x: 860, endPoint y: 474, distance: 200.6
click at [860, 474] on div "Users (8) Import From CSV Export To CSV Add User Clear Load Save Save As Field …" at bounding box center [861, 327] width 959 height 587
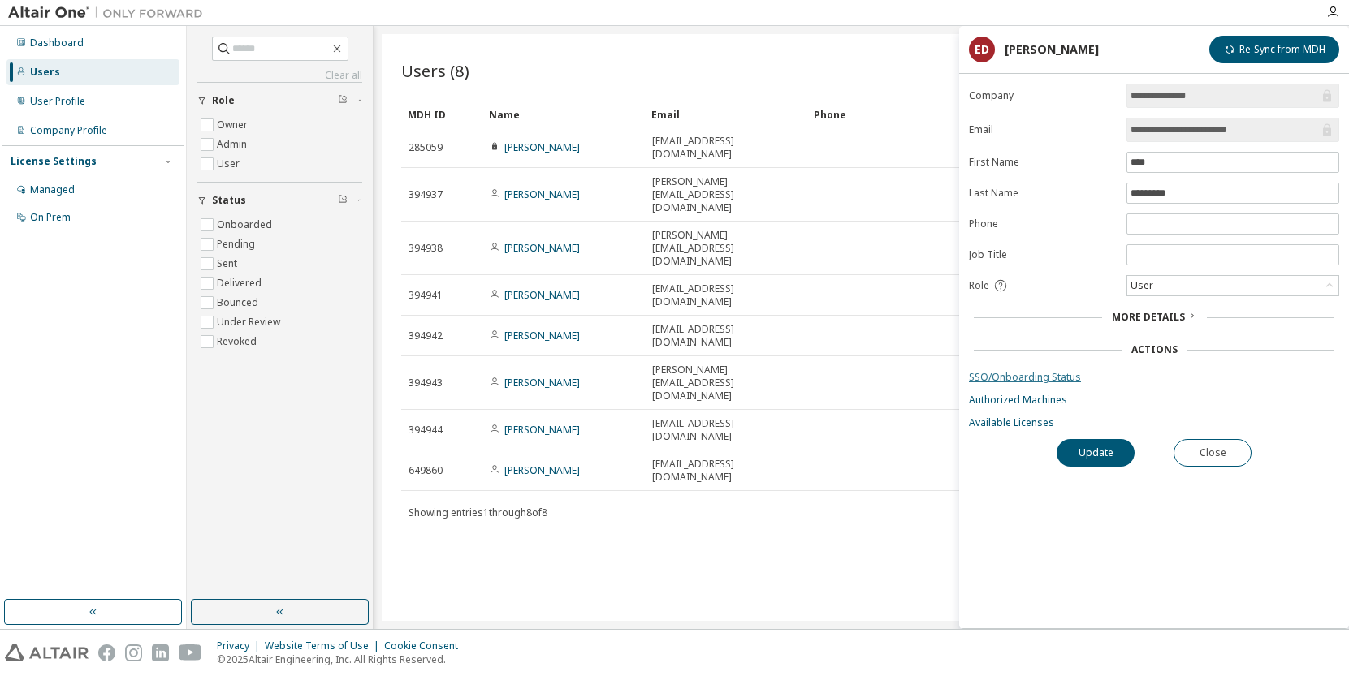
click at [1074, 372] on link "SSO/Onboarding Status" at bounding box center [1154, 377] width 370 height 13
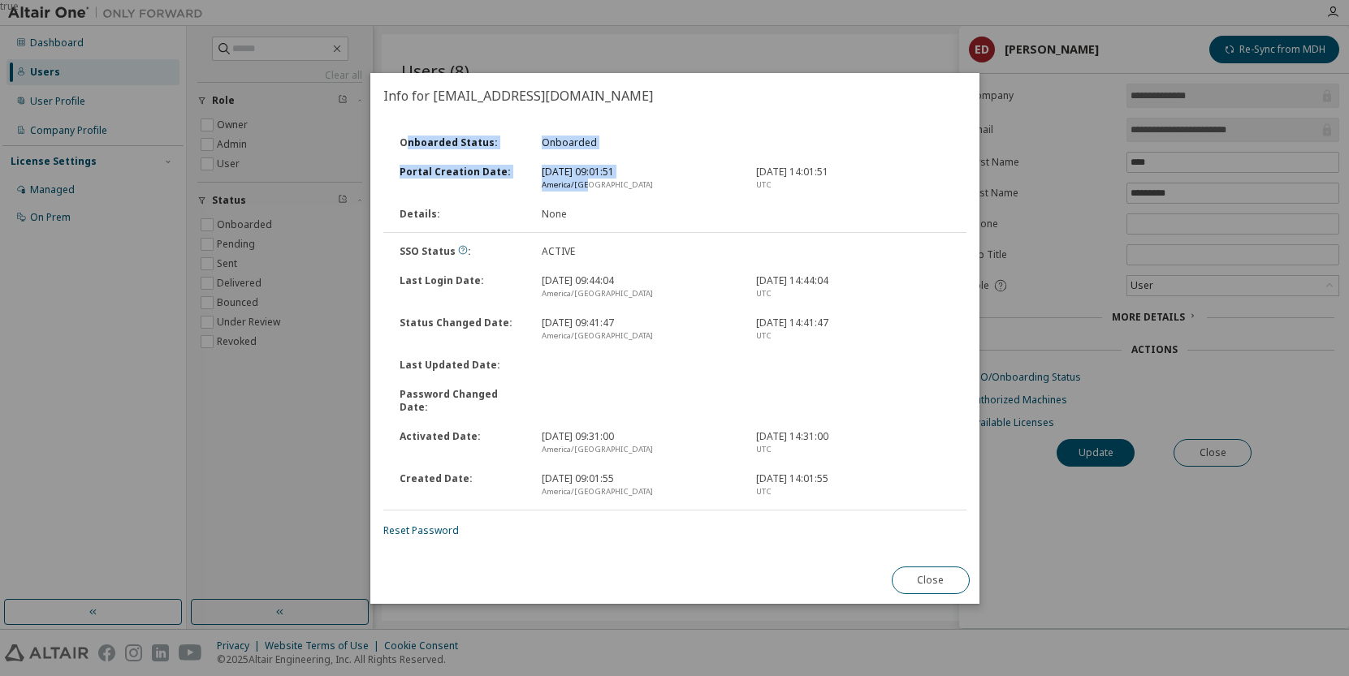
drag, startPoint x: 405, startPoint y: 148, endPoint x: 588, endPoint y: 201, distance: 190.4
click at [588, 201] on div "Onboarded Status : Onboarded Portal Creation Date : [DATE] 09:01:51 America/[GE…" at bounding box center [675, 178] width 602 height 101
click at [594, 213] on div "Details : None" at bounding box center [675, 214] width 586 height 29
drag, startPoint x: 401, startPoint y: 138, endPoint x: 851, endPoint y: 474, distance: 561.6
click at [851, 474] on div "Onboarded Status : Onboarded Portal Creation Date : [DATE] 09:01:51 [GEOGRAPHIC…" at bounding box center [674, 332] width 583 height 409
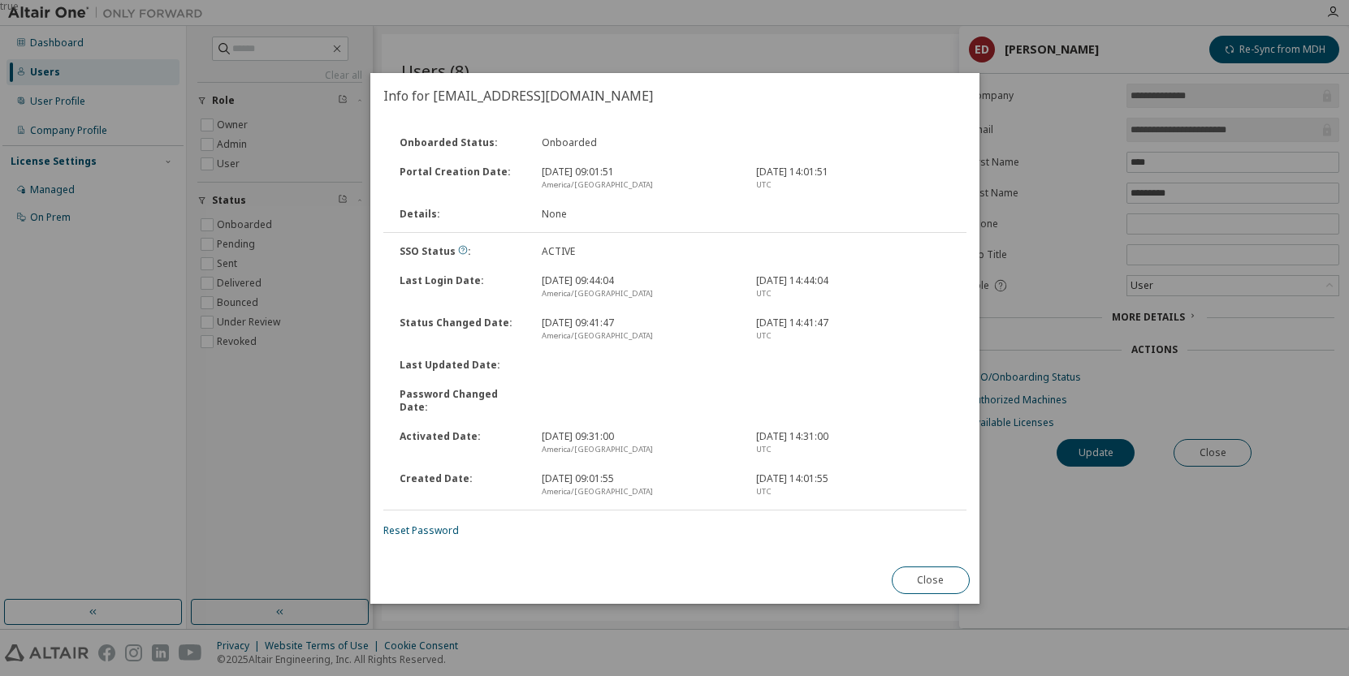
click at [612, 525] on div "Reset Password" at bounding box center [674, 531] width 583 height 13
click at [940, 575] on button "Close" at bounding box center [930, 581] width 78 height 28
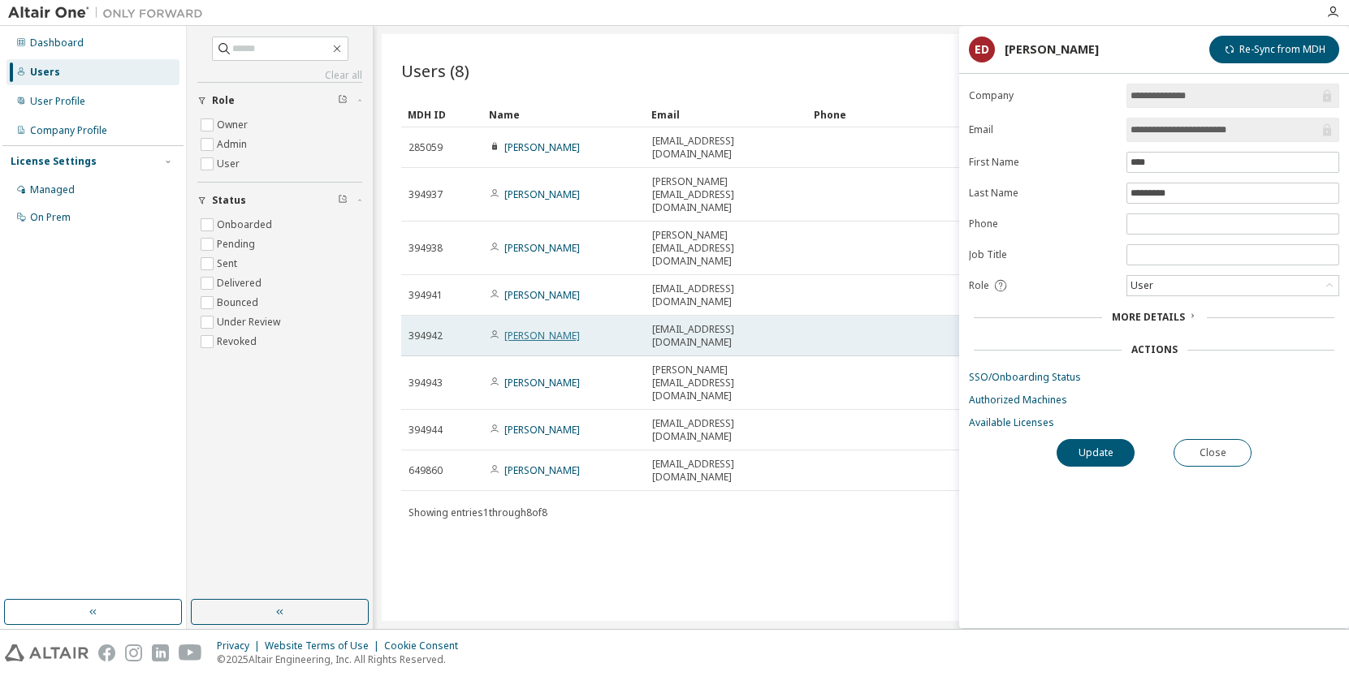
click at [564, 329] on link "[PERSON_NAME]" at bounding box center [542, 336] width 76 height 14
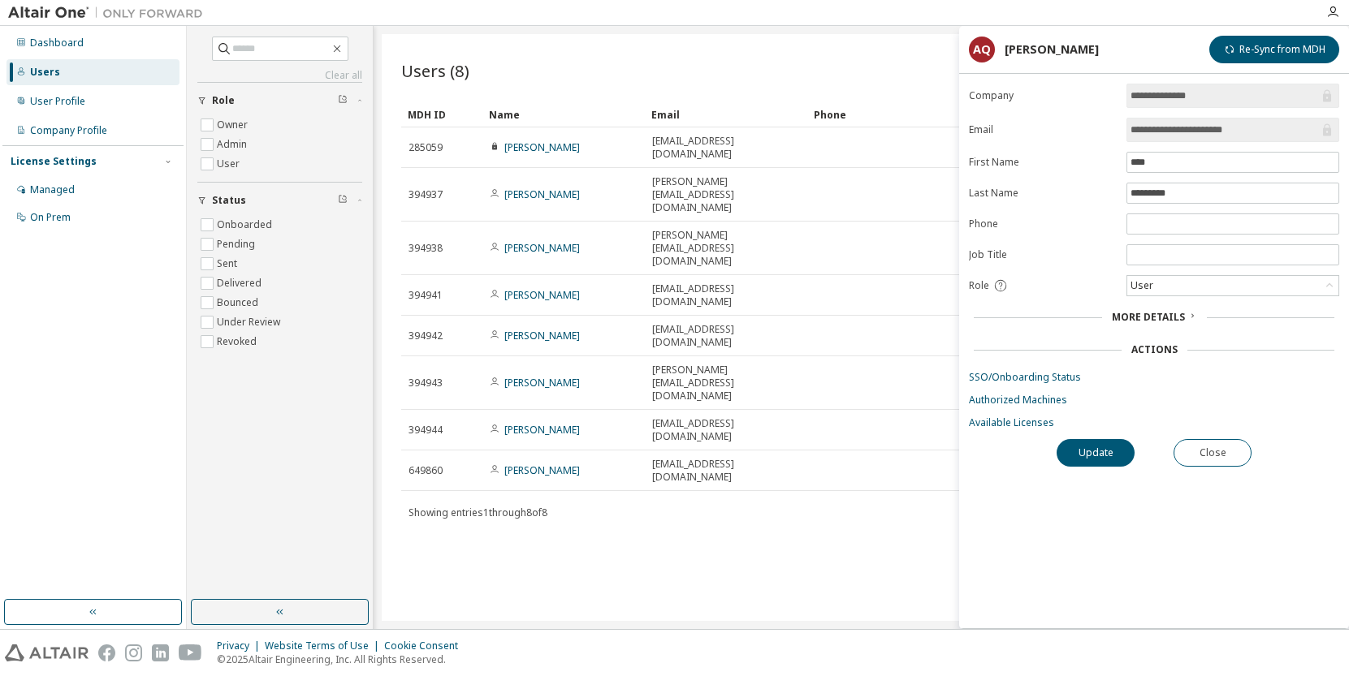
click at [1161, 327] on div "More Details" at bounding box center [1154, 317] width 370 height 23
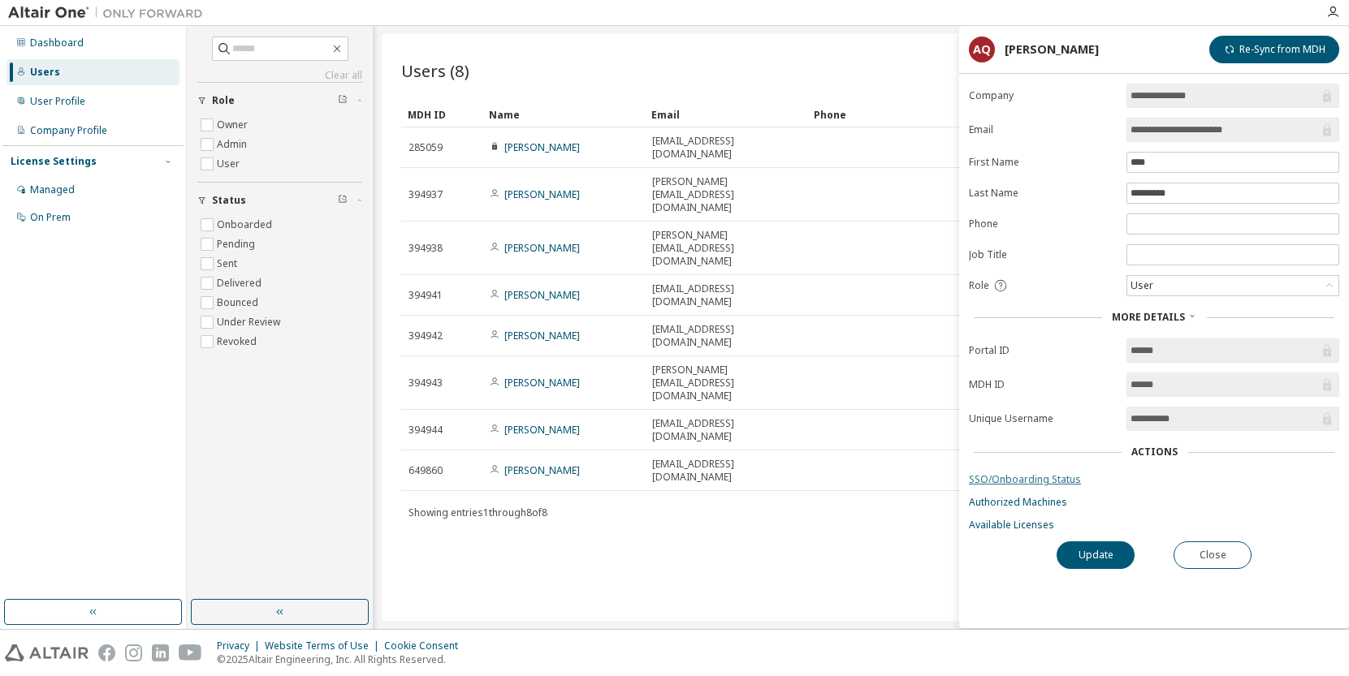
click at [1074, 481] on link "SSO/Onboarding Status" at bounding box center [1154, 479] width 370 height 13
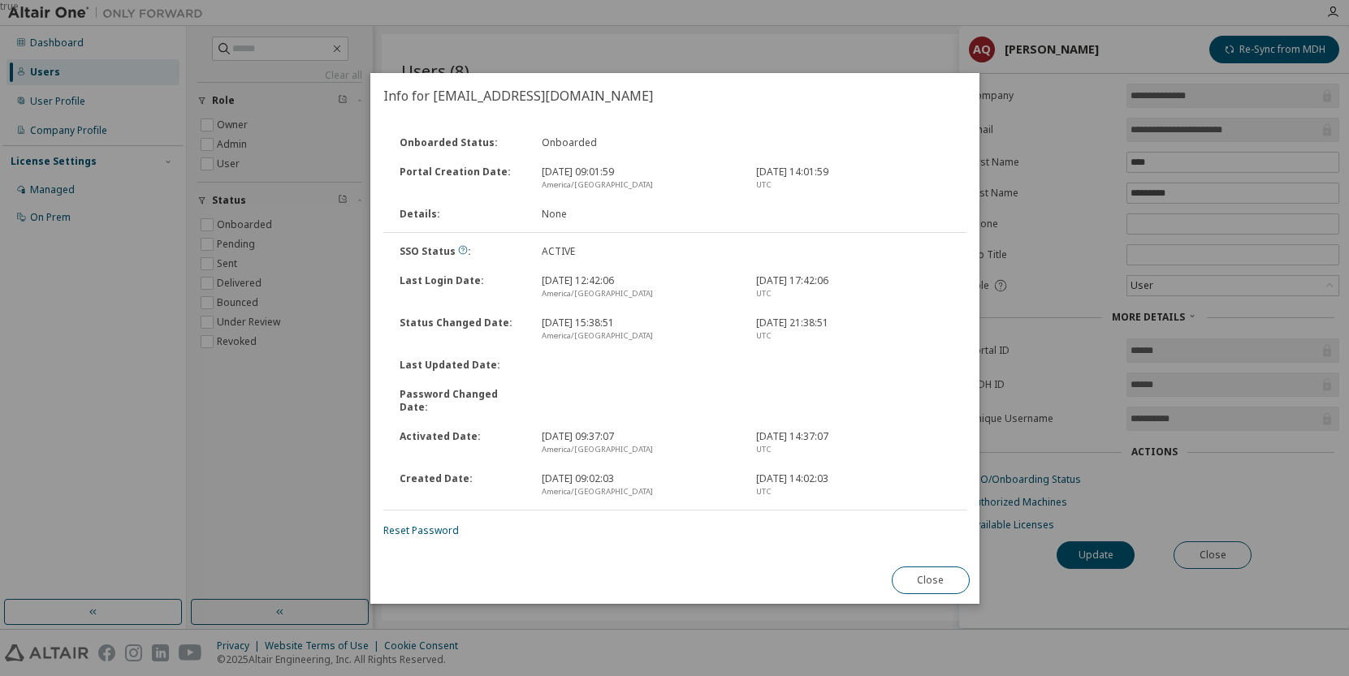
drag, startPoint x: 946, startPoint y: 576, endPoint x: 947, endPoint y: 568, distance: 8.2
click at [947, 576] on button "Close" at bounding box center [930, 581] width 78 height 28
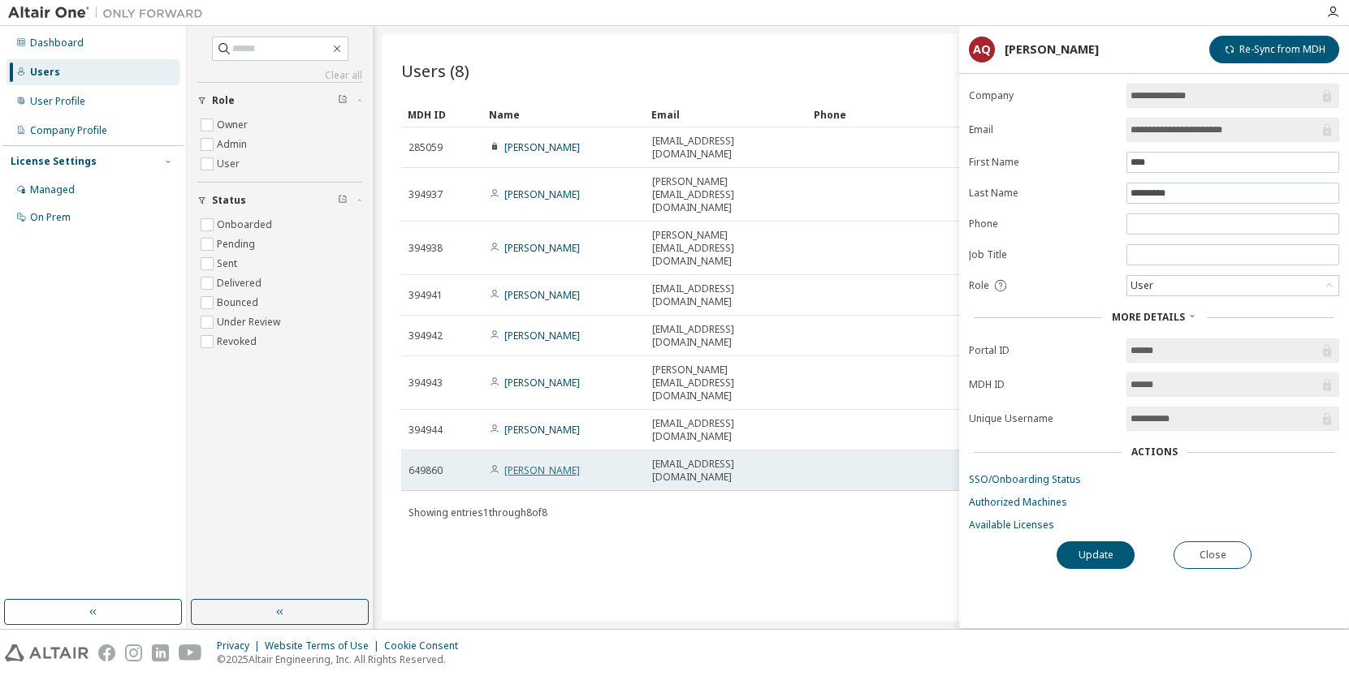
click at [580, 464] on link "[PERSON_NAME]" at bounding box center [542, 471] width 76 height 14
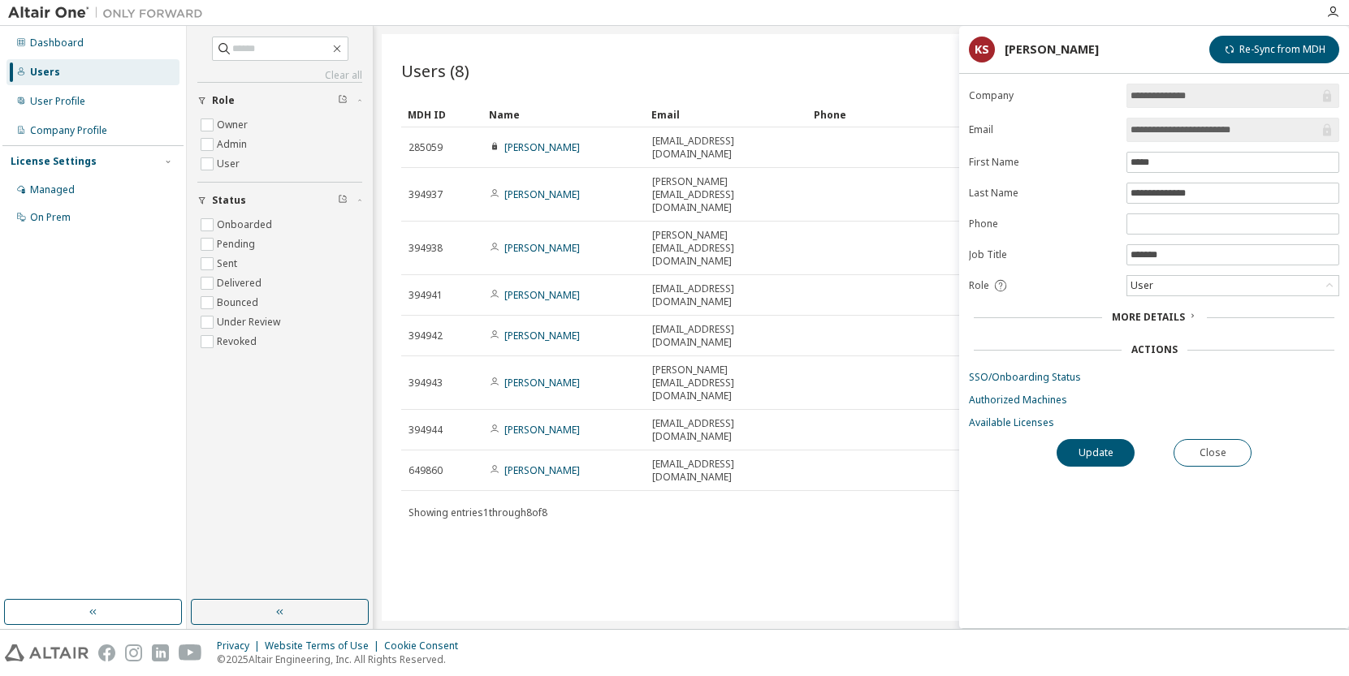
click at [1015, 385] on form "**********" at bounding box center [1154, 257] width 370 height 346
click at [1016, 378] on link "SSO/Onboarding Status" at bounding box center [1154, 377] width 370 height 13
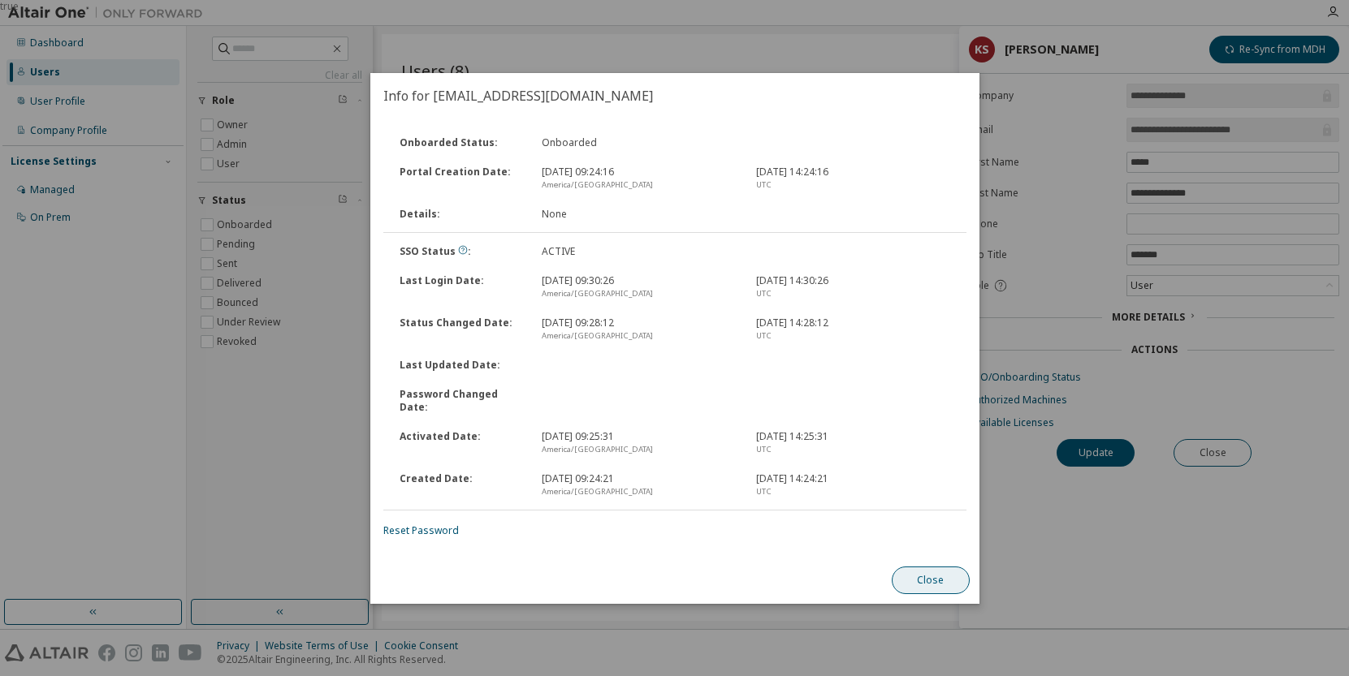
click at [936, 575] on button "Close" at bounding box center [930, 581] width 78 height 28
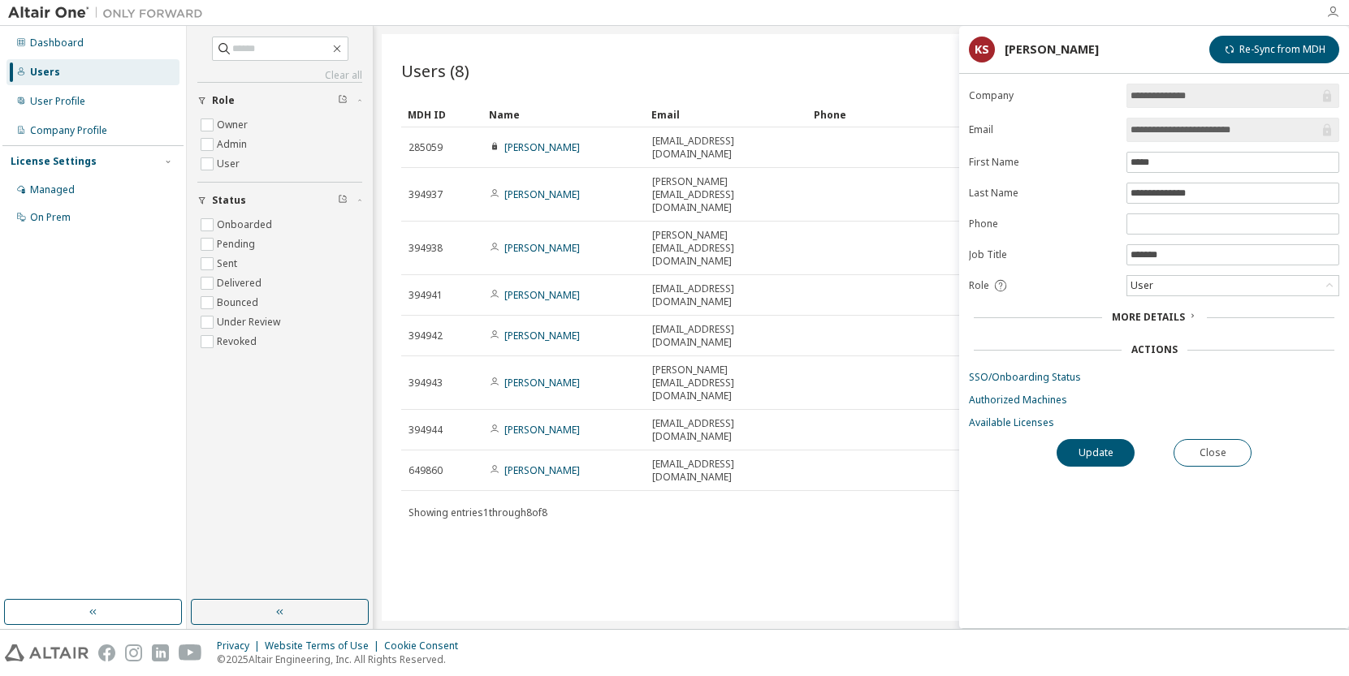
click at [1333, 9] on icon "button" at bounding box center [1332, 12] width 13 height 13
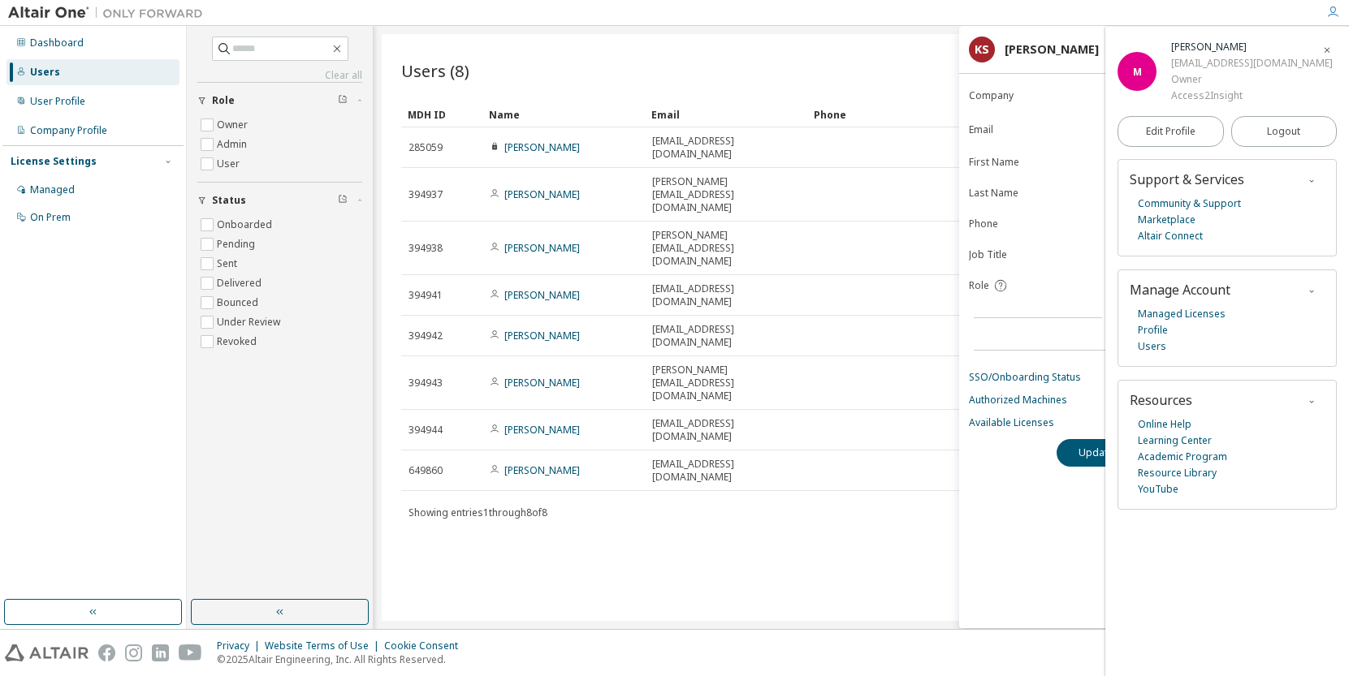
click at [1310, 183] on icon "button" at bounding box center [1311, 181] width 10 height 10
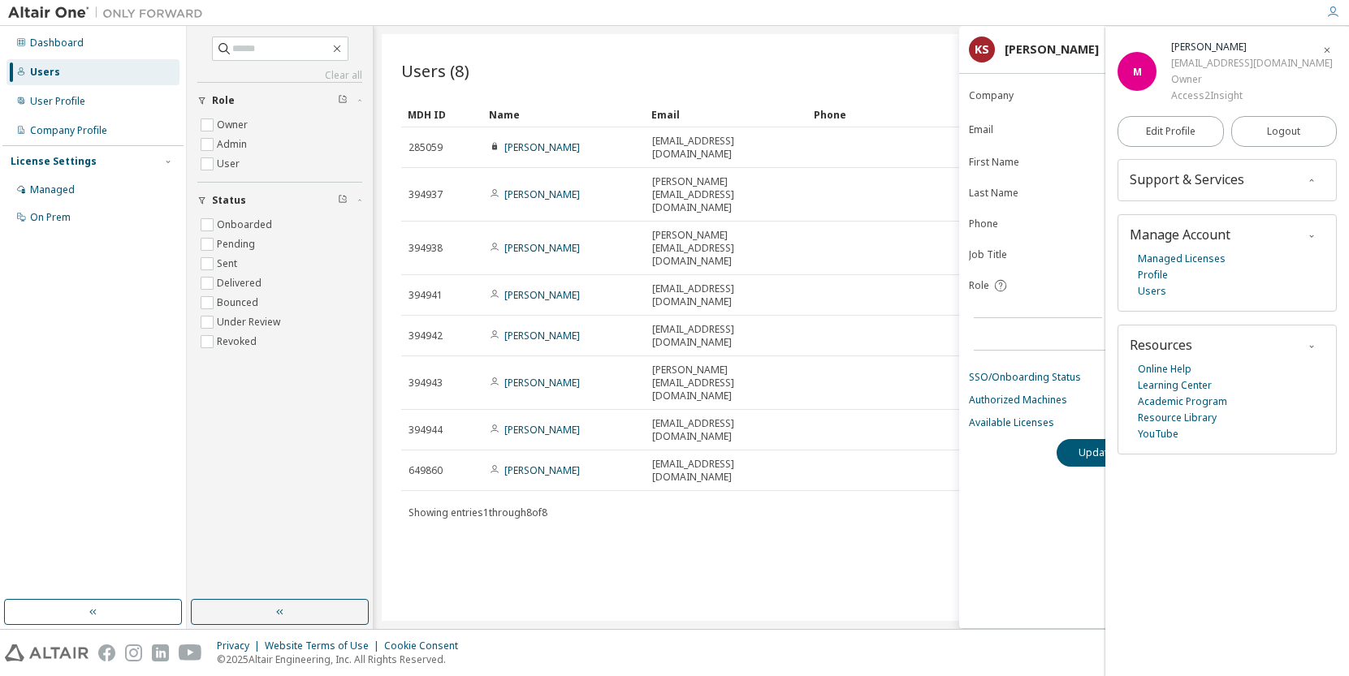
click at [1228, 190] on div "Support & Services Community & Support Marketplace Altair Connect" at bounding box center [1226, 180] width 219 height 42
click at [1209, 171] on span "Support & Services" at bounding box center [1186, 180] width 114 height 18
click at [1310, 177] on icon "button" at bounding box center [1311, 181] width 10 height 10
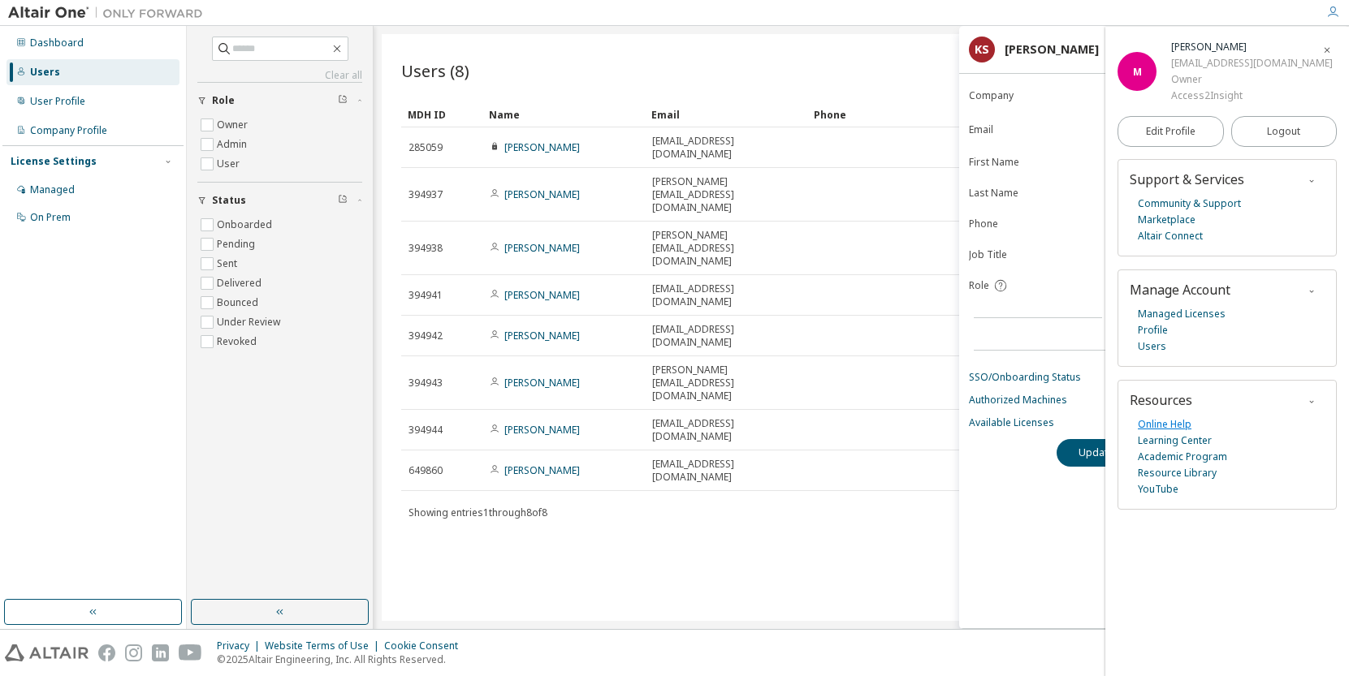
click at [1164, 423] on link "Online Help" at bounding box center [1165, 425] width 54 height 16
click at [1165, 205] on link "Community & Support" at bounding box center [1189, 204] width 103 height 16
click at [1156, 345] on link "Users" at bounding box center [1152, 347] width 28 height 16
click at [1328, 50] on icon "button" at bounding box center [1327, 50] width 10 height 10
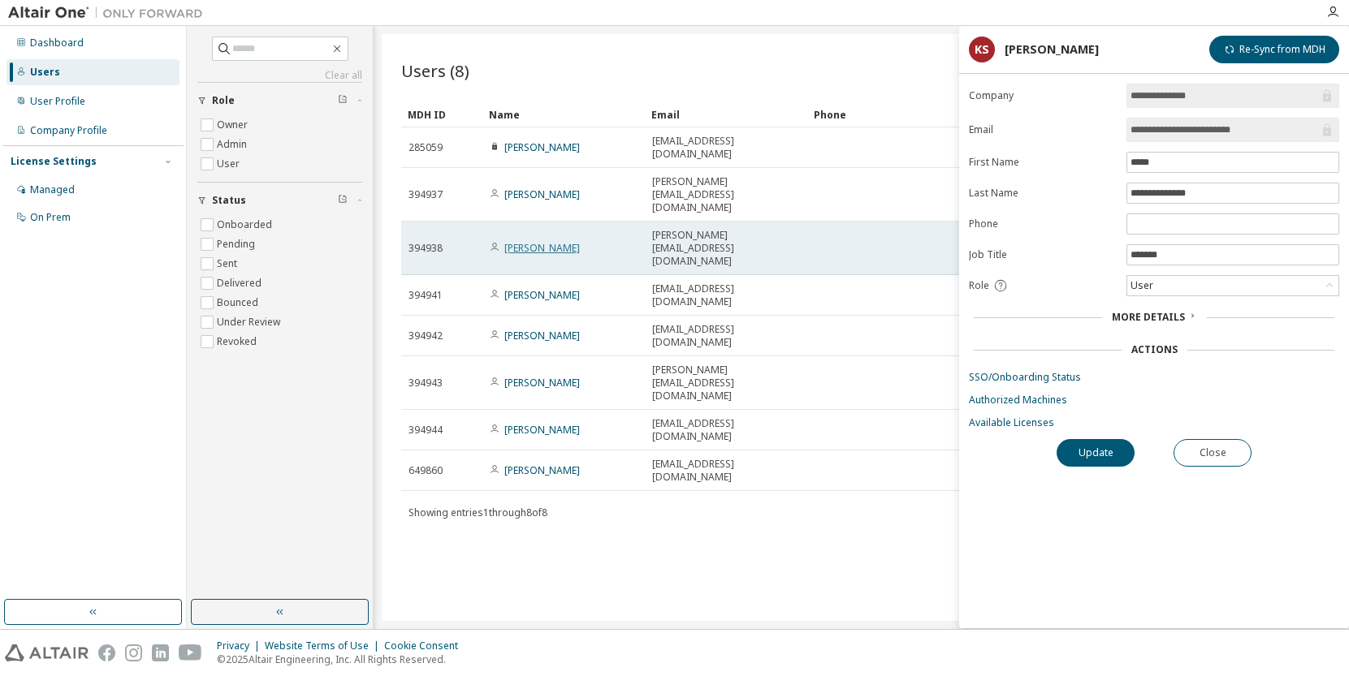
click at [536, 241] on link "[PERSON_NAME]" at bounding box center [542, 248] width 76 height 14
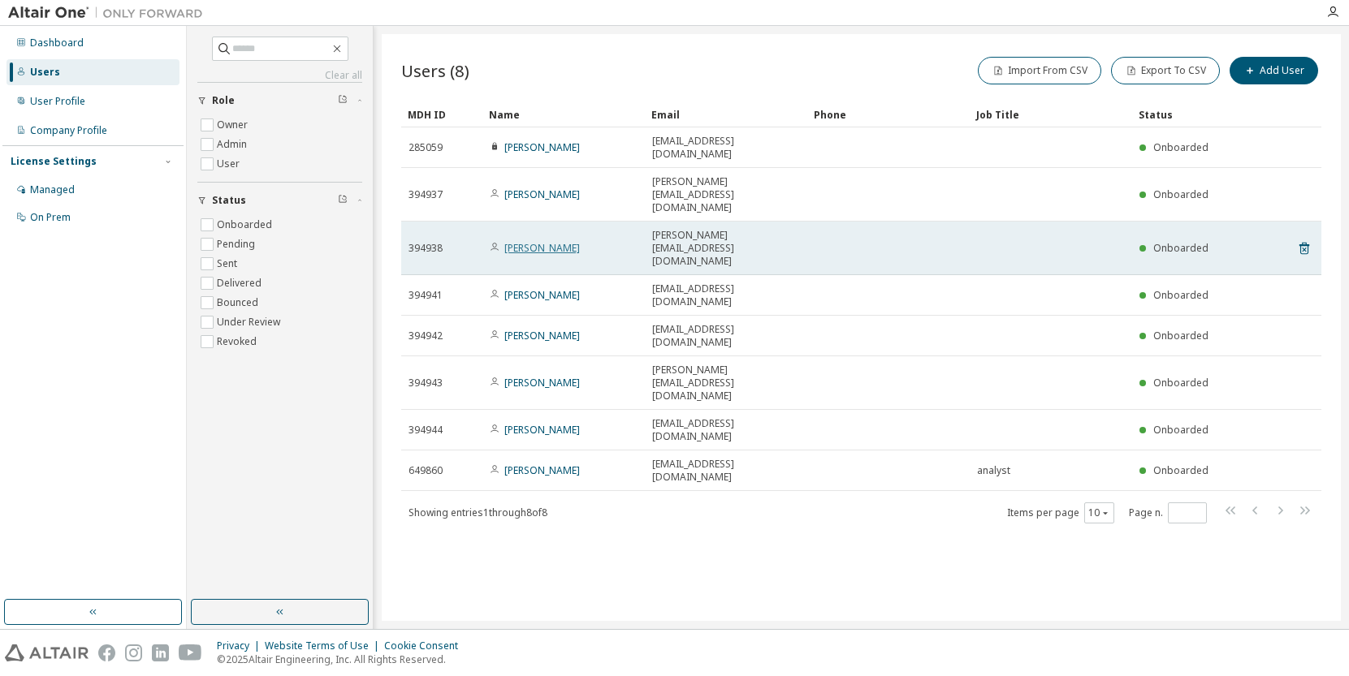
click at [529, 241] on link "[PERSON_NAME]" at bounding box center [542, 248] width 76 height 14
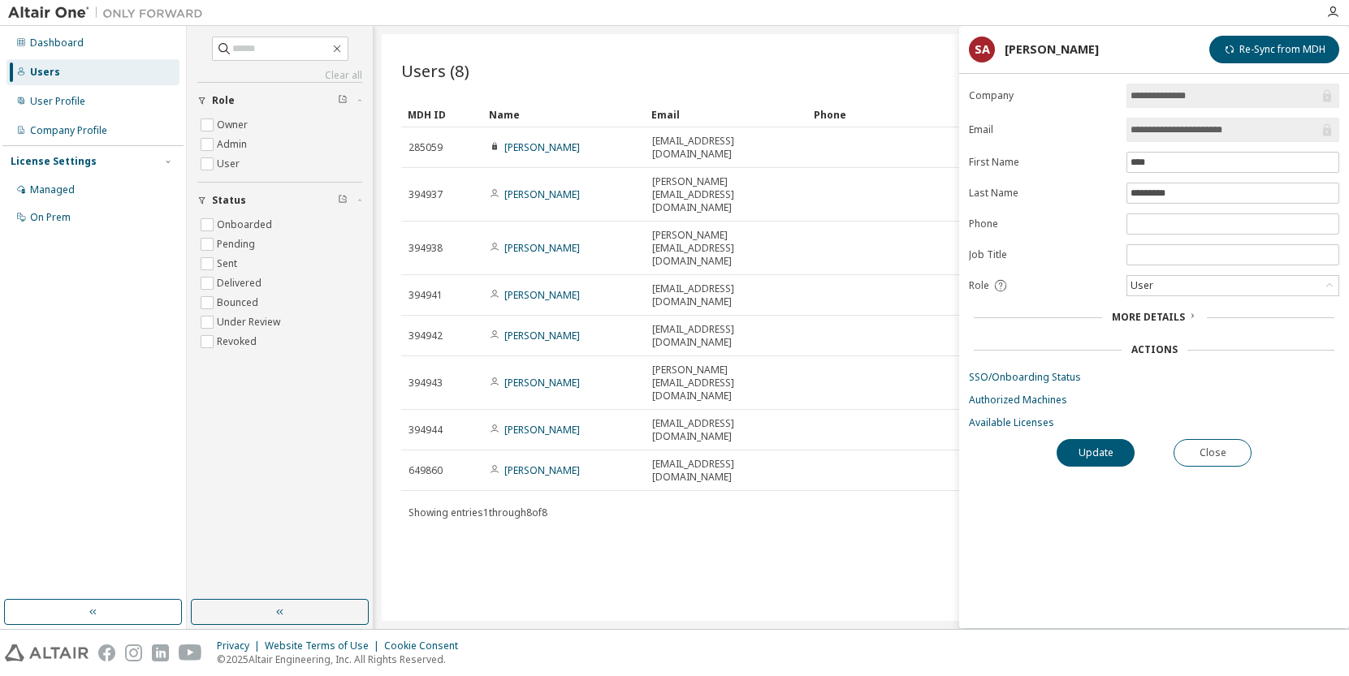
click at [1119, 320] on span "More Details" at bounding box center [1148, 317] width 73 height 14
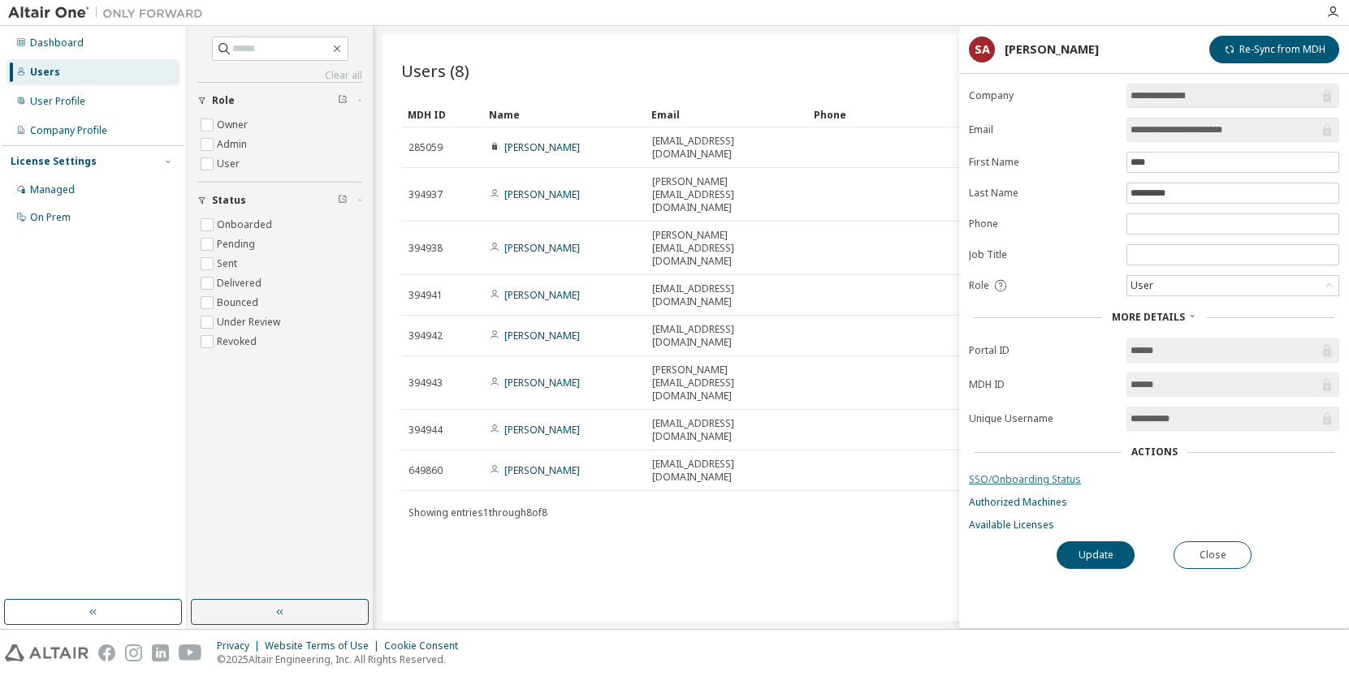
click at [1037, 483] on link "SSO/Onboarding Status" at bounding box center [1154, 479] width 370 height 13
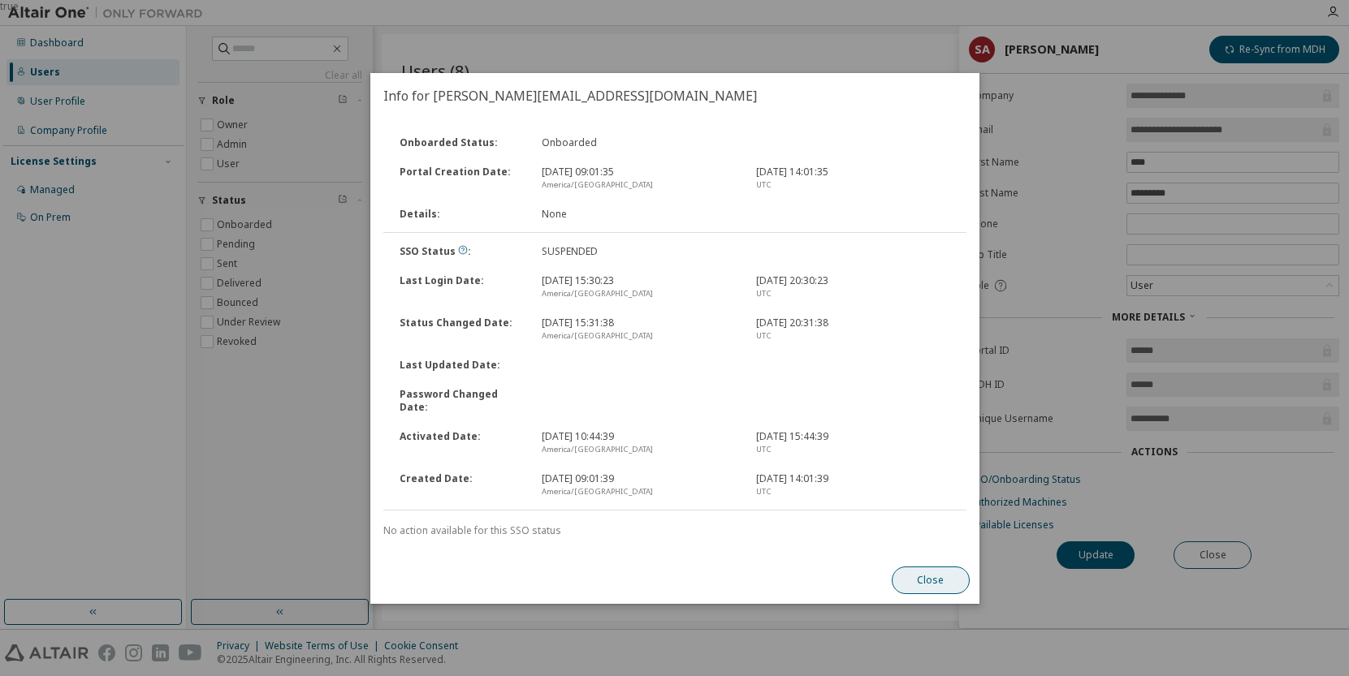
click at [913, 574] on button "Close" at bounding box center [930, 581] width 78 height 28
